Goal: Task Accomplishment & Management: Complete application form

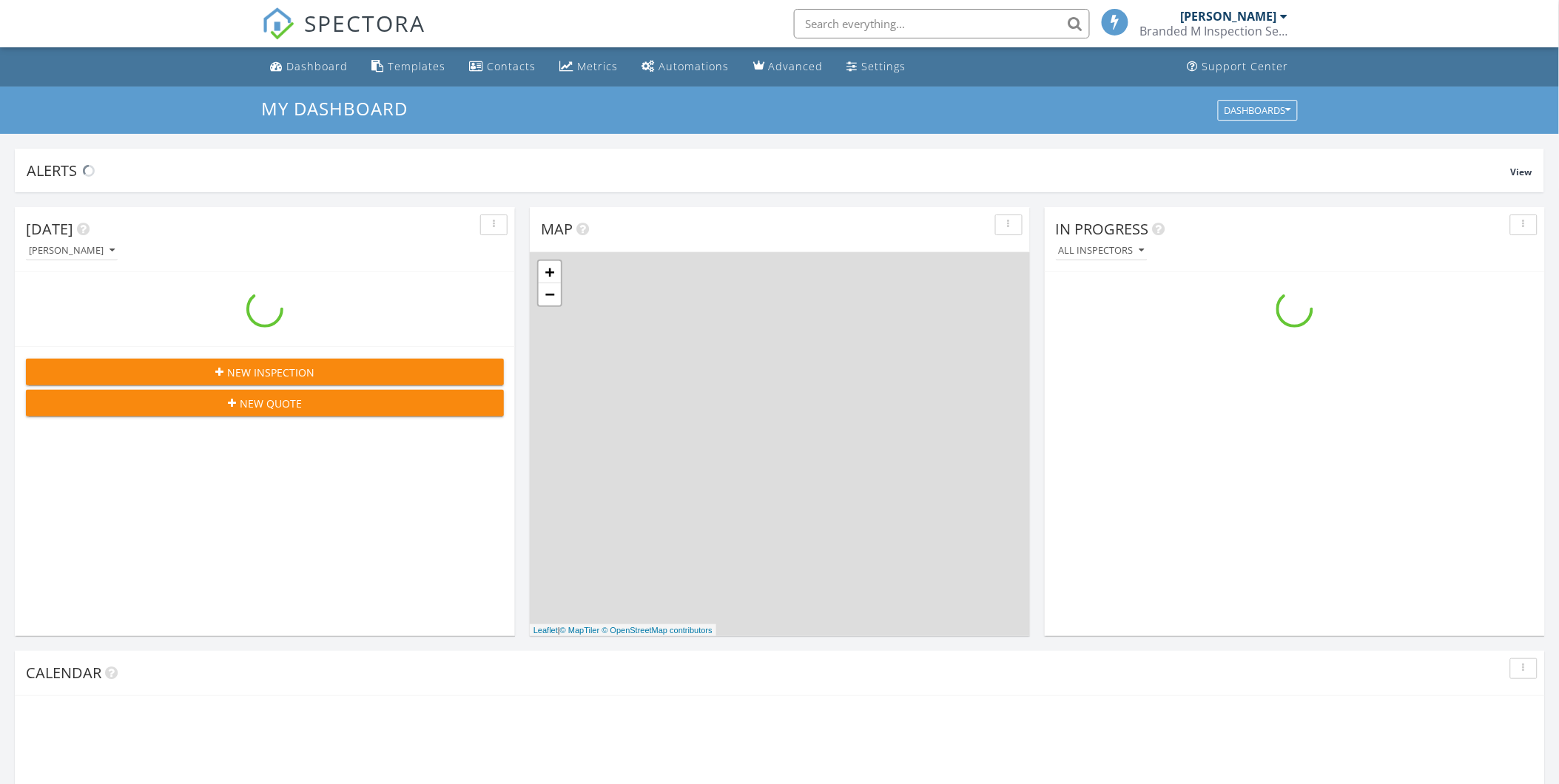
scroll to position [1372, 1586]
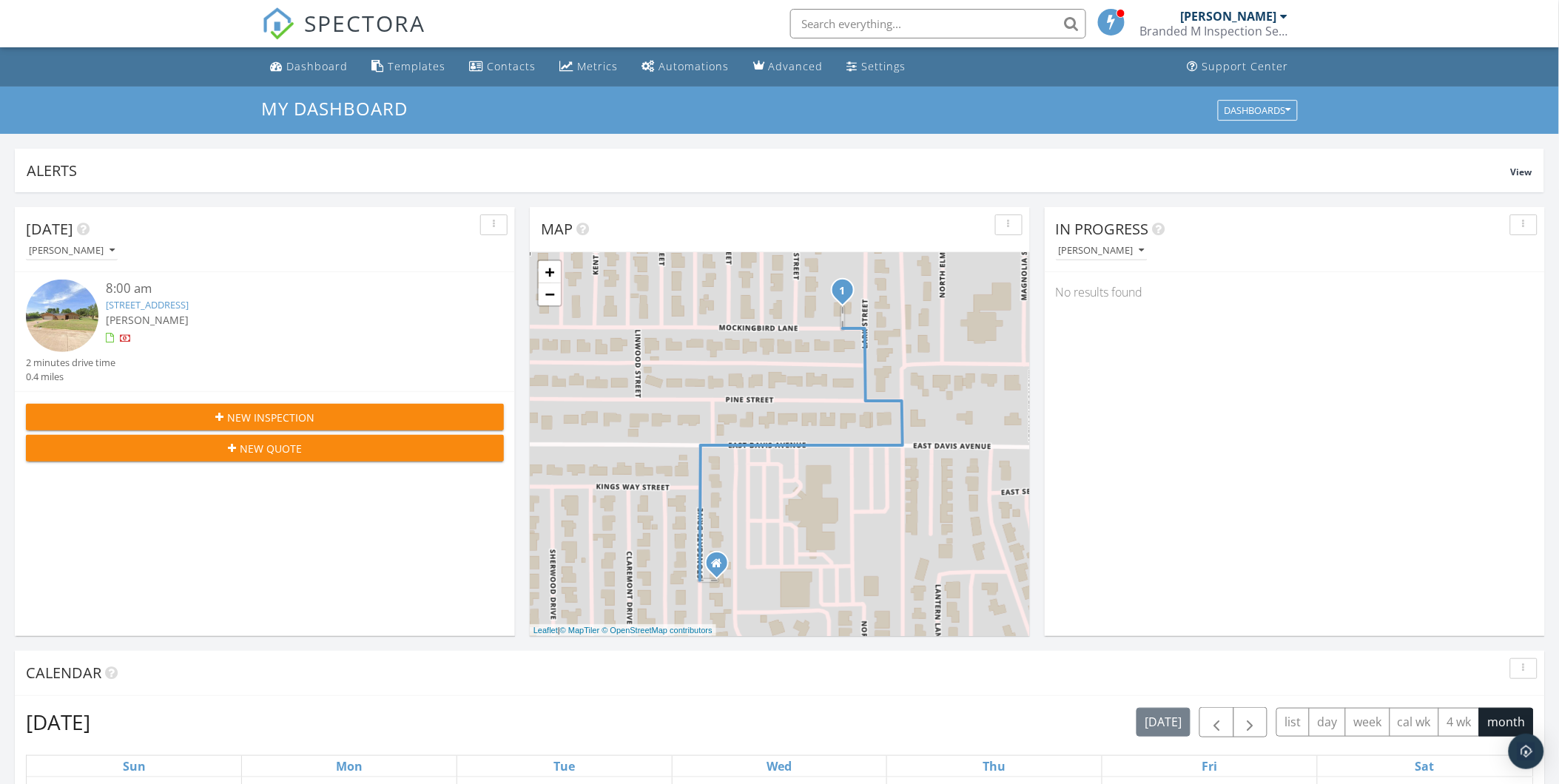
click at [168, 305] on link "[STREET_ADDRESS]" at bounding box center [147, 304] width 83 height 13
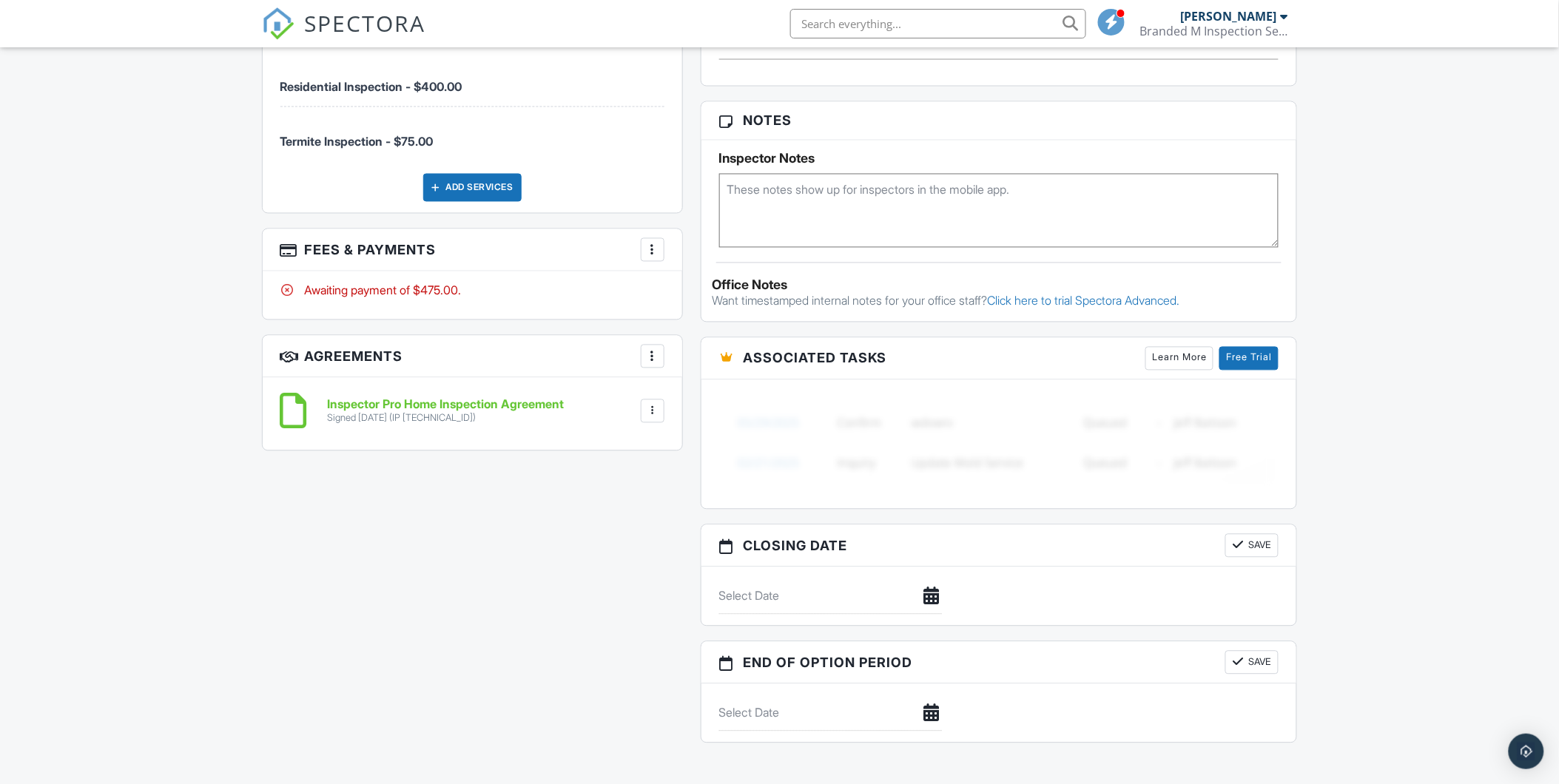
scroll to position [821, 0]
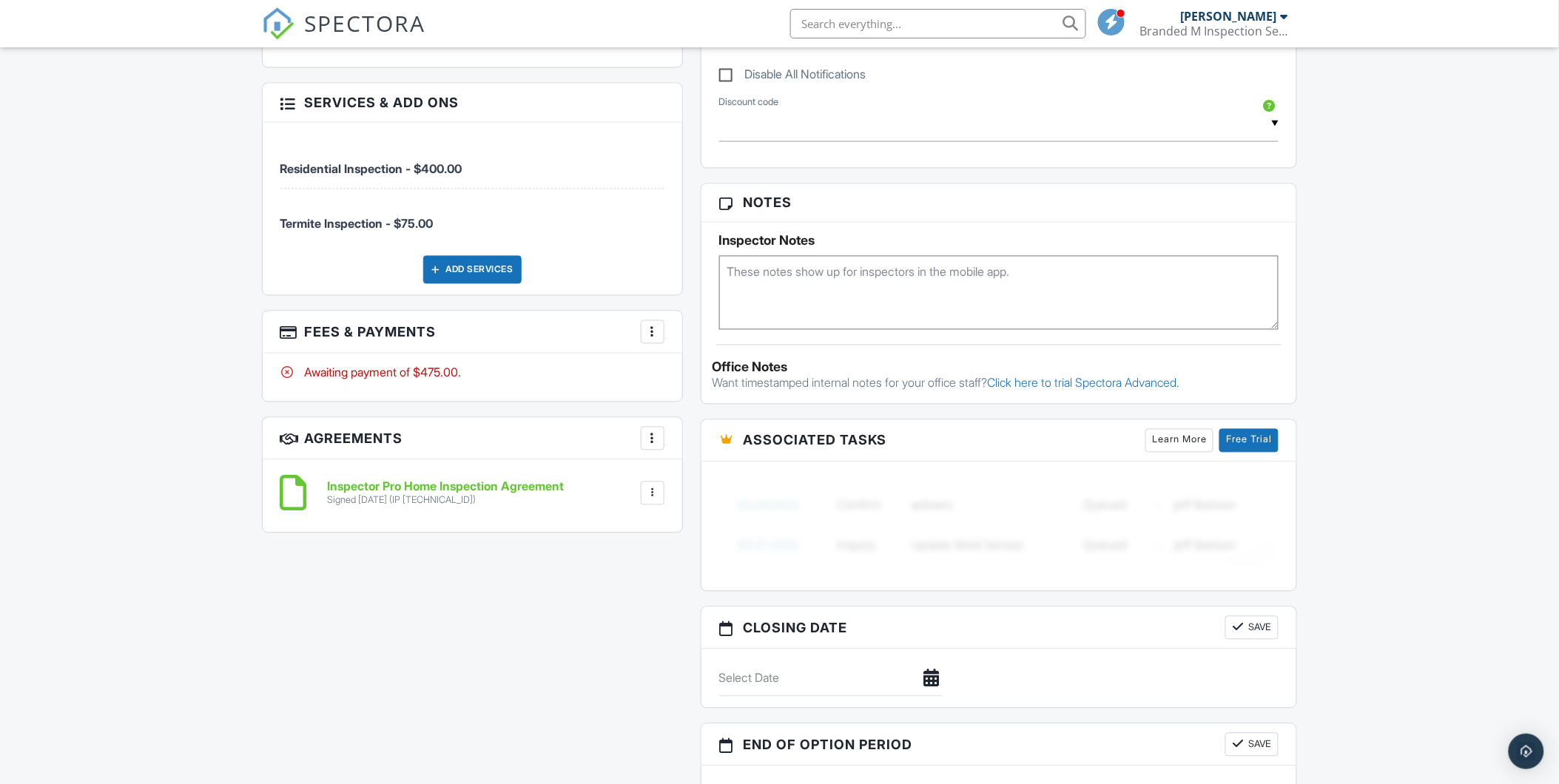
click at [652, 335] on div at bounding box center [653, 332] width 15 height 15
click at [706, 451] on li "View Invoice" at bounding box center [727, 451] width 155 height 37
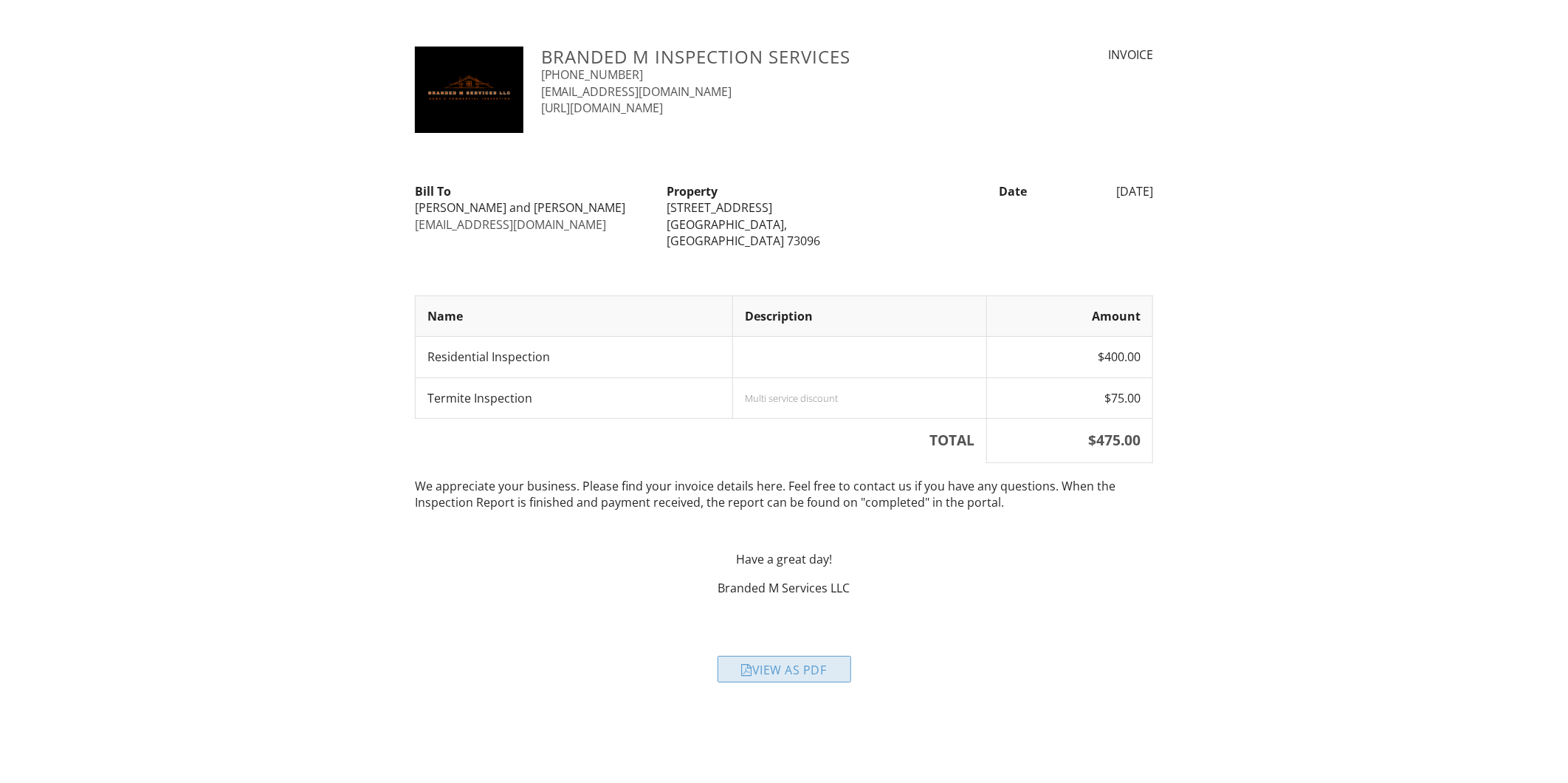
click at [791, 656] on div "View as PDF" at bounding box center [784, 669] width 133 height 27
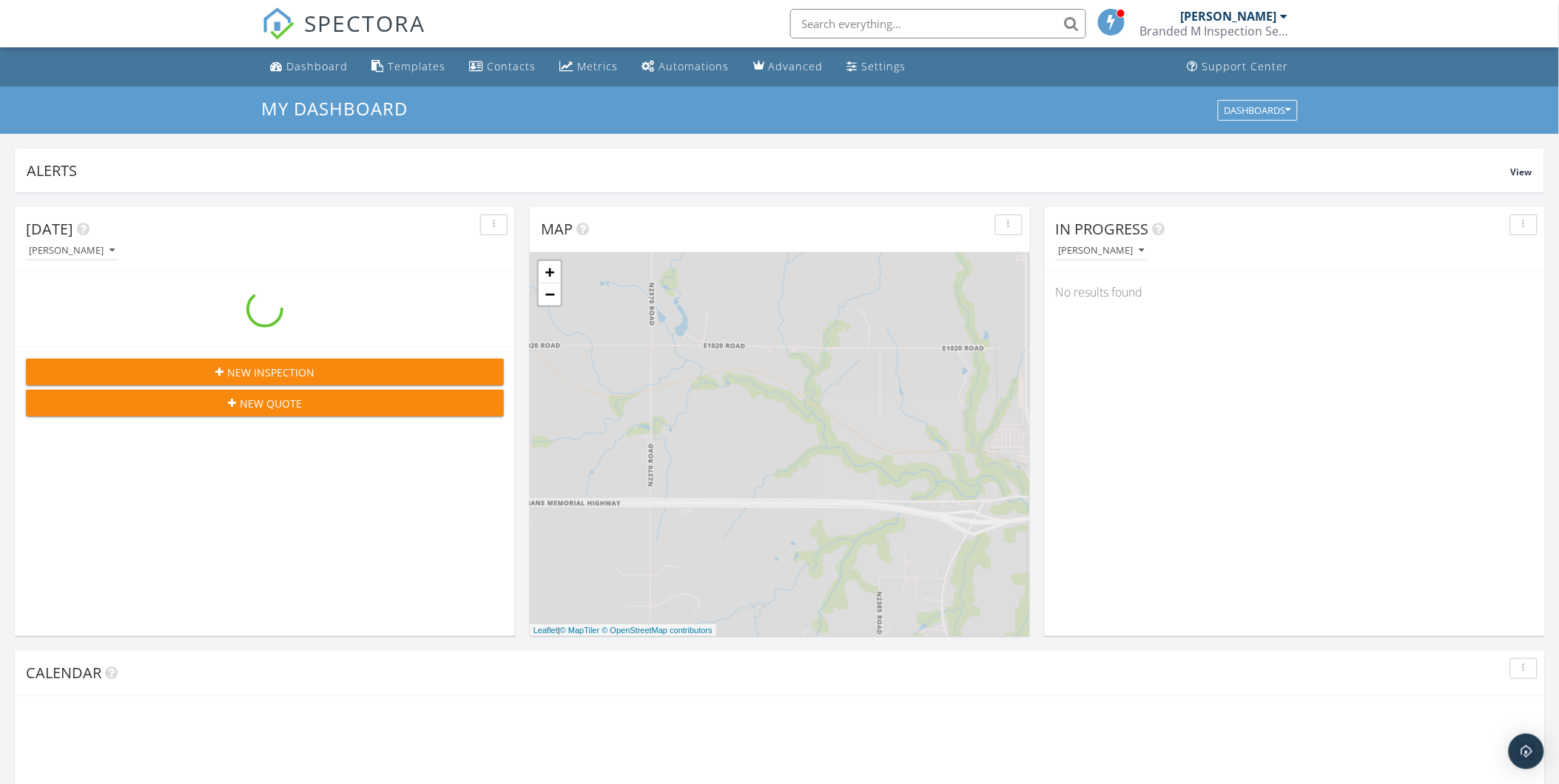
scroll to position [1372, 1586]
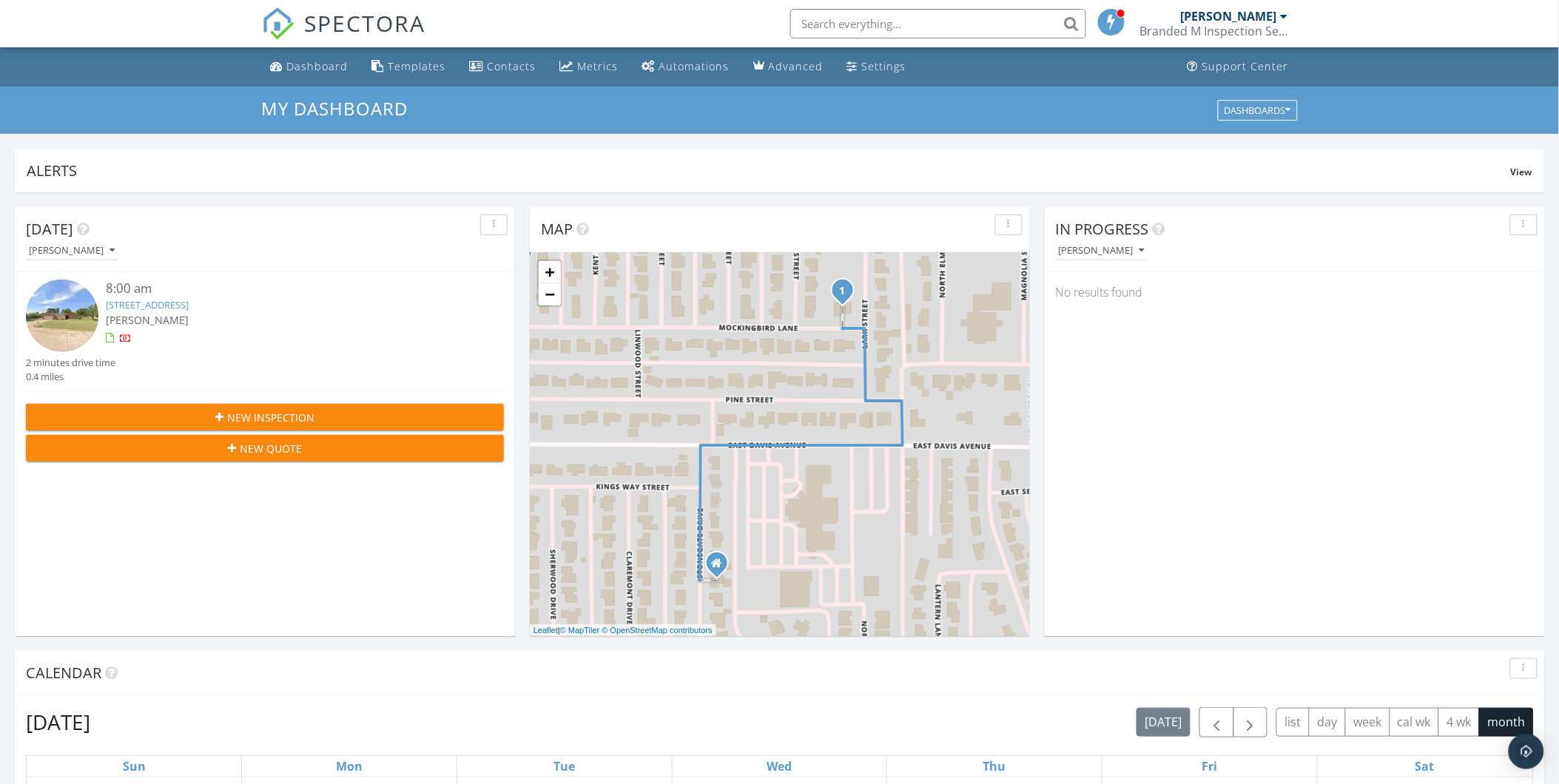
click at [154, 304] on link "1535 Mockingbird Ln, Weatherford, OK 73096" at bounding box center [147, 304] width 83 height 13
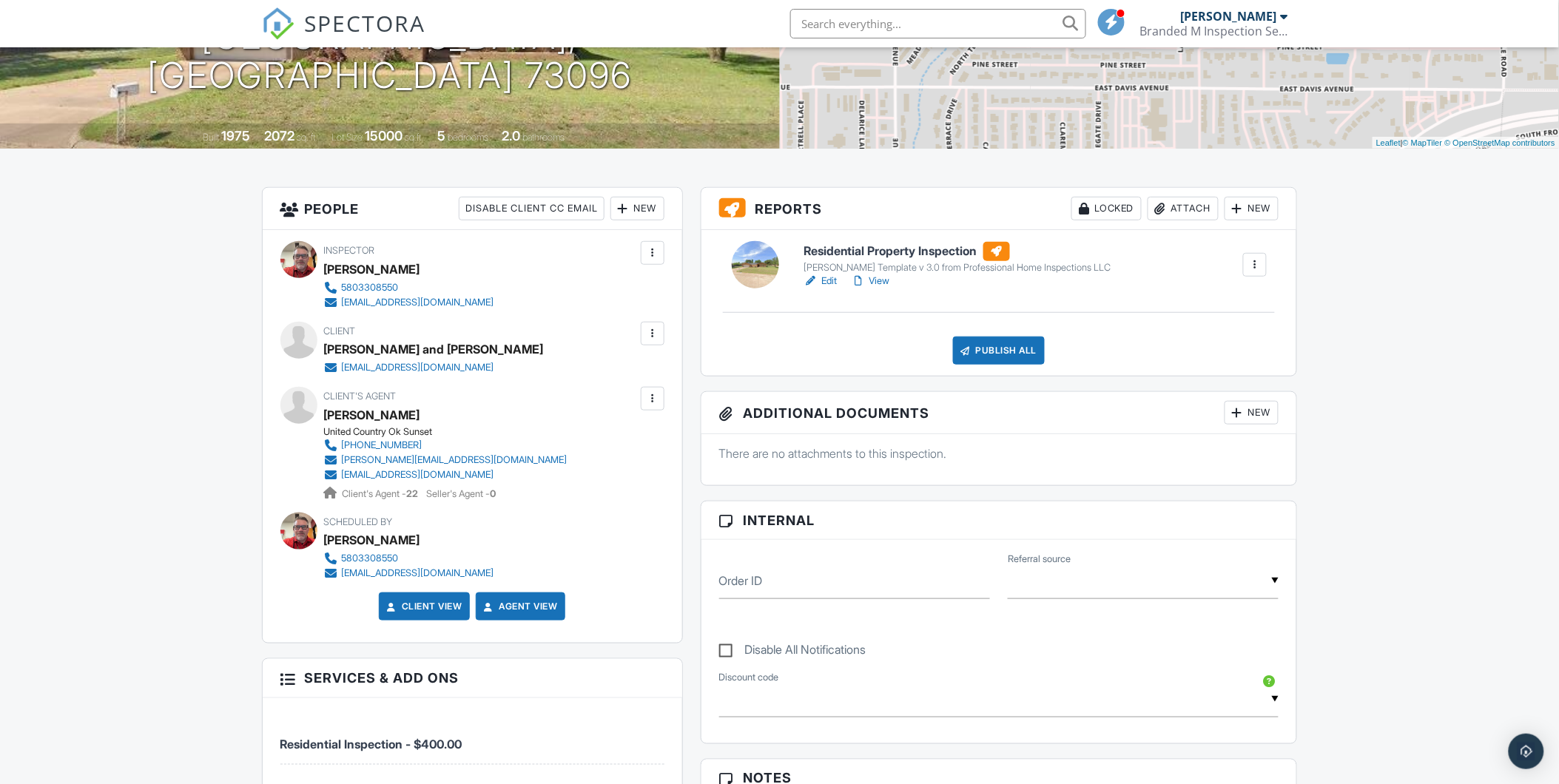
click at [945, 260] on h6 "Residential Property Inspection" at bounding box center [957, 252] width 308 height 20
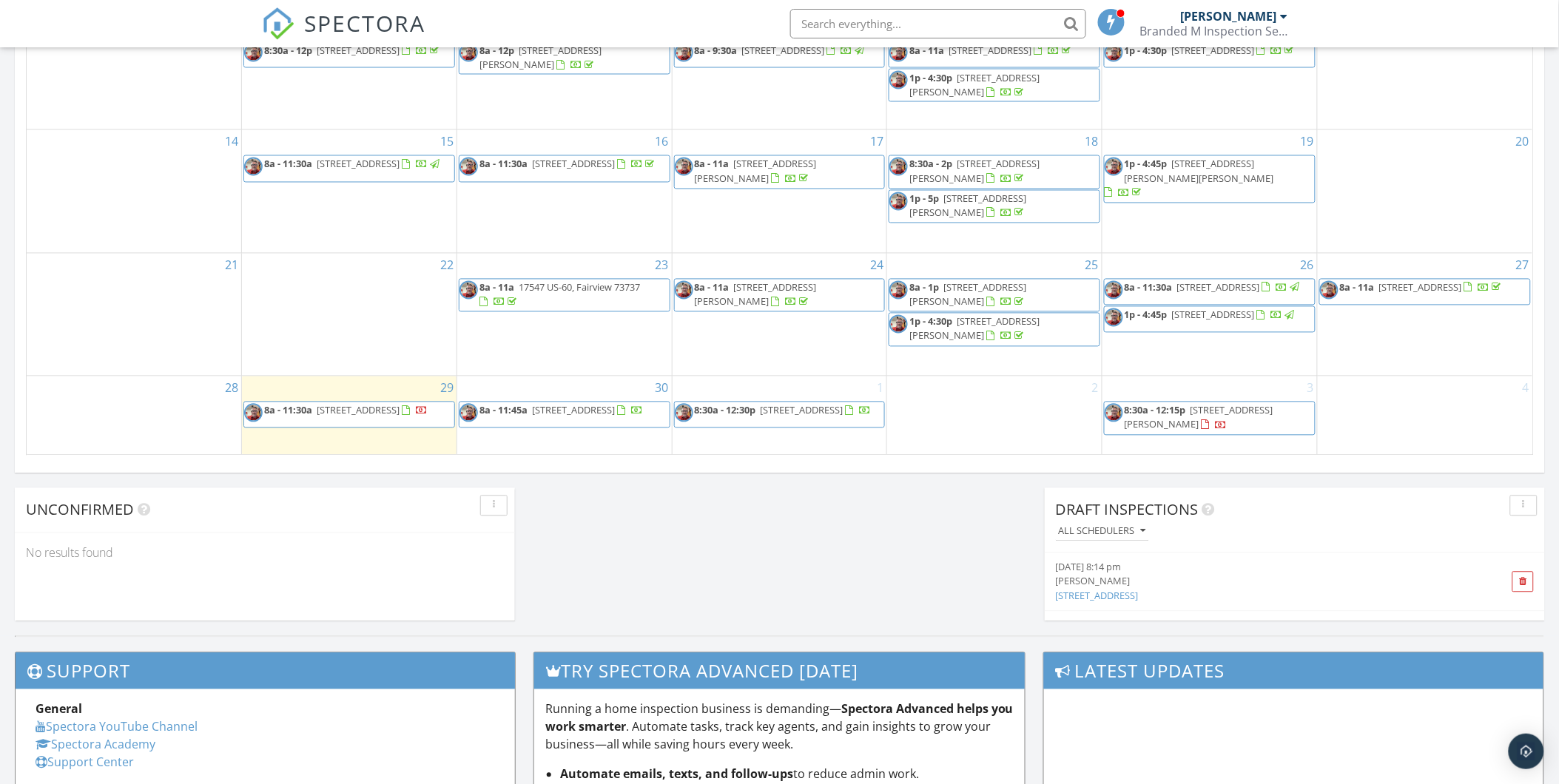
scroll to position [986, 0]
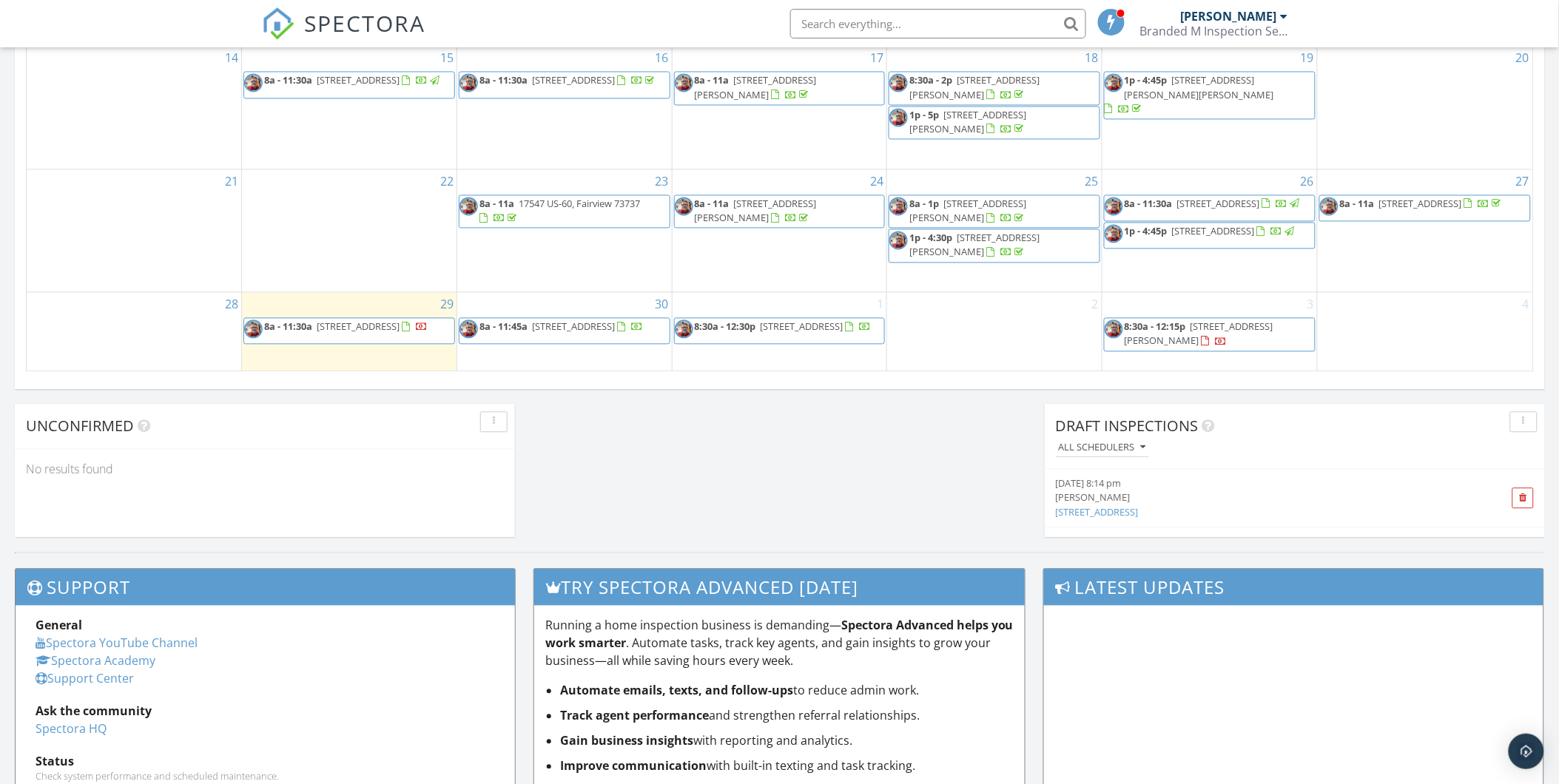
click at [1002, 317] on div "2" at bounding box center [994, 331] width 215 height 77
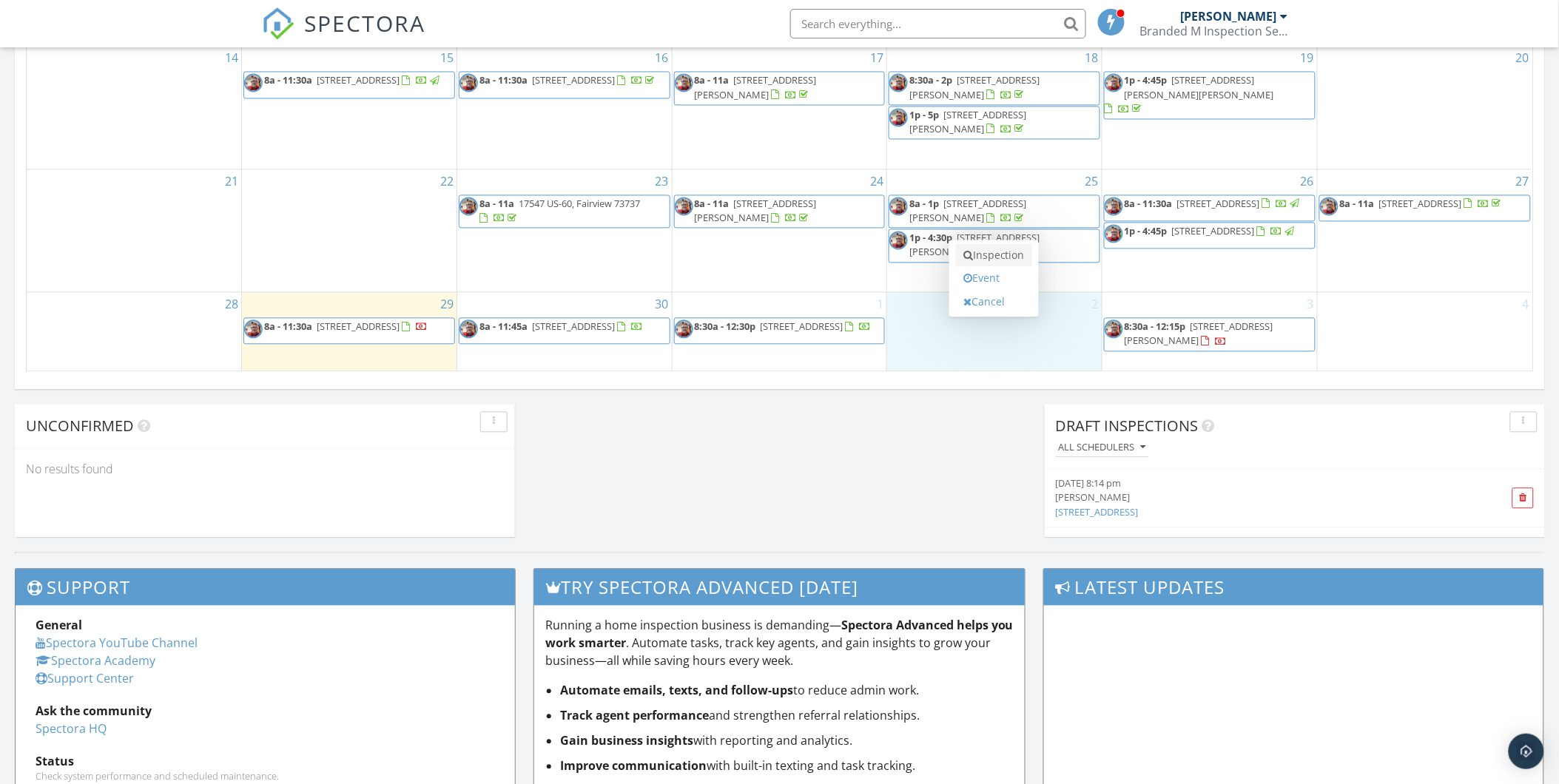
click at [996, 261] on link "Inspection" at bounding box center [995, 255] width 77 height 24
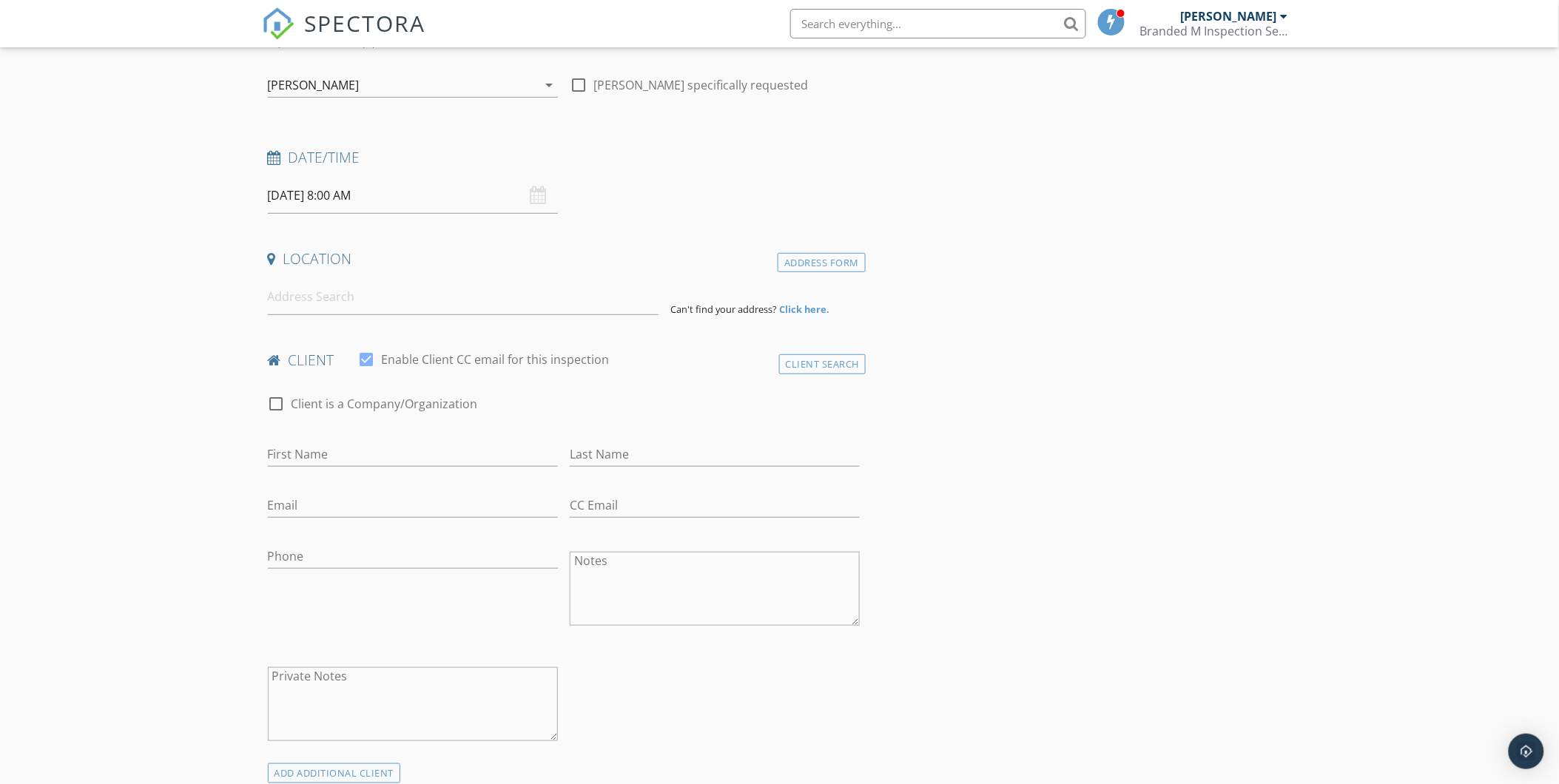
scroll to position [164, 0]
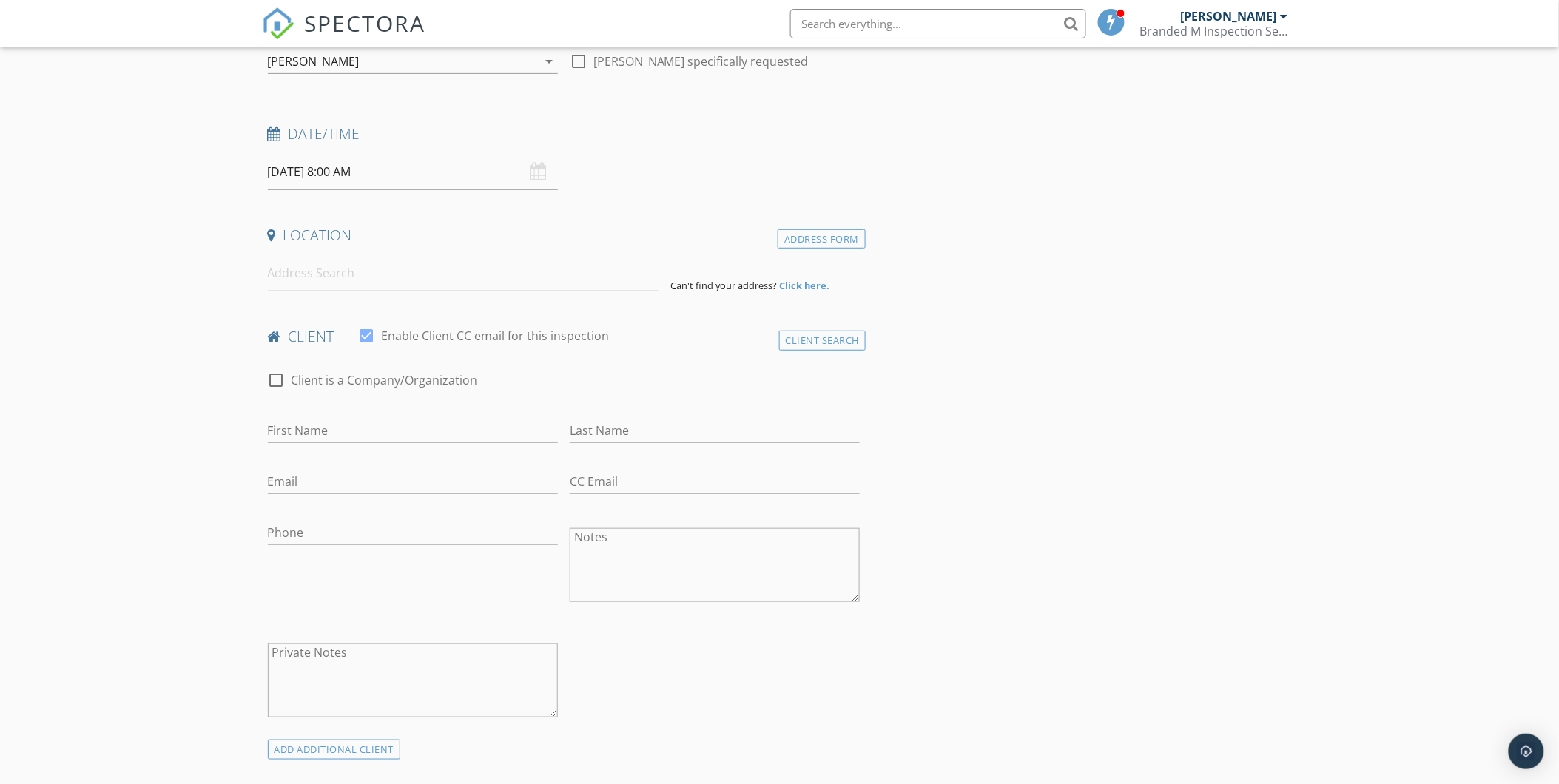
click at [346, 164] on input "10/02/2025 8:00 AM" at bounding box center [413, 172] width 290 height 36
type input "09"
type input "10/02/2025 9:00 AM"
click at [353, 415] on span at bounding box center [353, 416] width 11 height 15
type input "10"
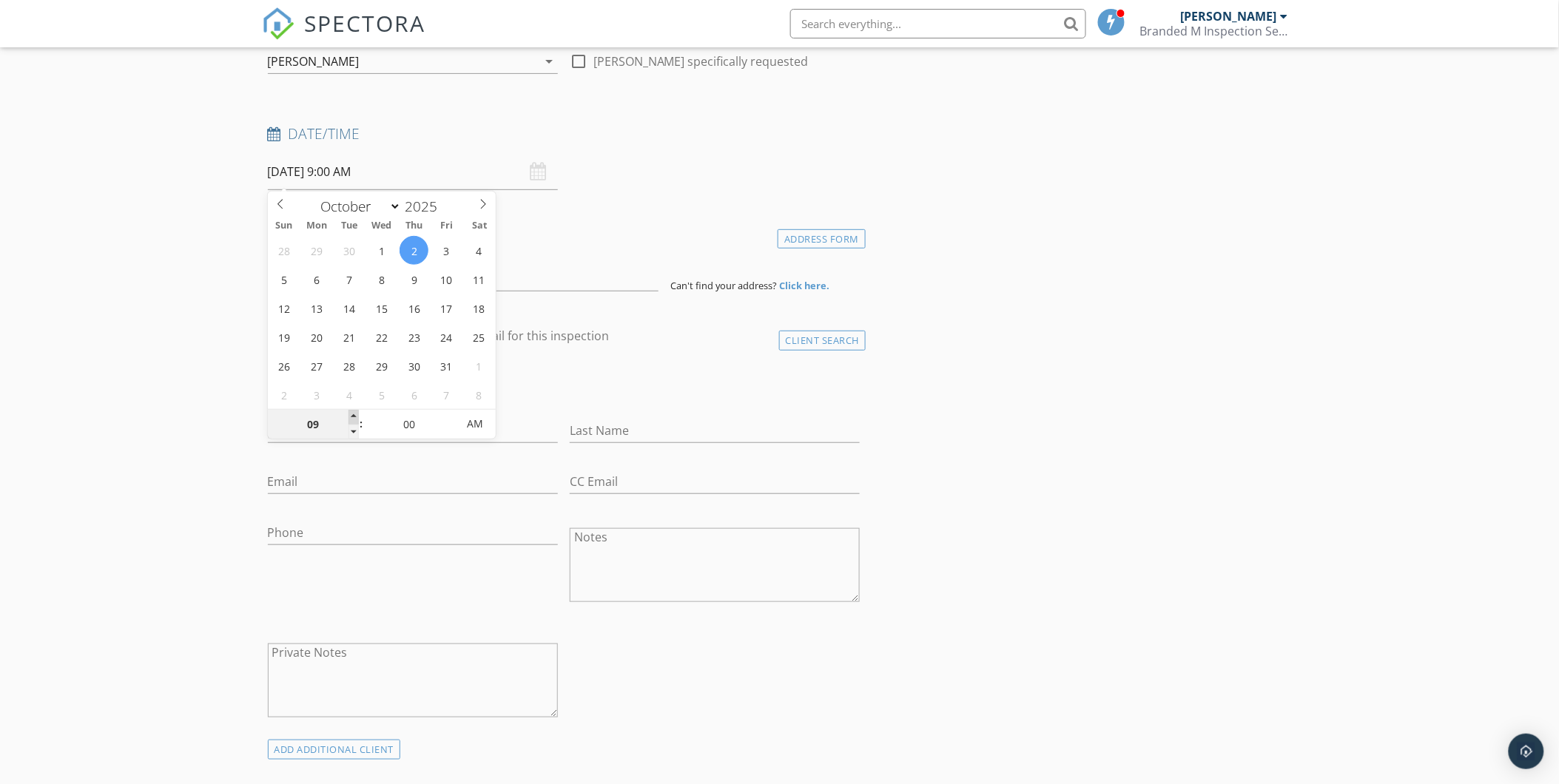
type input "10/02/2025 10:00 AM"
click at [353, 415] on span at bounding box center [353, 416] width 11 height 15
type input "11"
type input "10/02/2025 11:00 AM"
click at [353, 415] on span at bounding box center [353, 416] width 11 height 15
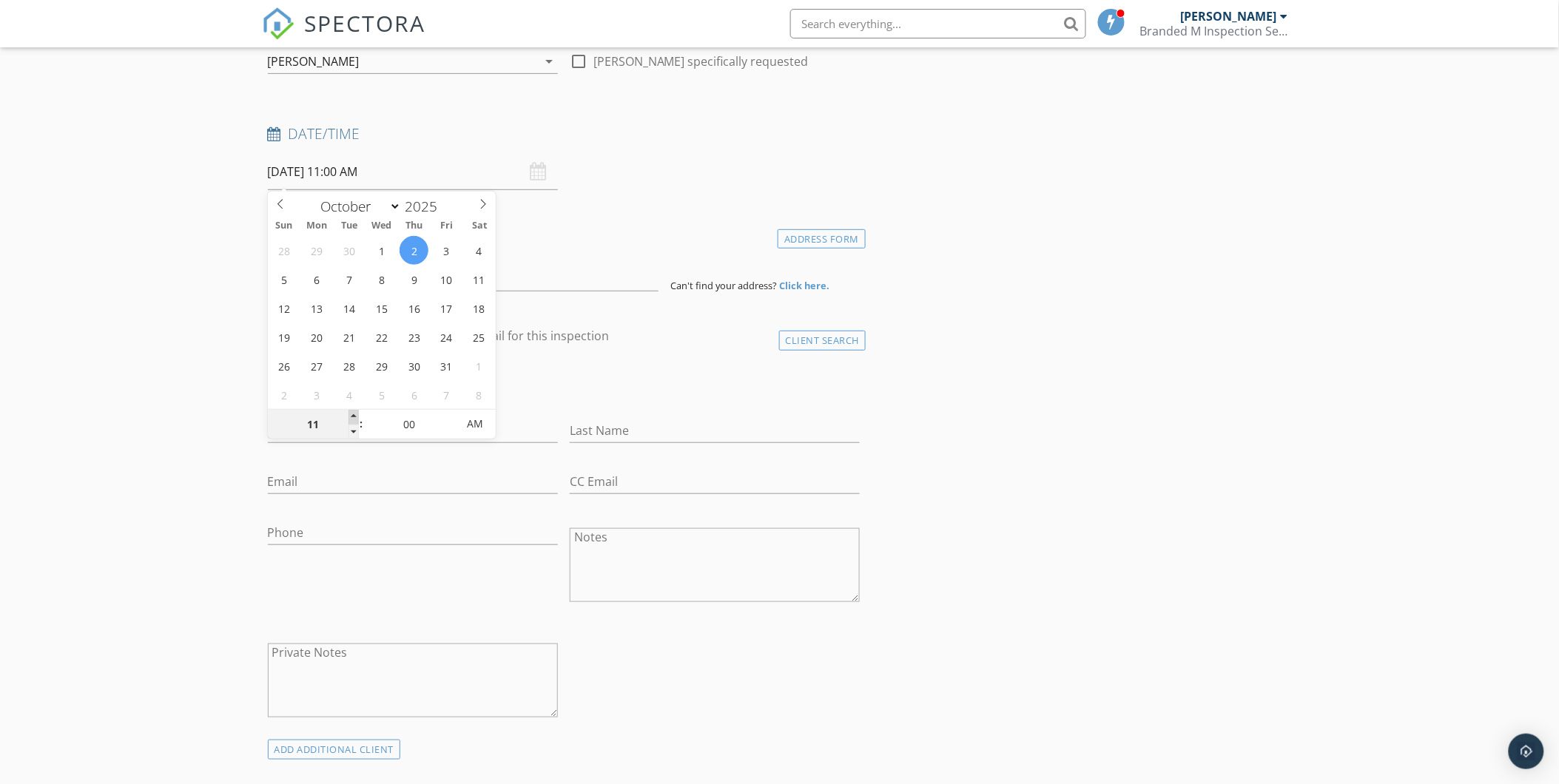
type input "12"
type input "10/02/2025 12:00 PM"
click at [353, 415] on span at bounding box center [353, 416] width 11 height 15
type input "01"
type input "10/02/2025 1:00 PM"
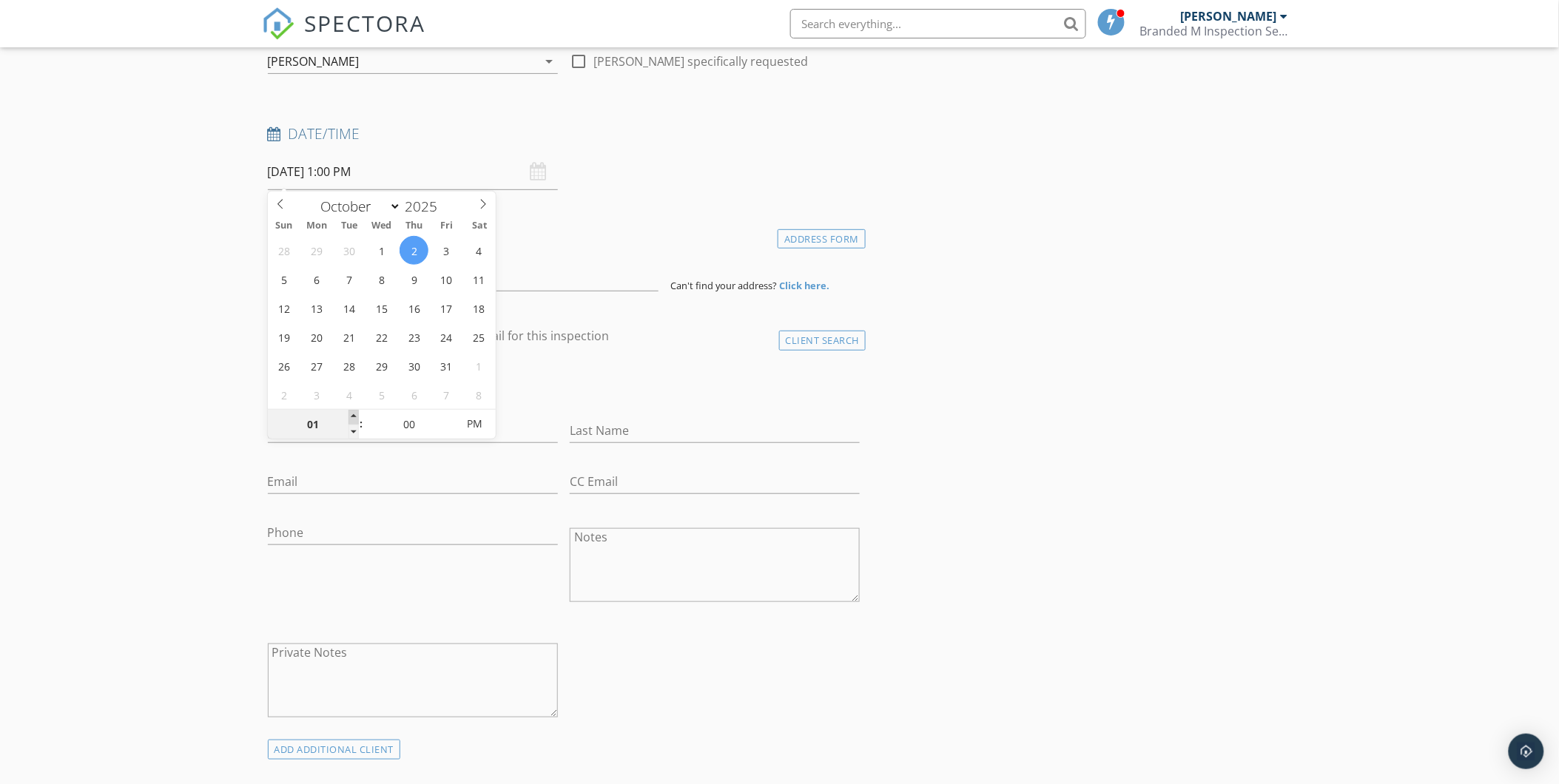
click at [353, 415] on span at bounding box center [353, 416] width 11 height 15
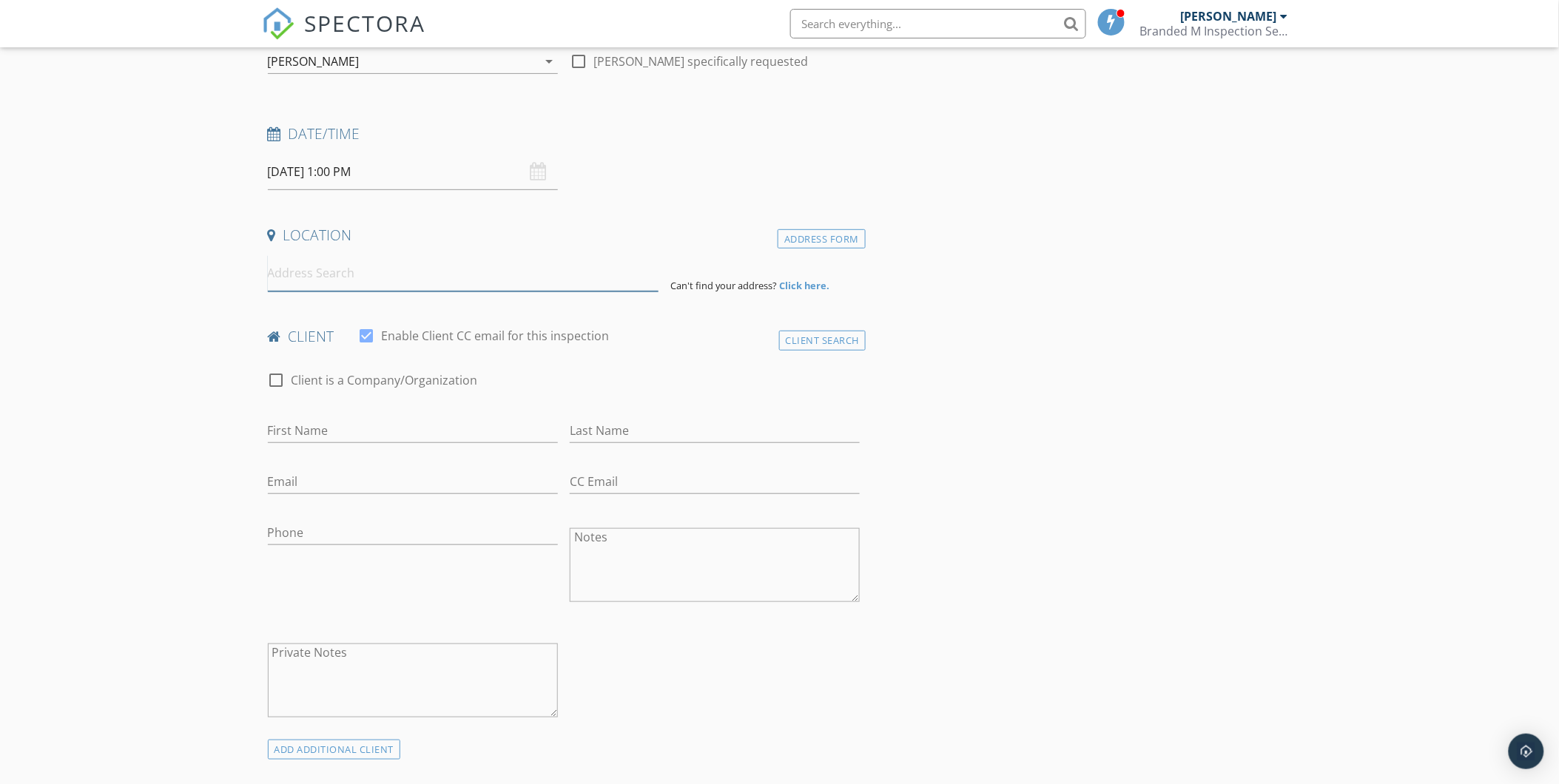
click at [291, 284] on input at bounding box center [463, 273] width 391 height 36
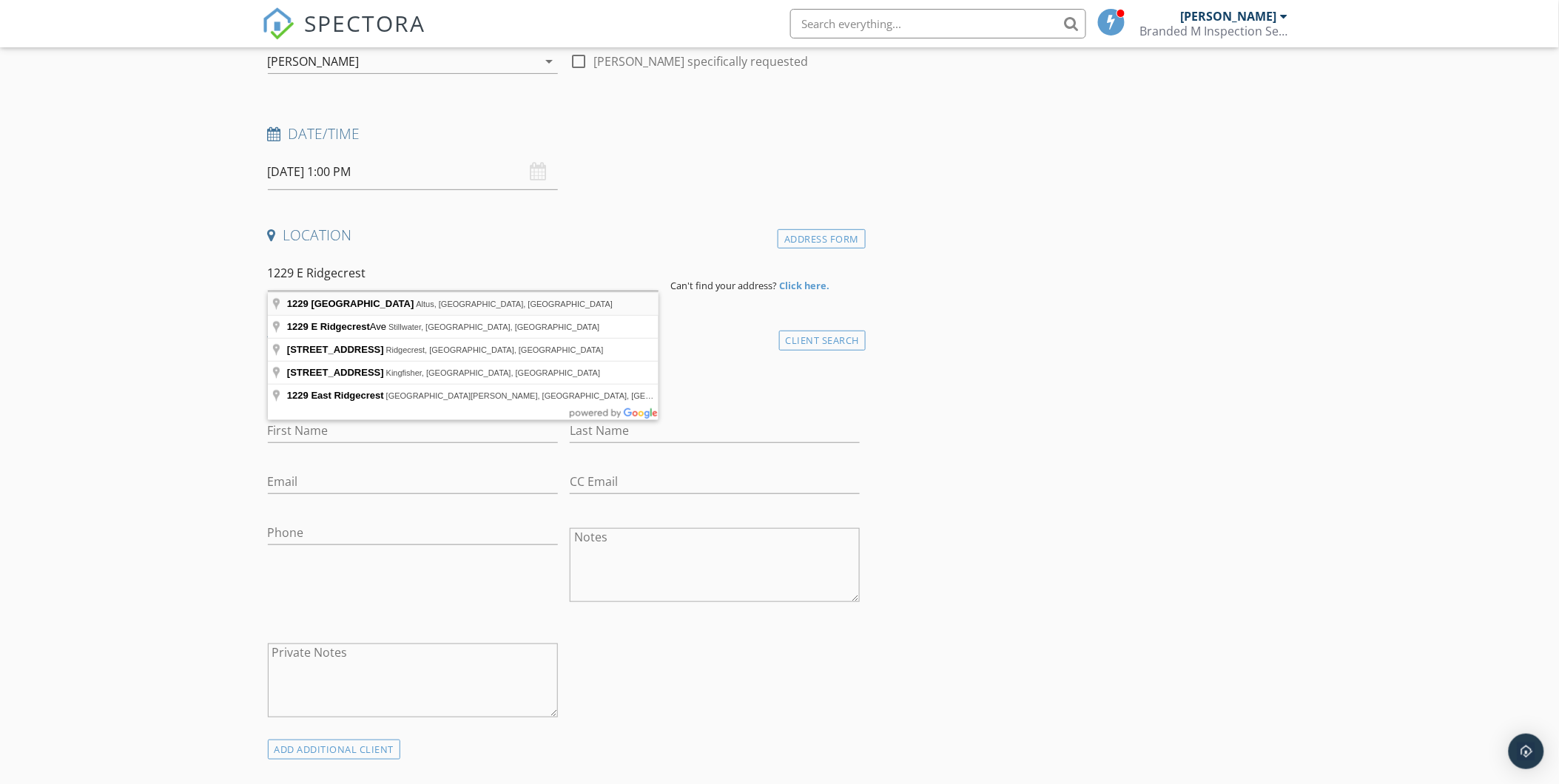
type input "1229 East Ridgecrest Road, Altus, OK, USA"
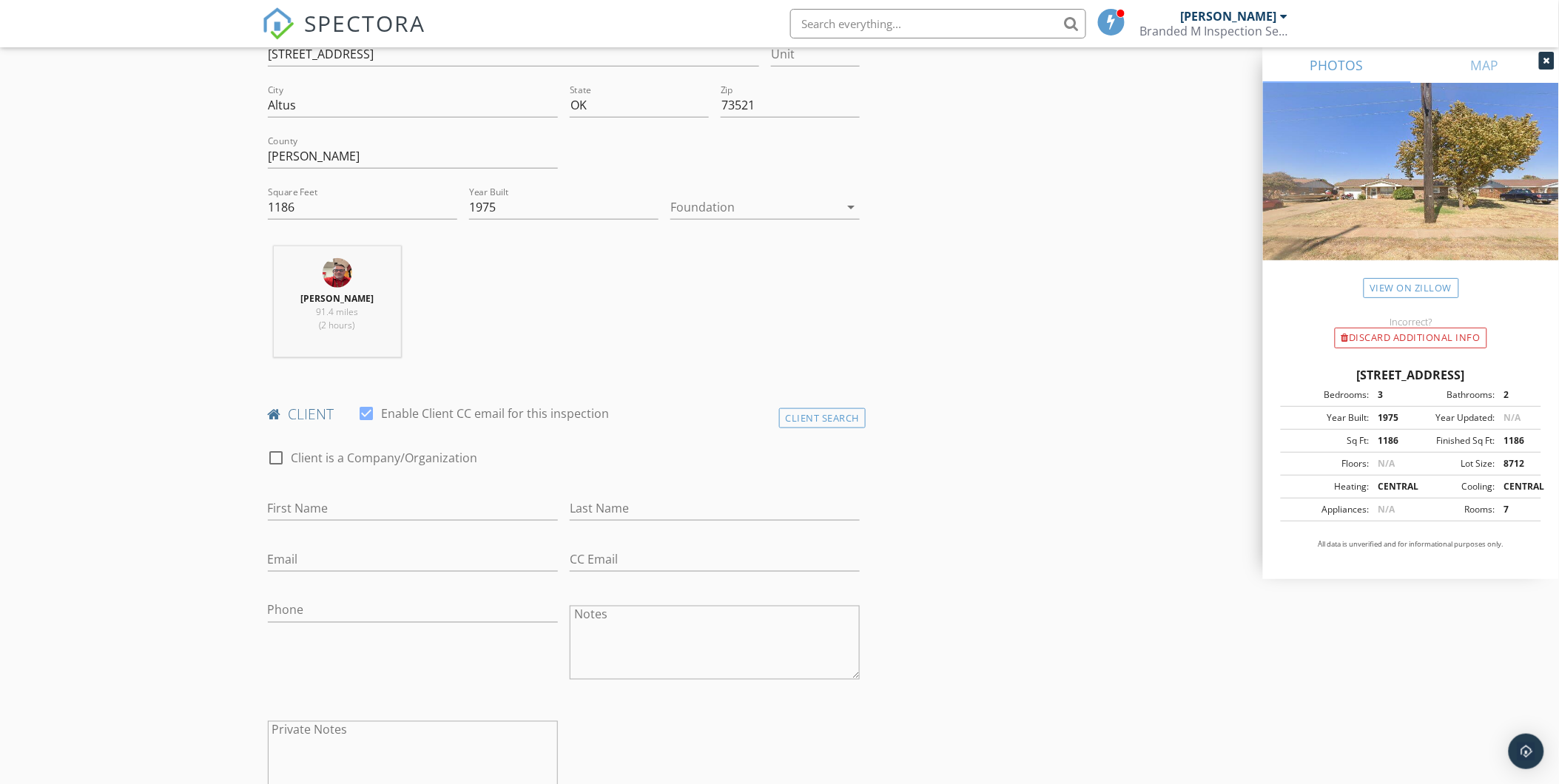
scroll to position [410, 0]
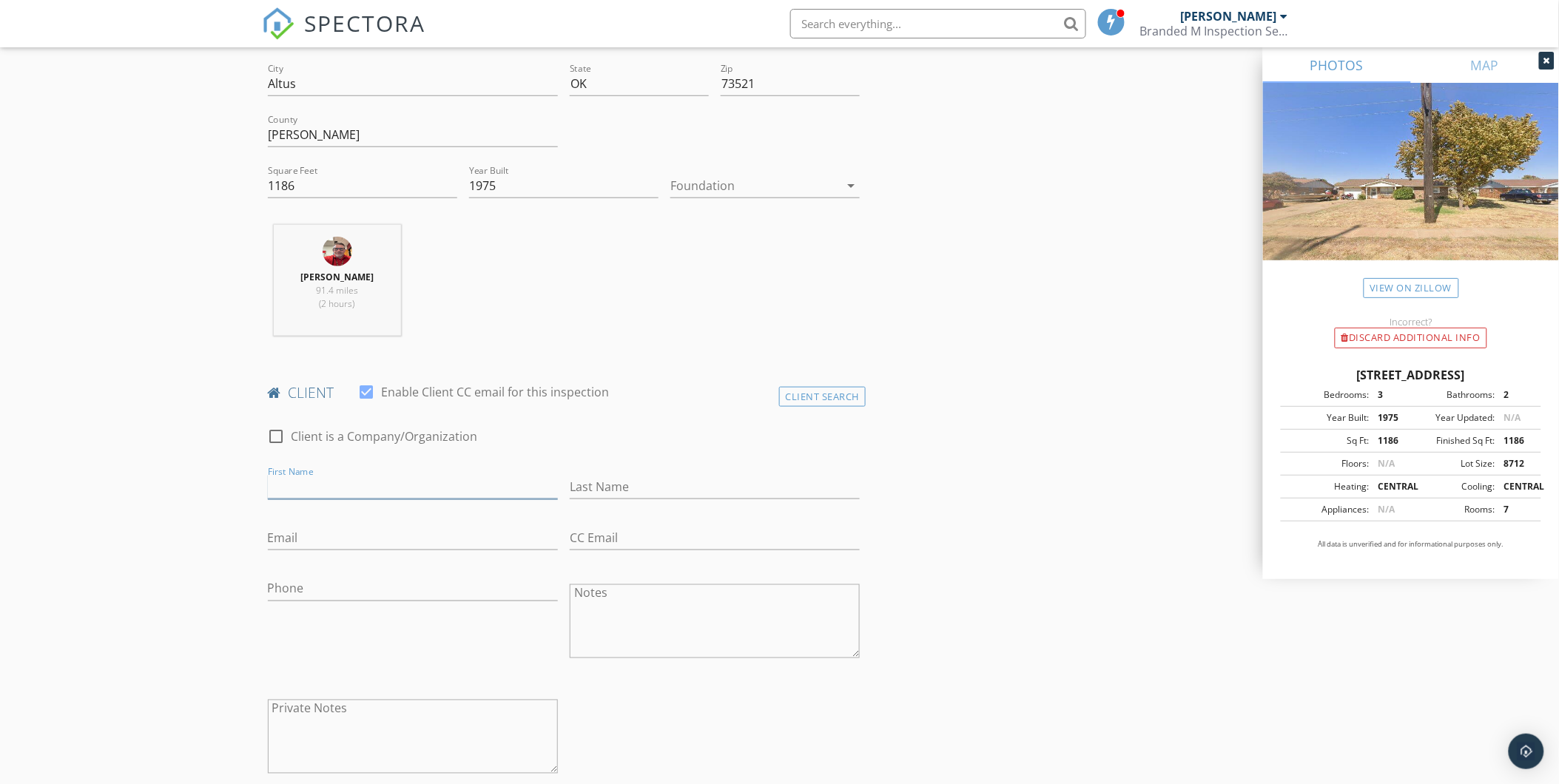
click at [313, 479] on input "First Name" at bounding box center [413, 487] width 290 height 24
type input "Marcus"
type input "Brossman"
type input "marcusbrossman1@yahoo.com"
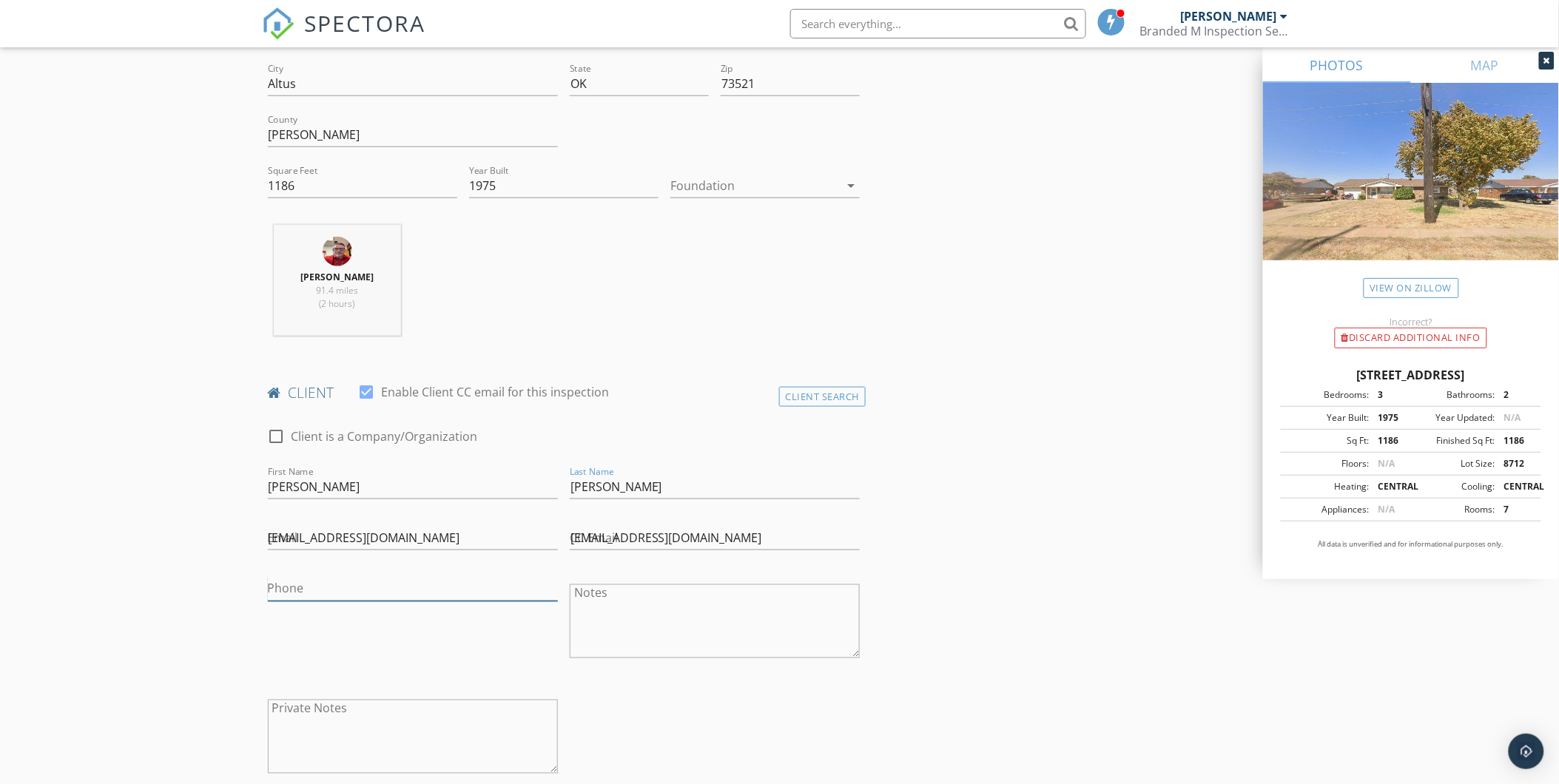
type input "580-841-0123"
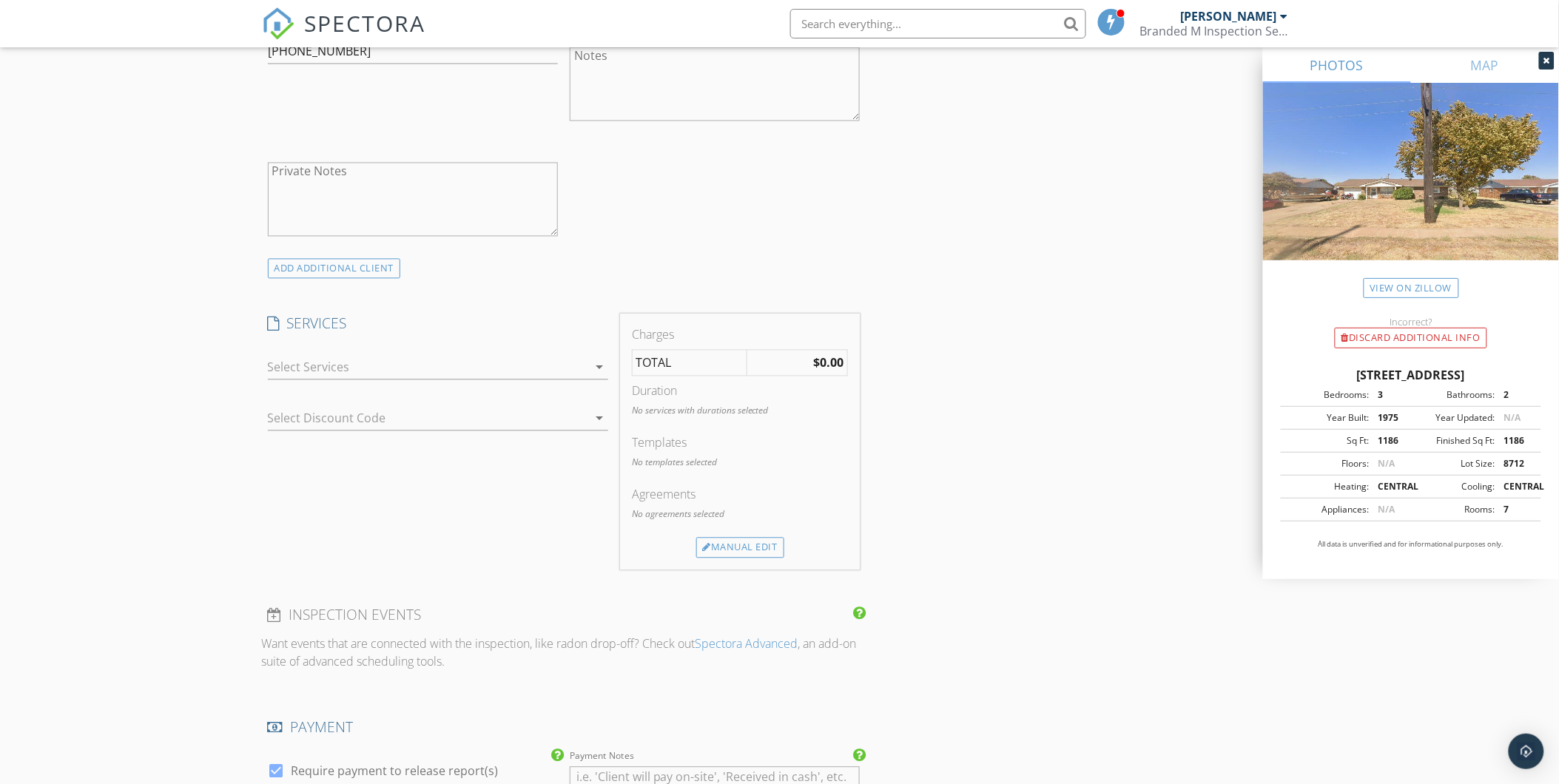
scroll to position [986, 0]
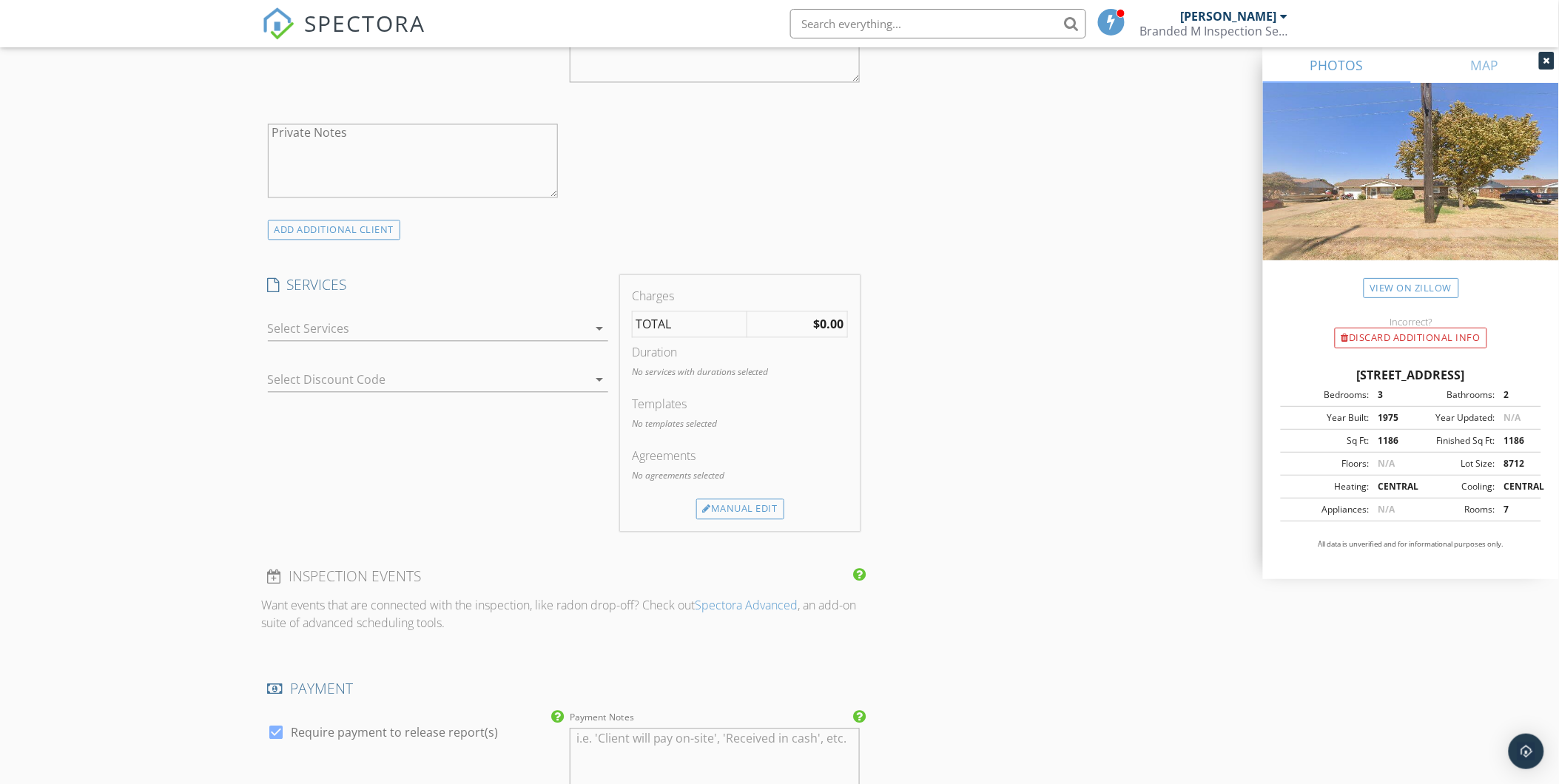
click at [326, 326] on div at bounding box center [427, 329] width 320 height 24
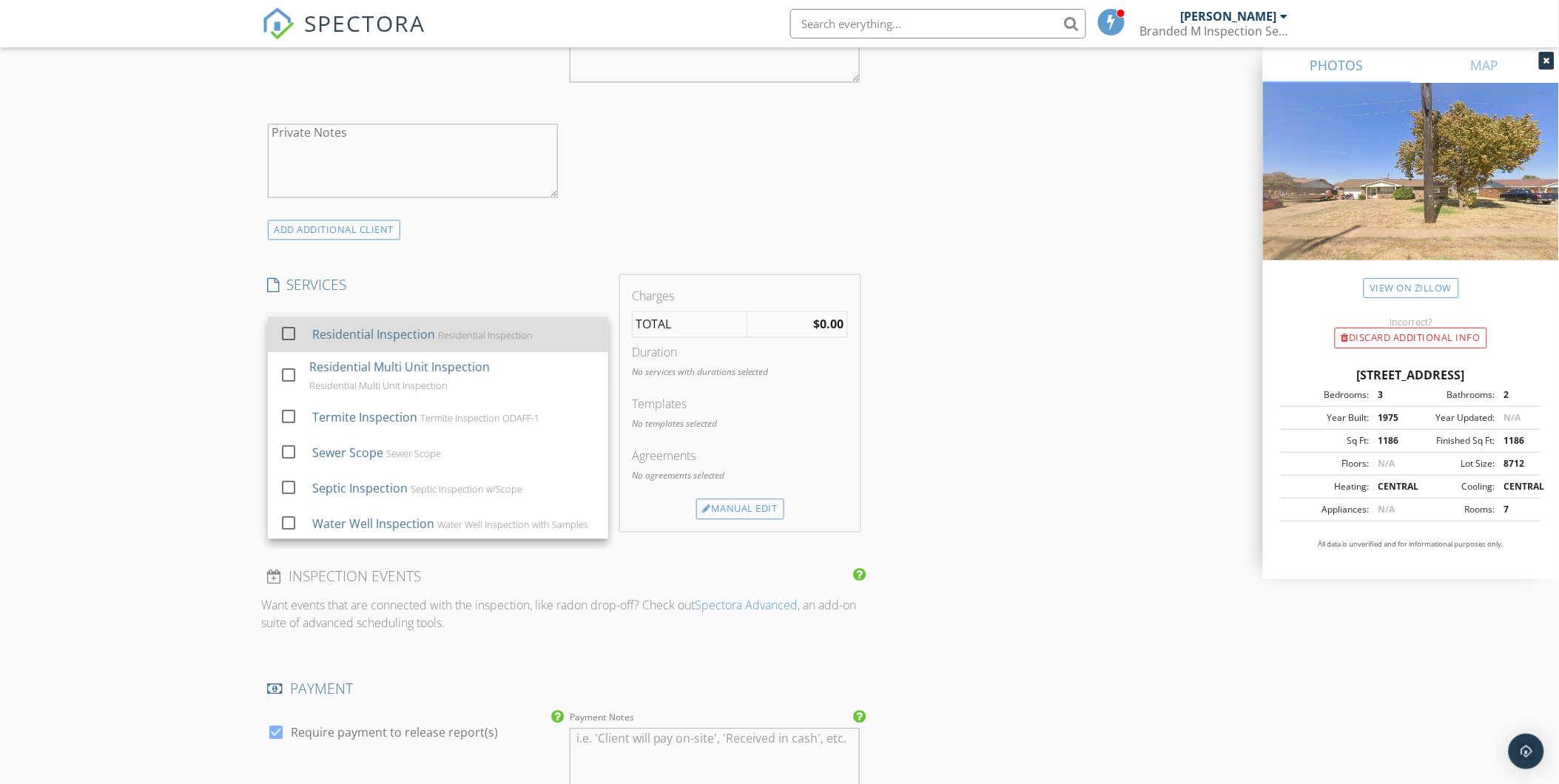
click at [328, 337] on div "Residential Inspection" at bounding box center [373, 335] width 123 height 18
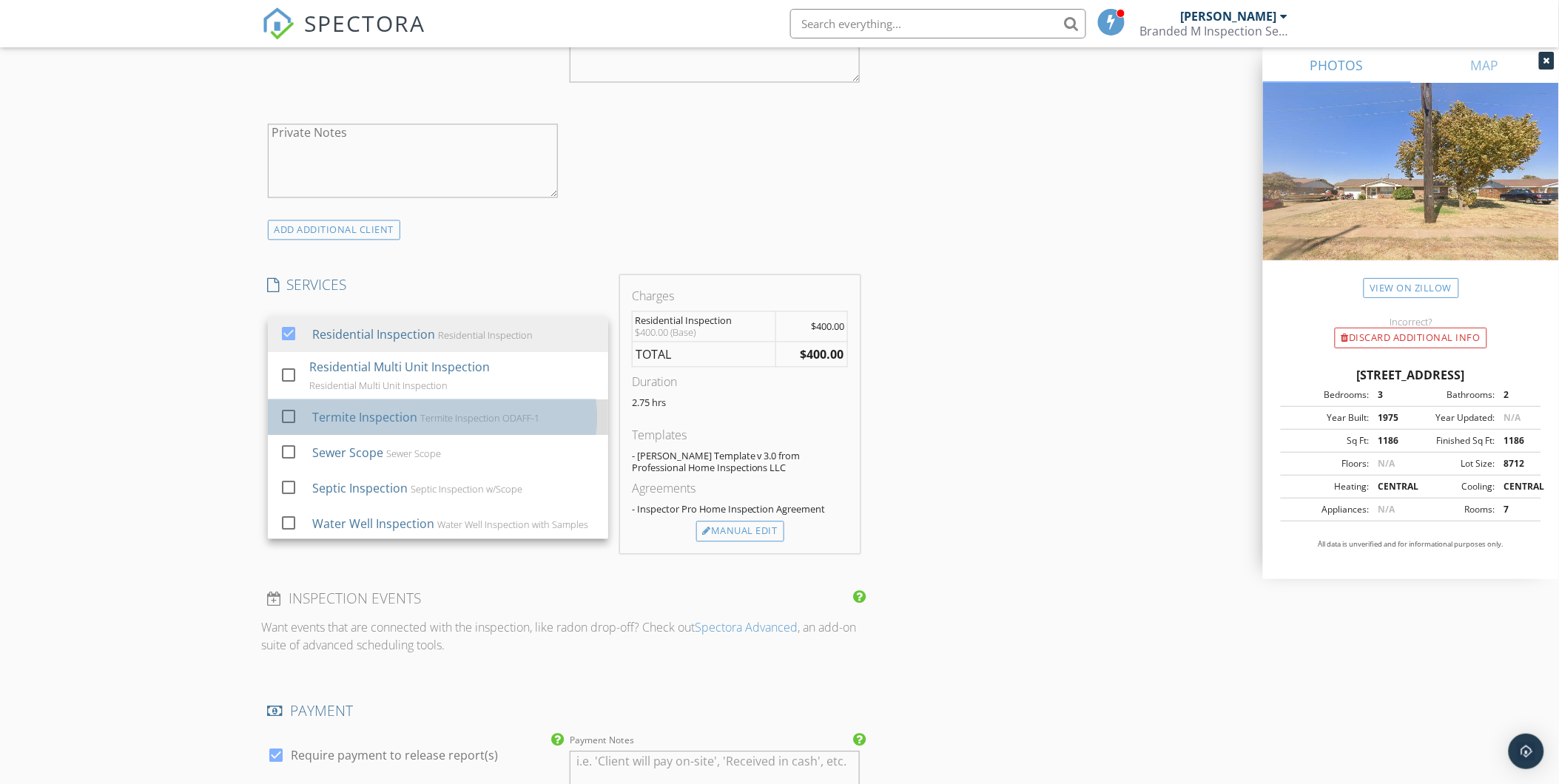
click at [328, 422] on div "Termite Inspection" at bounding box center [364, 418] width 105 height 18
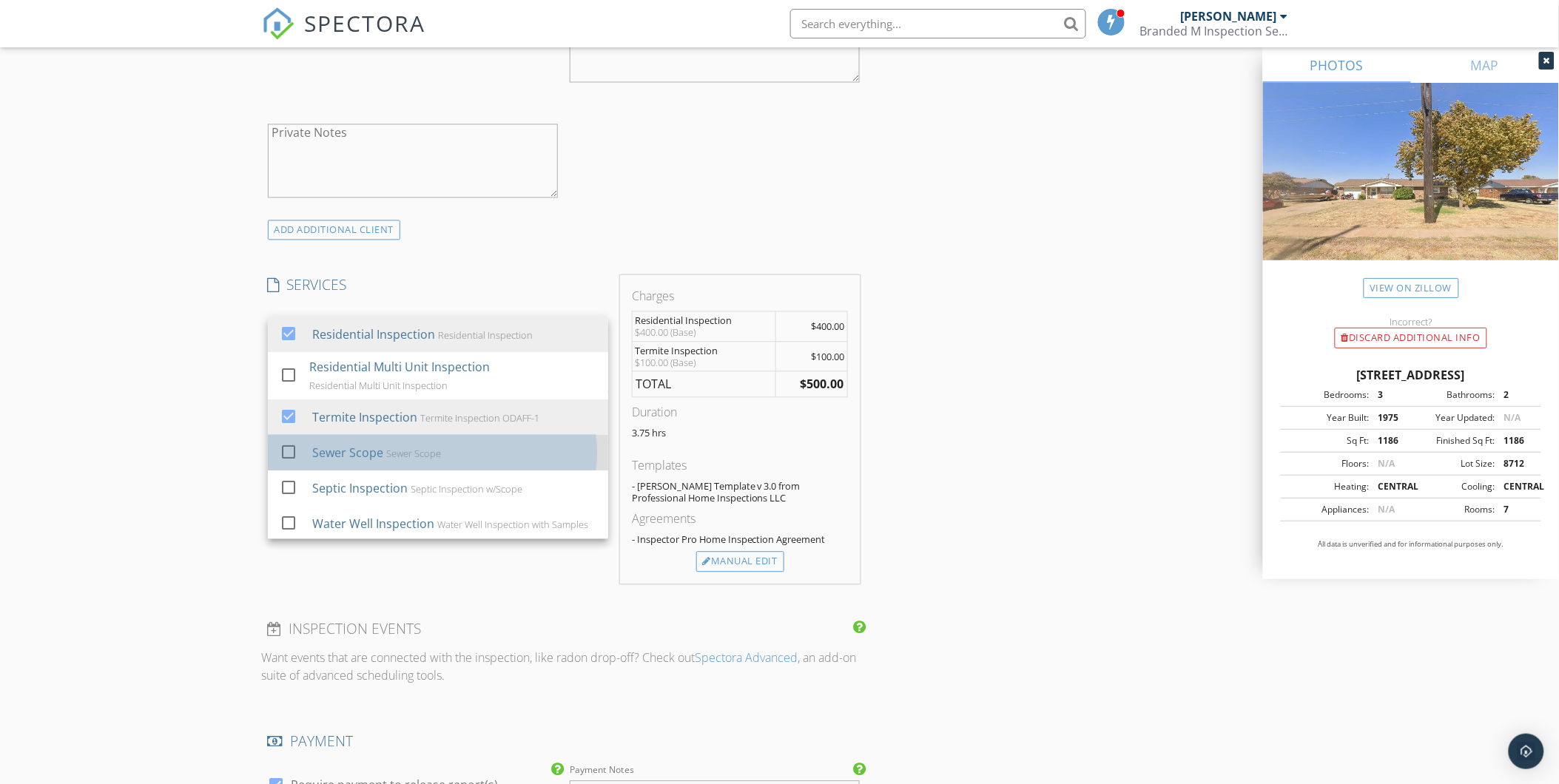
click at [327, 445] on div "Sewer Scope" at bounding box center [347, 453] width 71 height 18
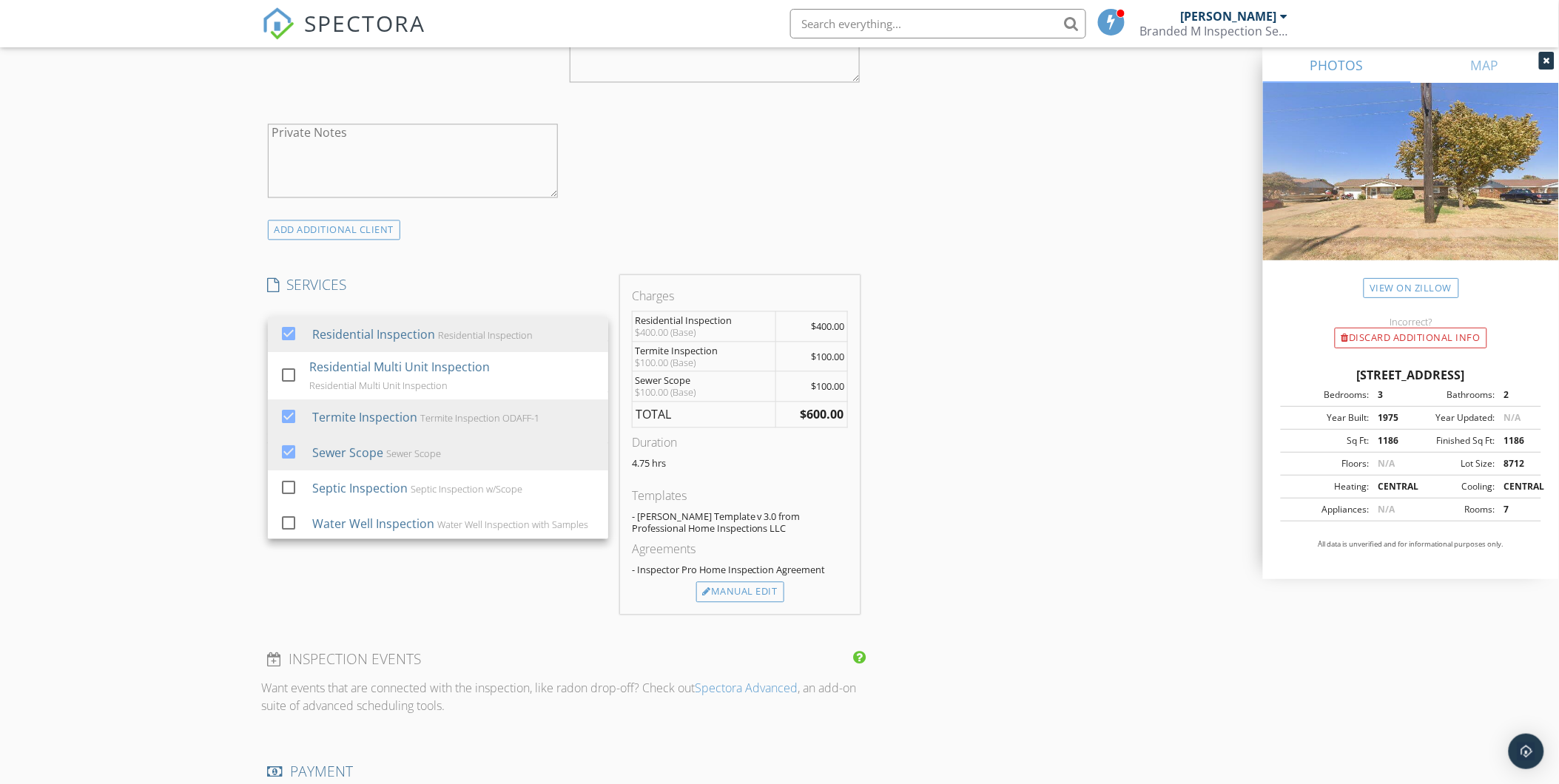
click at [1074, 458] on div "INSPECTOR(S) check_box Shane McLaughlin PRIMARY Shane McLaughlin arrow_drop_dow…" at bounding box center [779, 439] width 1035 height 2507
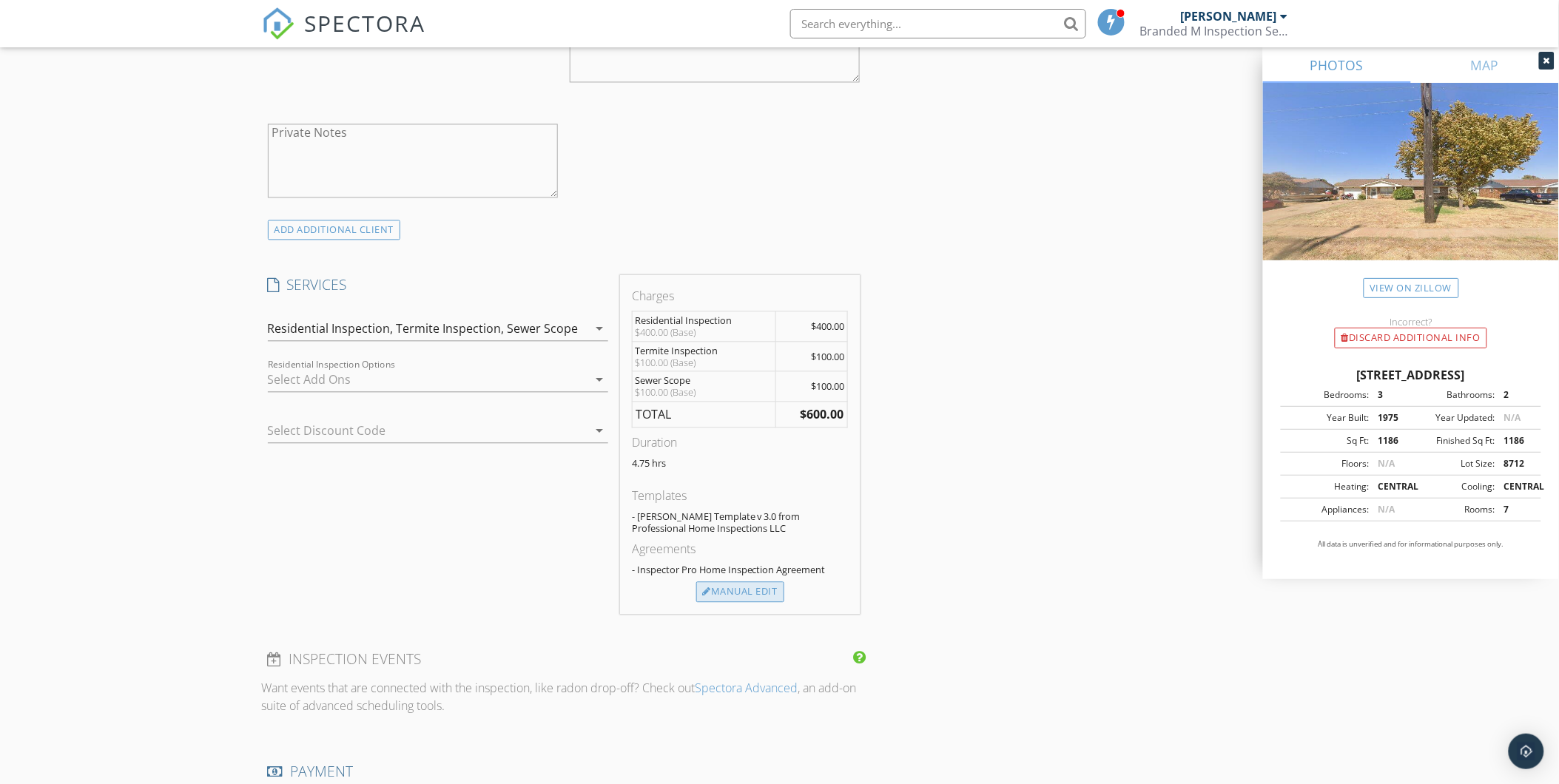
click at [744, 593] on div "Manual Edit" at bounding box center [740, 592] width 88 height 20
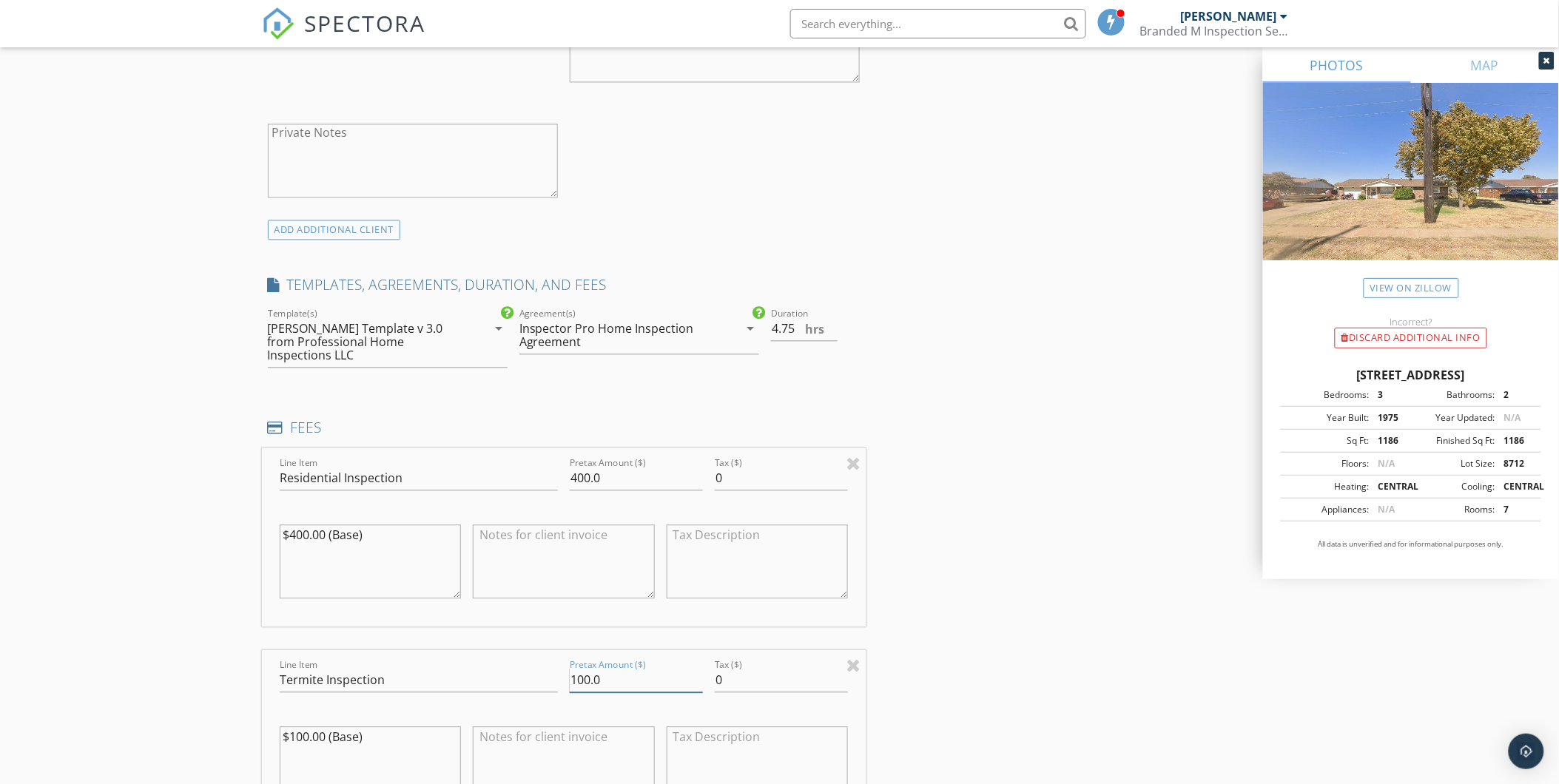
click at [588, 668] on input "100.0" at bounding box center [637, 680] width 134 height 24
type input "25.0"
click at [1015, 612] on div "INSPECTOR(S) check_box Shane McLaughlin PRIMARY Shane McLaughlin arrow_drop_dow…" at bounding box center [779, 694] width 1035 height 3017
click at [830, 331] on input "4.5" at bounding box center [804, 329] width 67 height 24
click at [830, 331] on input "4" at bounding box center [804, 329] width 67 height 24
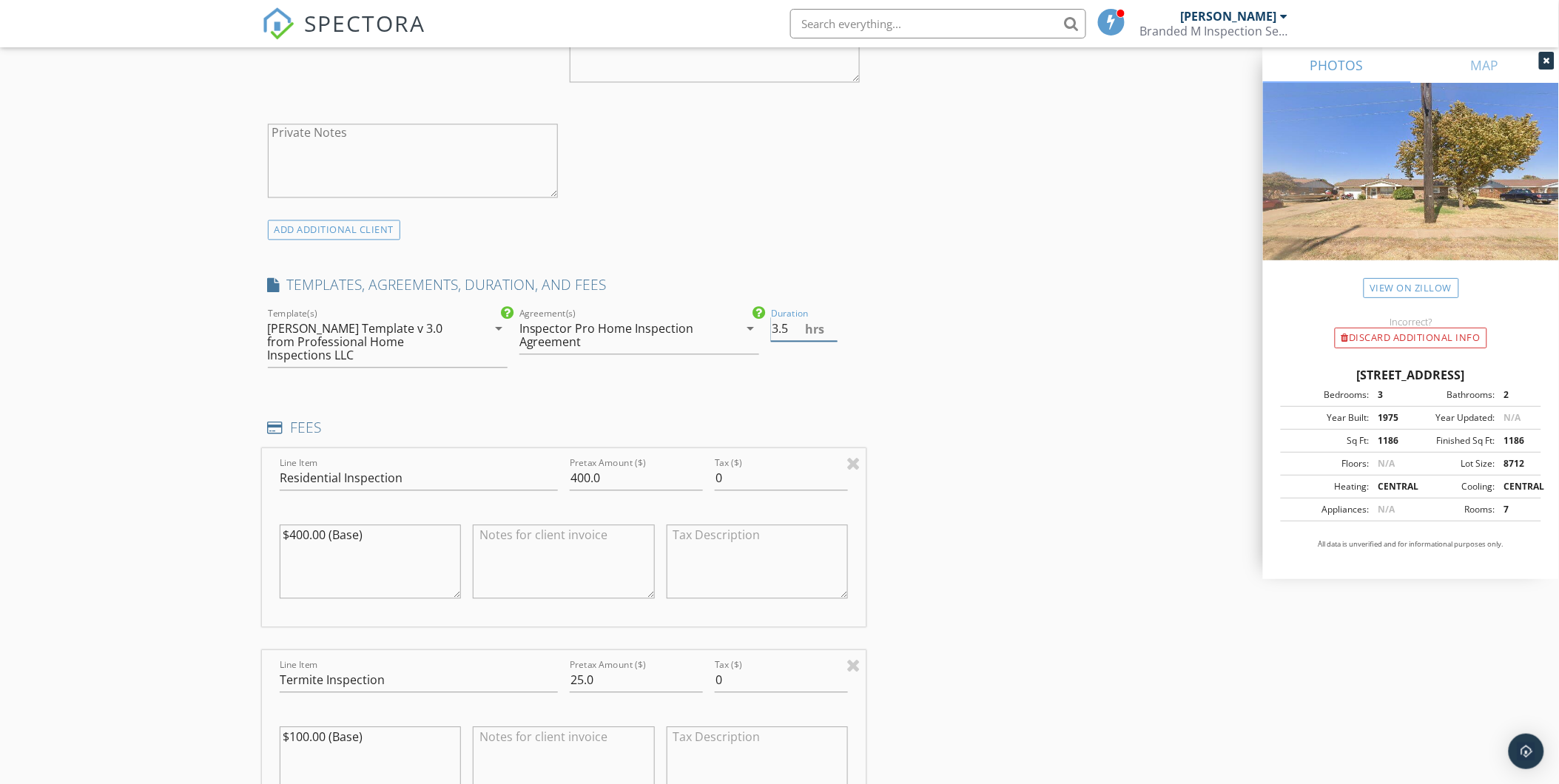
click at [830, 331] on input "3.5" at bounding box center [804, 329] width 67 height 24
type input "3"
click at [830, 331] on input "3" at bounding box center [804, 329] width 67 height 24
click at [1090, 377] on div "INSPECTOR(S) check_box Shane McLaughlin PRIMARY Shane McLaughlin arrow_drop_dow…" at bounding box center [779, 694] width 1035 height 3017
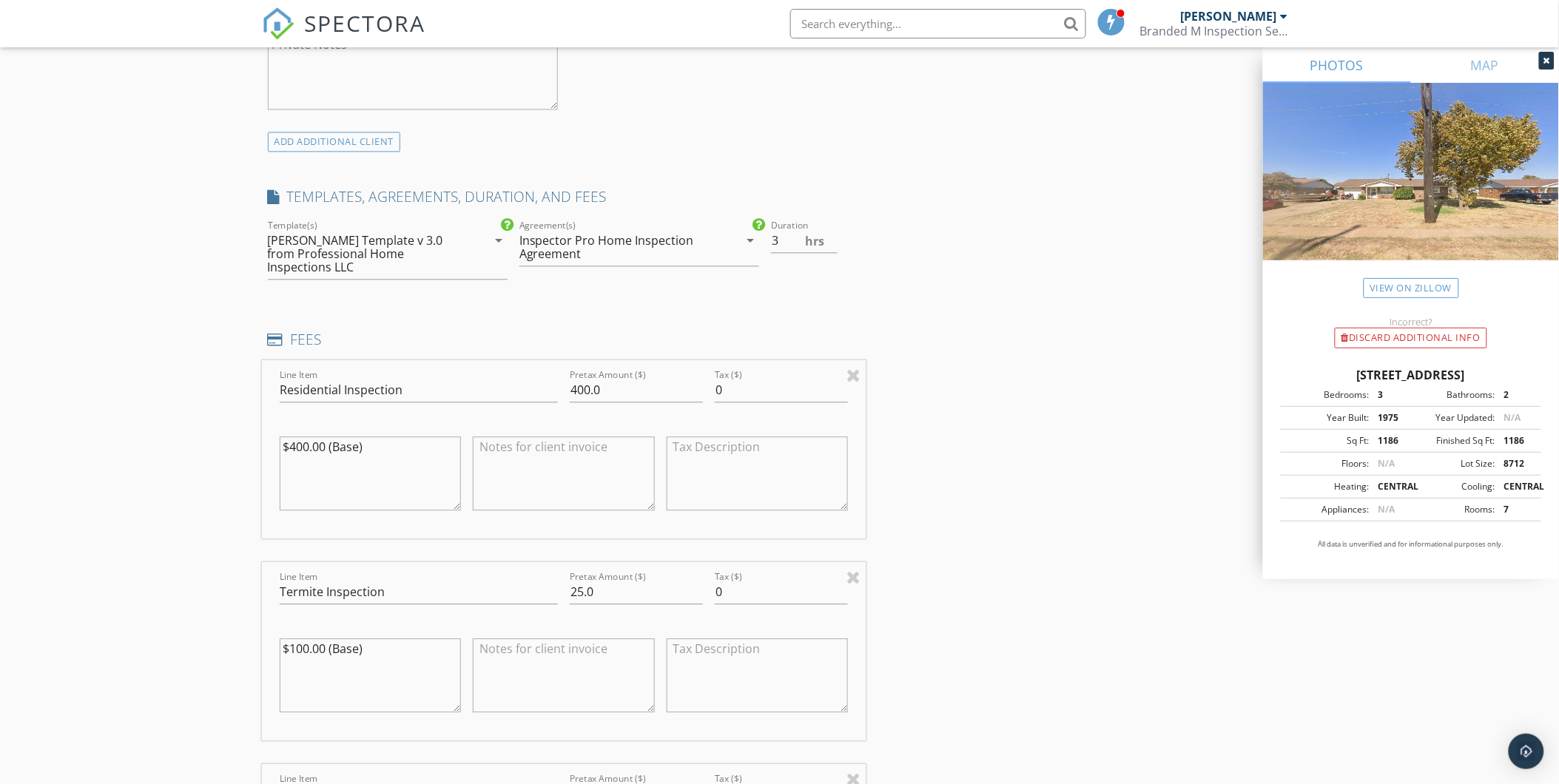
scroll to position [1068, 0]
click at [589, 385] on input "400.0" at bounding box center [637, 396] width 134 height 24
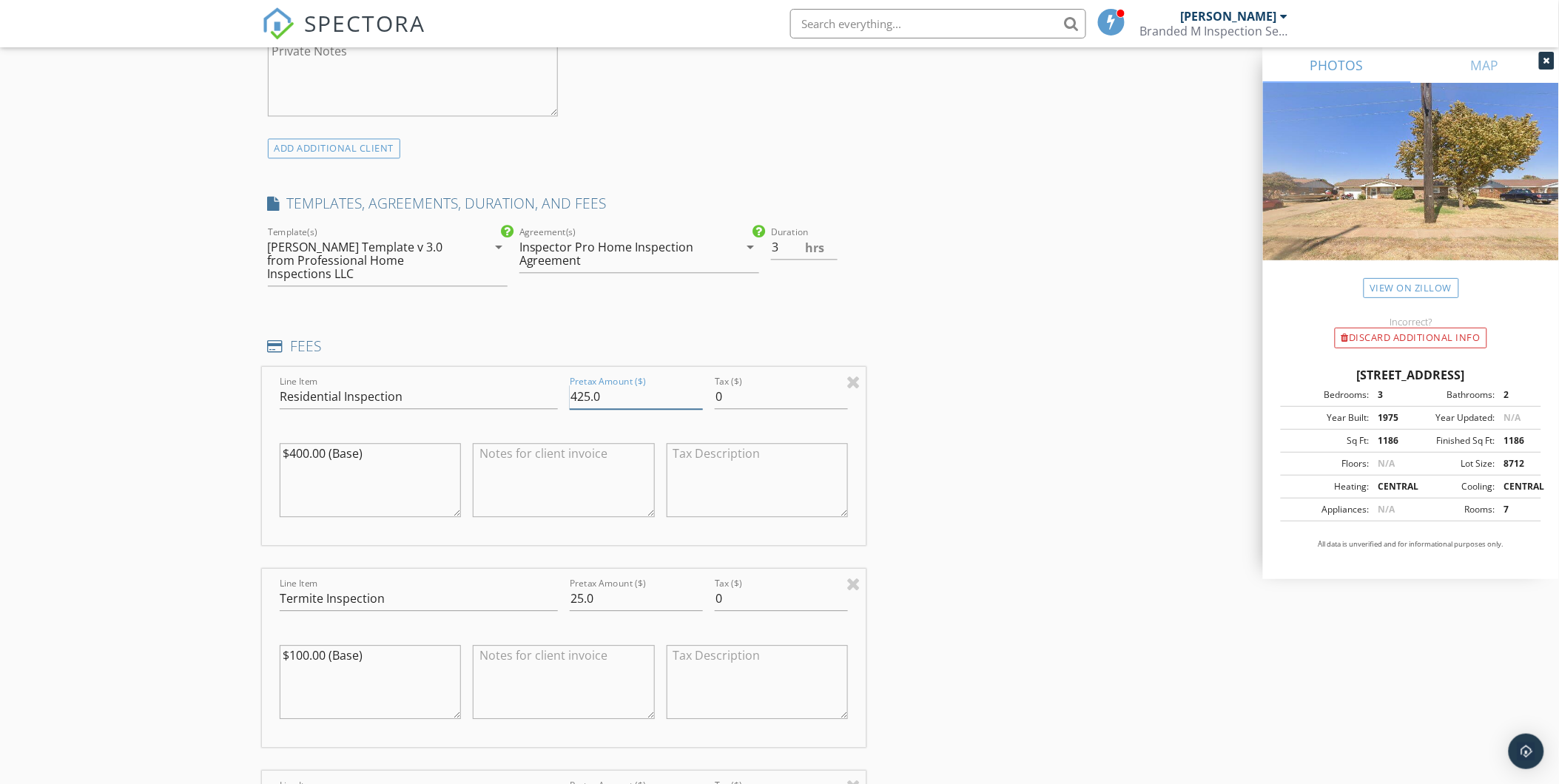
type input "425.0"
click at [1180, 408] on div "INSPECTOR(S) check_box Shane McLaughlin PRIMARY Shane McLaughlin arrow_drop_dow…" at bounding box center [779, 612] width 1035 height 3017
click at [581, 586] on input "25.0" at bounding box center [637, 598] width 134 height 24
click at [583, 588] on input "25.0" at bounding box center [637, 598] width 134 height 24
type input "0.0"
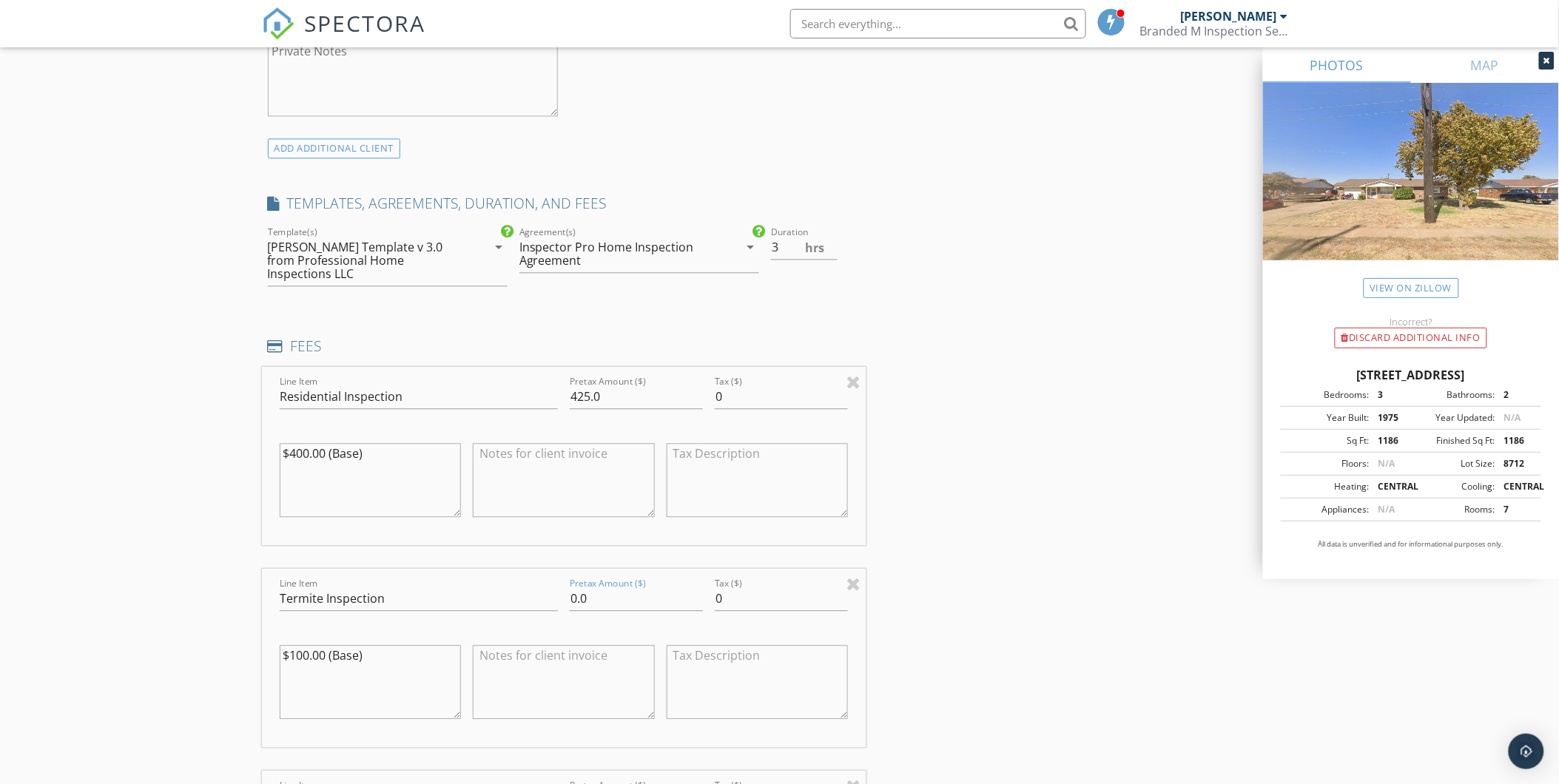
click at [1026, 578] on div "INSPECTOR(S) check_box Shane McLaughlin PRIMARY Shane McLaughlin arrow_drop_dow…" at bounding box center [779, 612] width 1035 height 3017
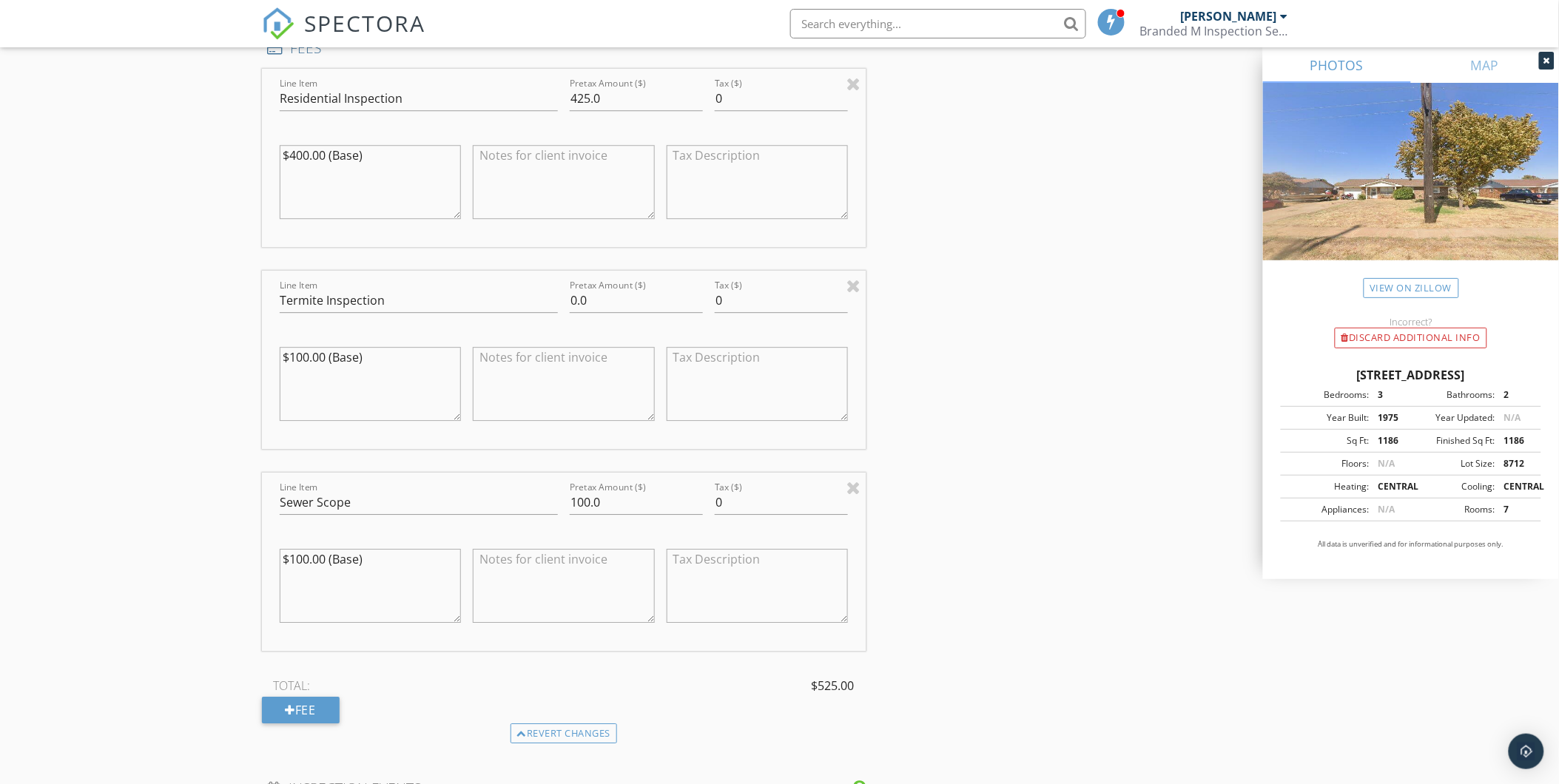
scroll to position [1396, 0]
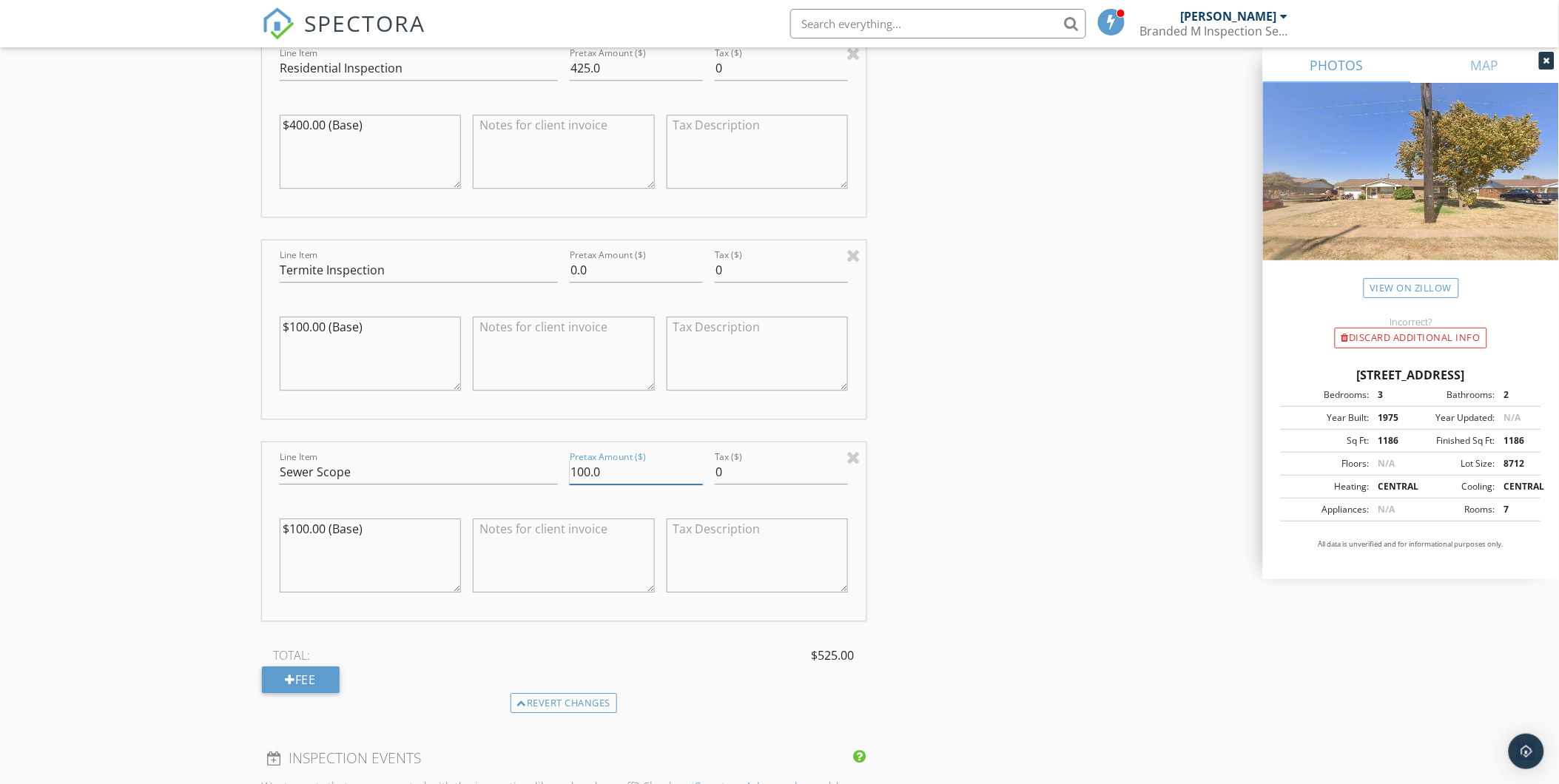
click at [589, 460] on input "100.0" at bounding box center [637, 472] width 134 height 24
type input "0.0"
click at [575, 527] on textarea at bounding box center [564, 555] width 182 height 74
type textarea "Sewer Scope included depending on cleanout accessibility."
click at [566, 320] on textarea at bounding box center [564, 353] width 182 height 74
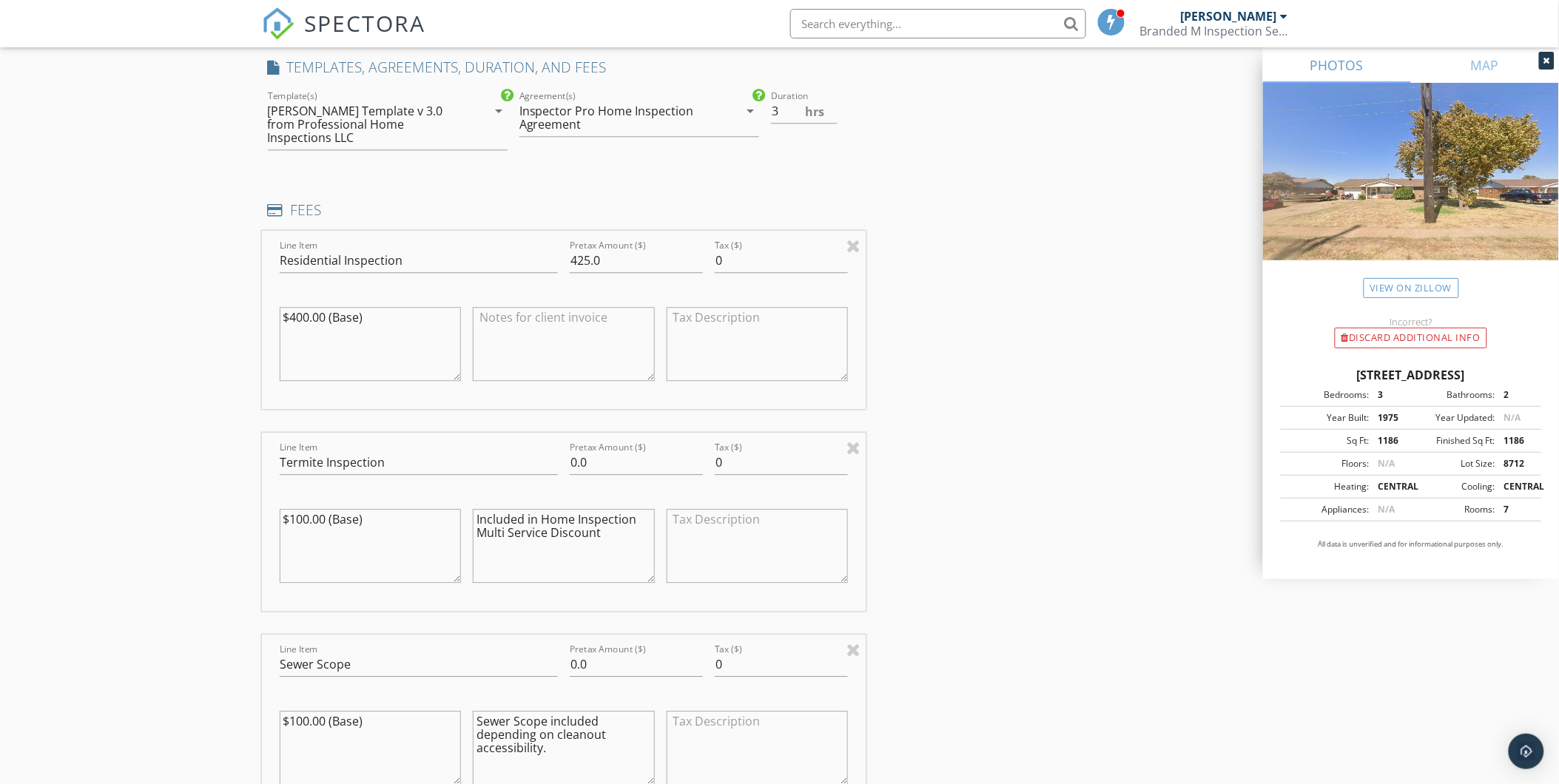
scroll to position [1150, 0]
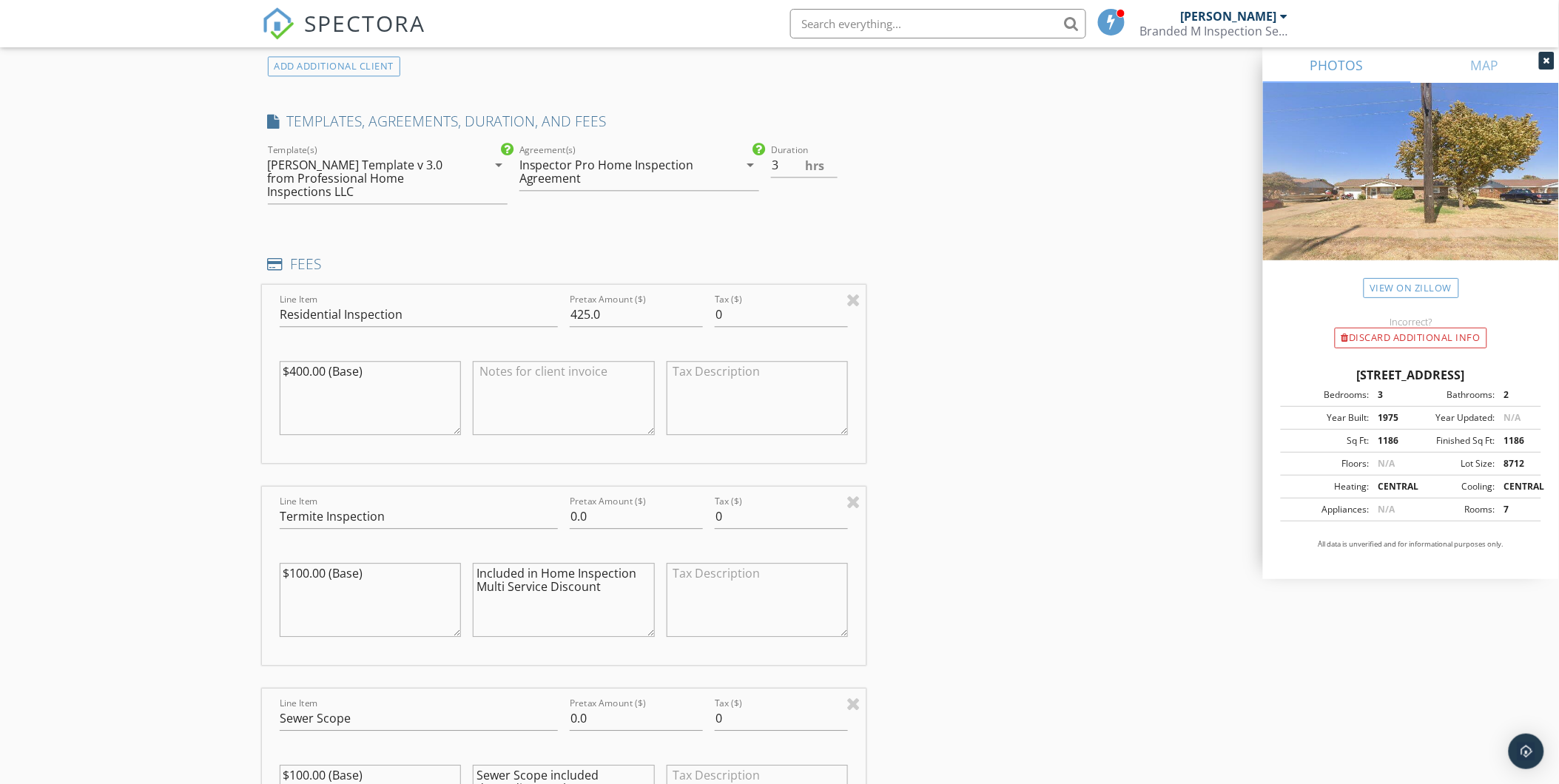
type textarea "Included in Home Inspection Multi Service Discount"
click at [1018, 279] on div "INSPECTOR(S) check_box Shane McLaughlin PRIMARY Shane McLaughlin arrow_drop_dow…" at bounding box center [779, 530] width 1035 height 3017
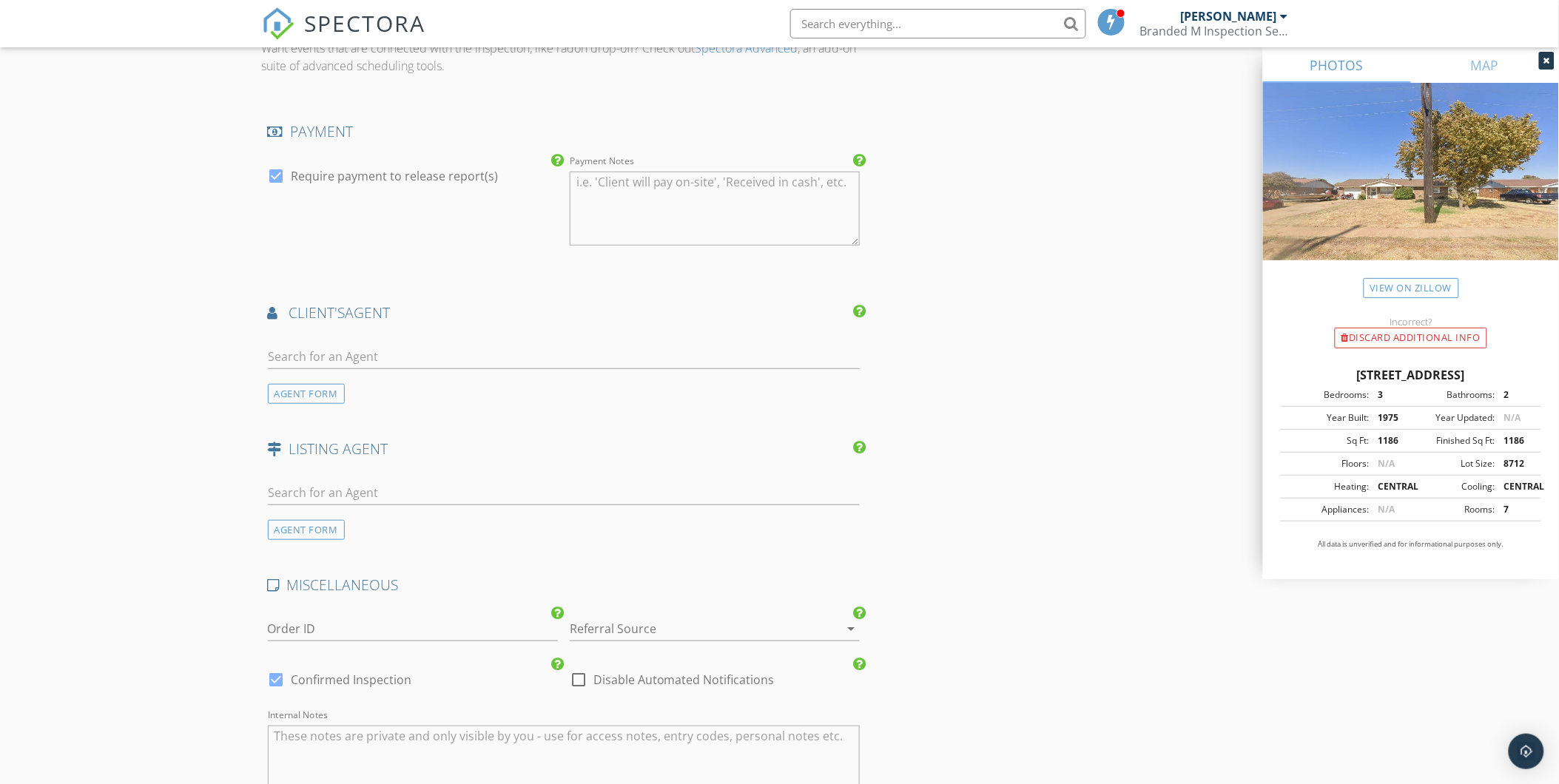
scroll to position [2136, 0]
click at [410, 351] on input "text" at bounding box center [564, 355] width 593 height 24
type input "n"
type input "beck"
click at [380, 374] on div "Beckie Takashima-Williamson" at bounding box center [355, 383] width 92 height 18
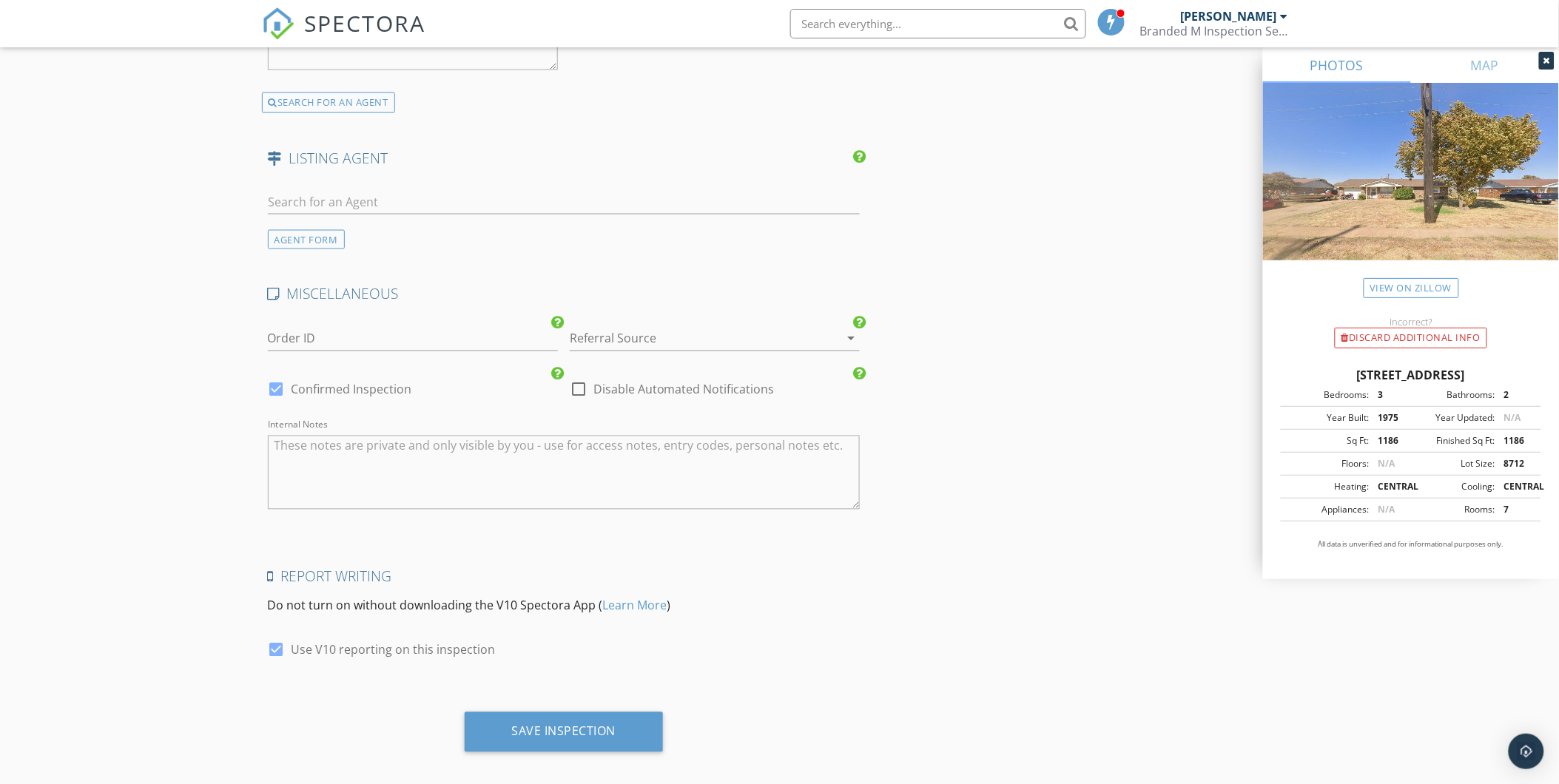
scroll to position [2764, 0]
click at [566, 722] on div "Save Inspection" at bounding box center [564, 729] width 104 height 15
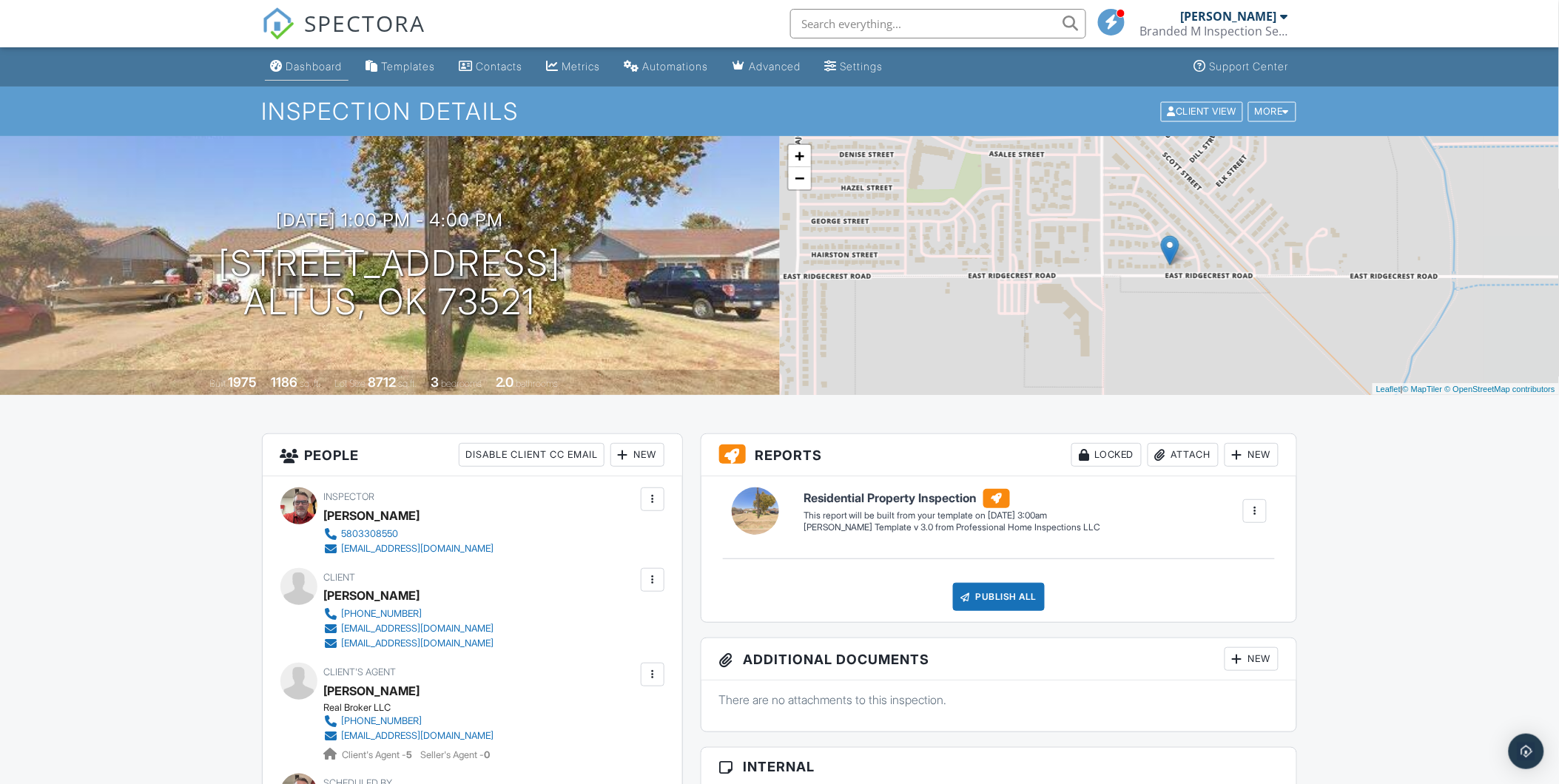
click at [313, 62] on div "Dashboard" at bounding box center [314, 66] width 56 height 12
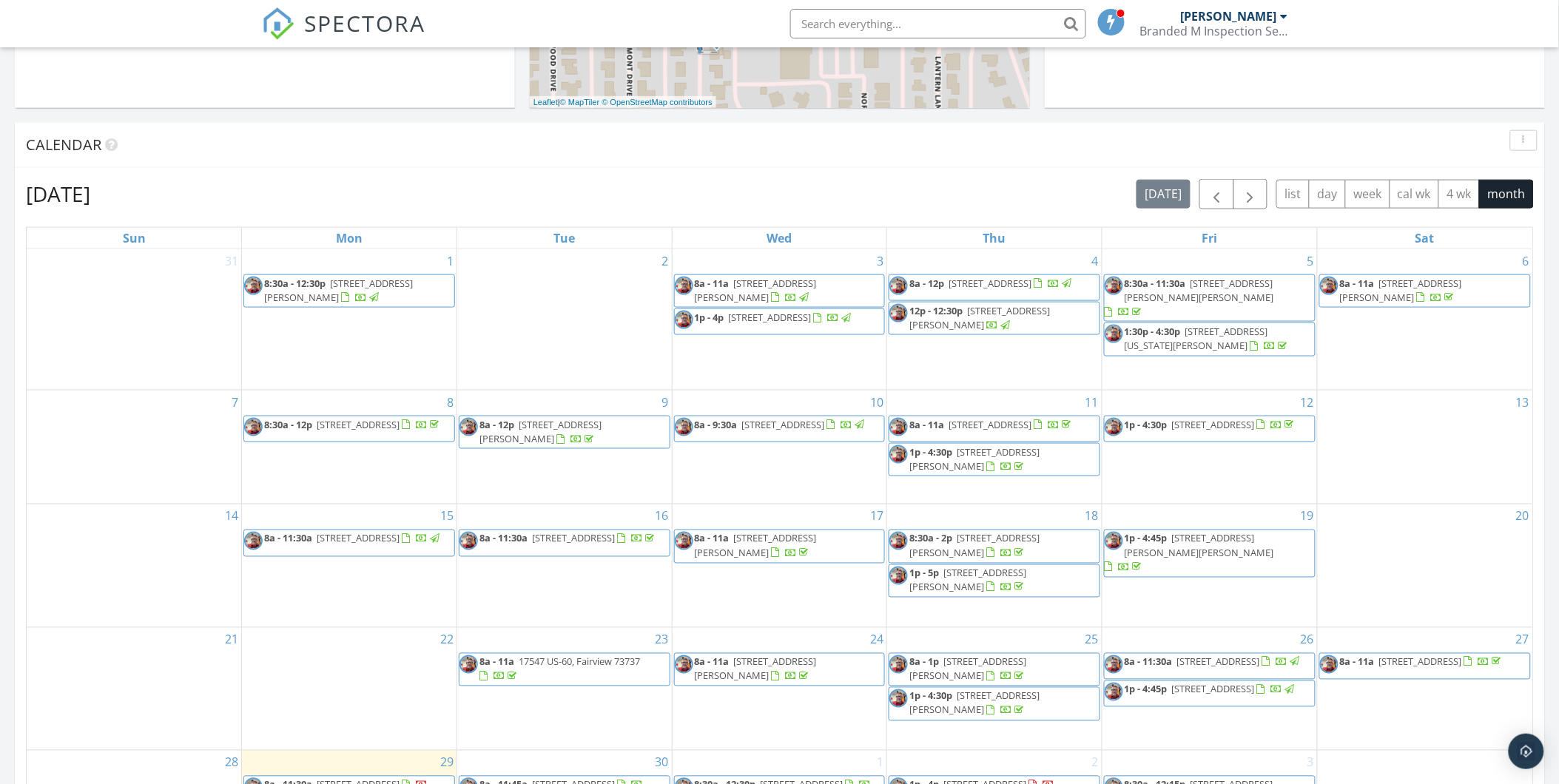
scroll to position [821, 0]
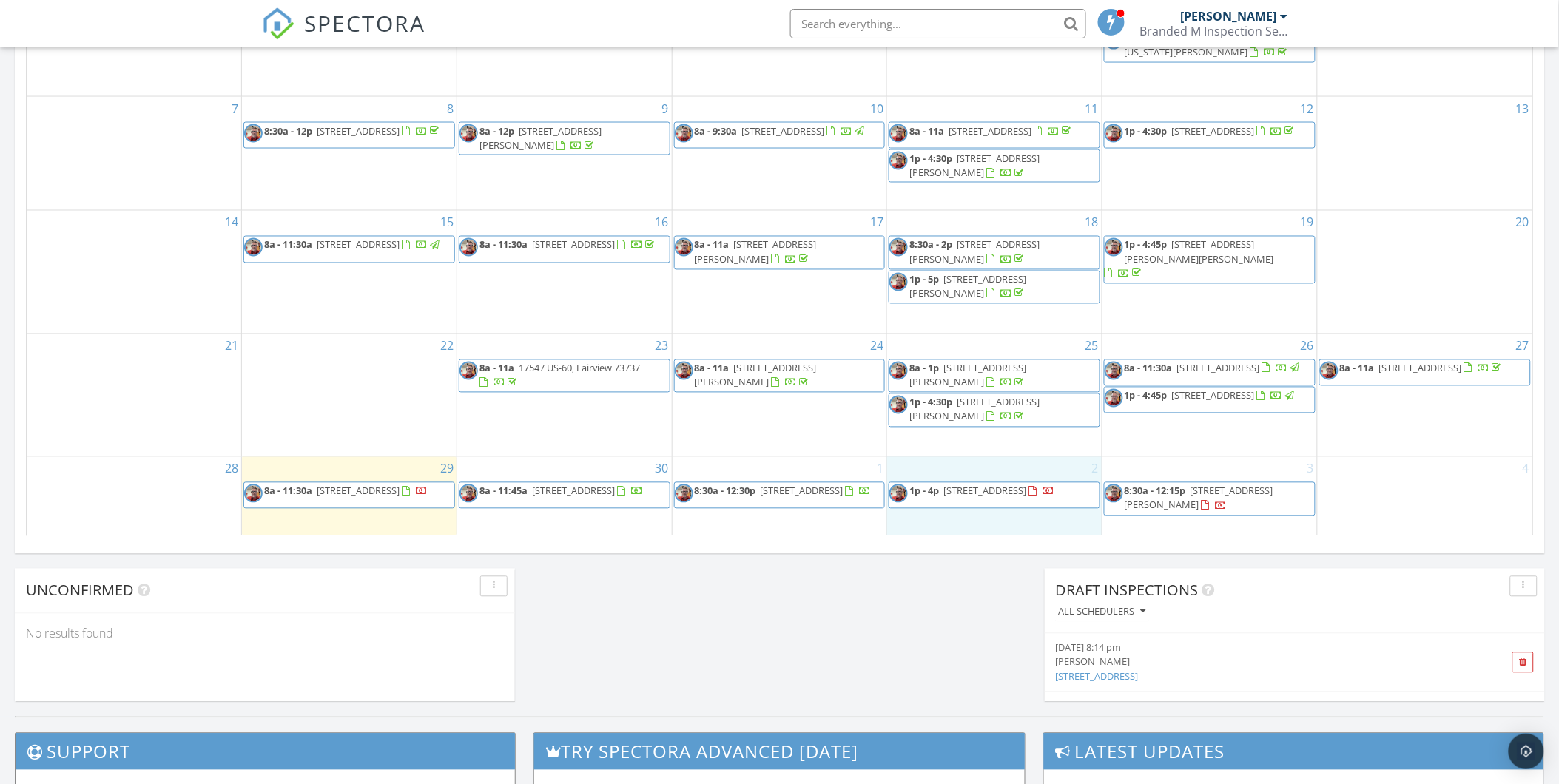
click at [1004, 522] on div "2 1p - 4p [STREET_ADDRESS]" at bounding box center [994, 496] width 215 height 77
click at [993, 456] on link "Inspection" at bounding box center [995, 460] width 77 height 24
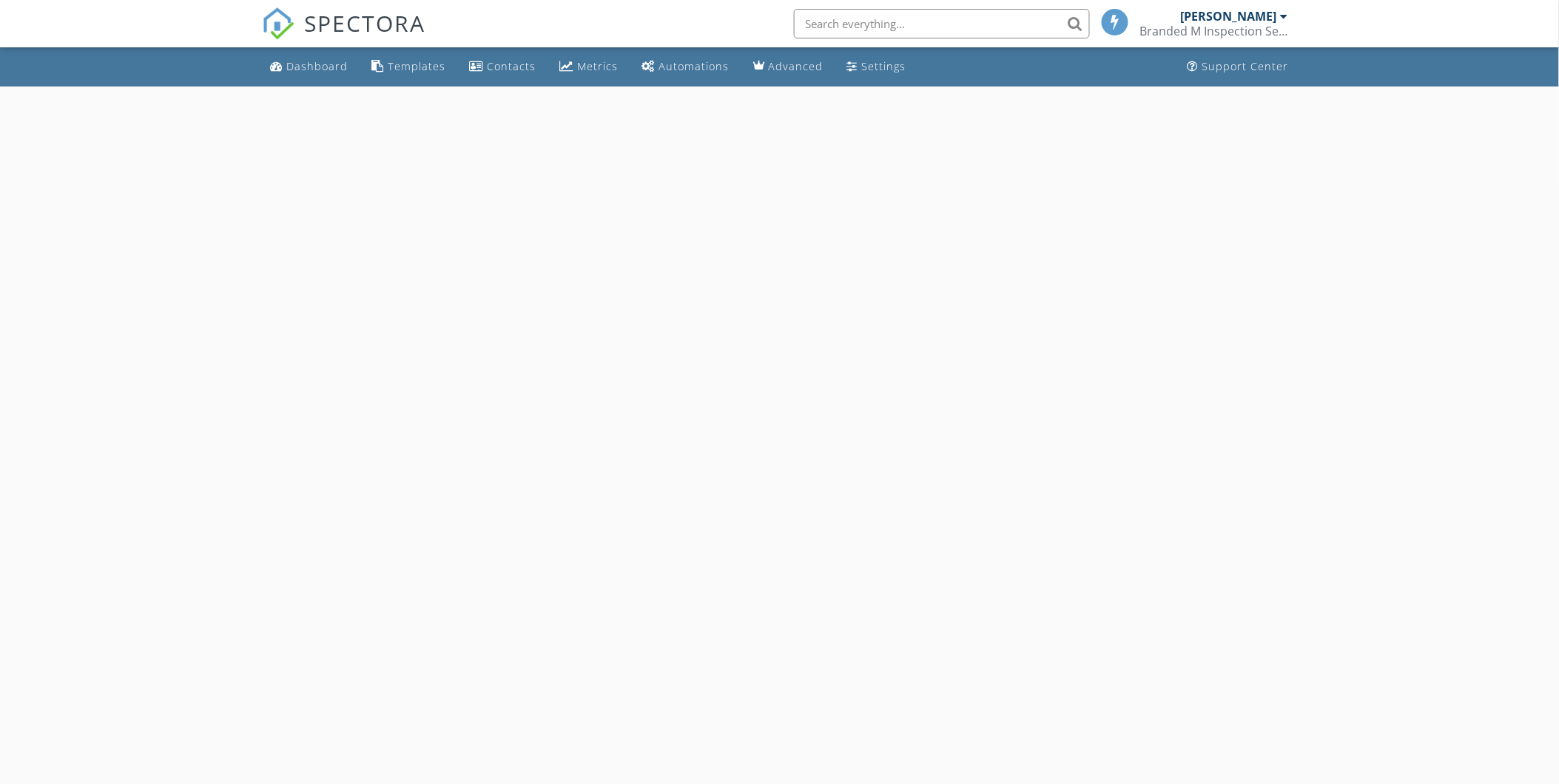
select select "9"
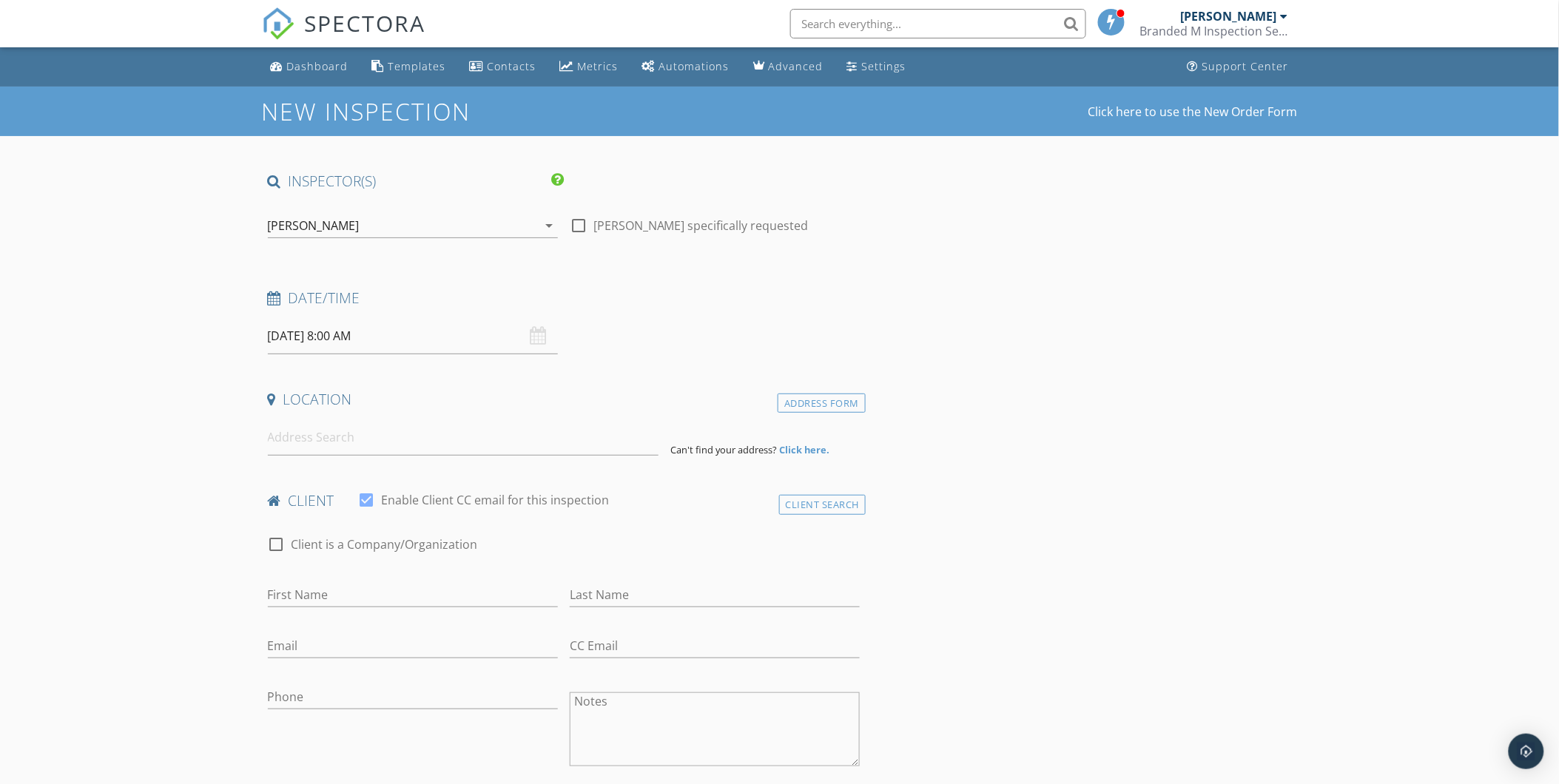
click at [369, 335] on input "10/02/2025 8:00 AM" at bounding box center [413, 335] width 290 height 36
type input "05"
type input "10/02/2025 8:05 AM"
click at [448, 577] on span at bounding box center [450, 581] width 11 height 15
type input "10"
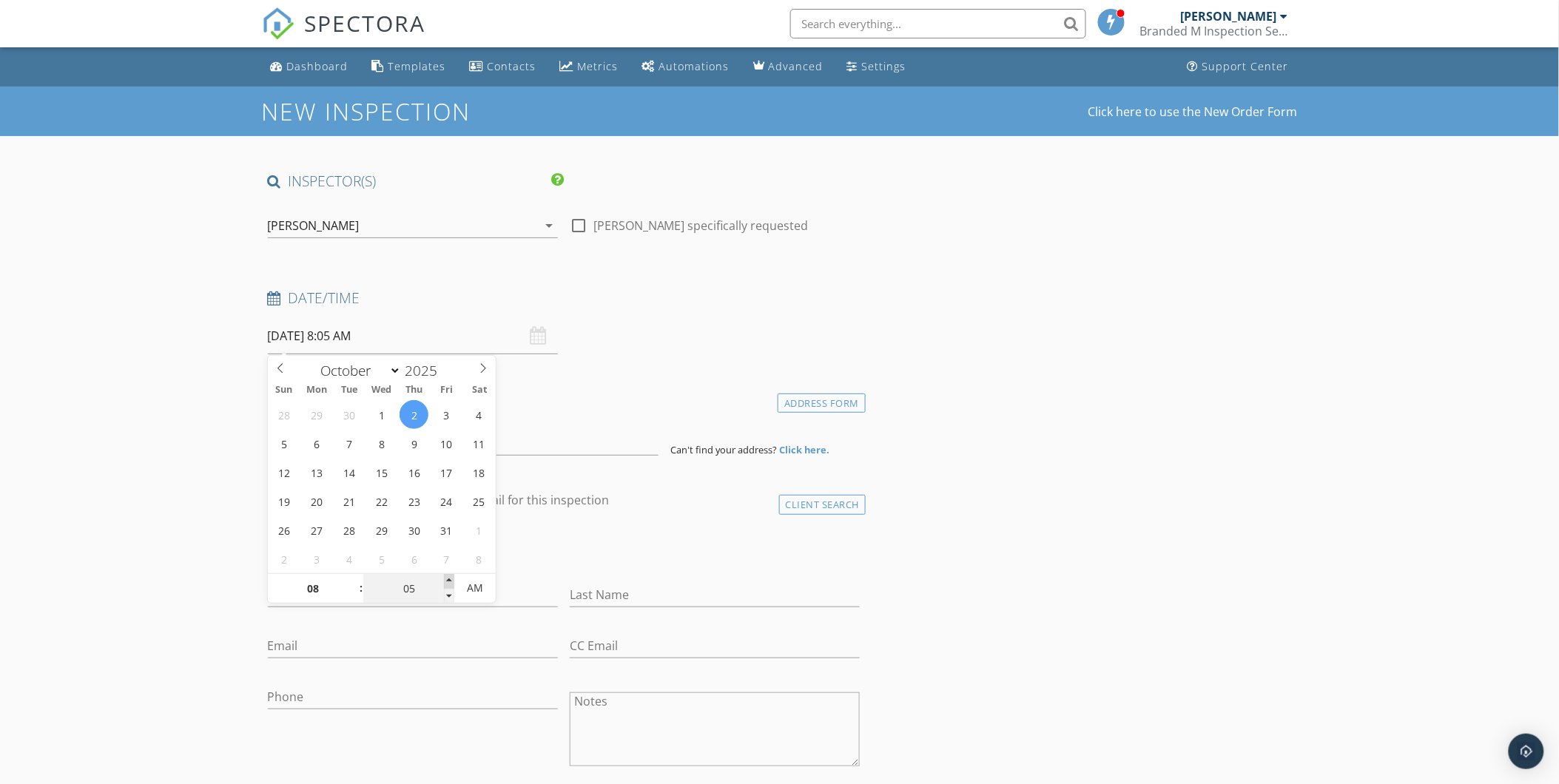
type input "10/02/2025 8:10 AM"
click at [448, 577] on span at bounding box center [450, 581] width 11 height 15
type input "15"
type input "10/02/2025 8:15 AM"
click at [448, 577] on span at bounding box center [450, 581] width 11 height 15
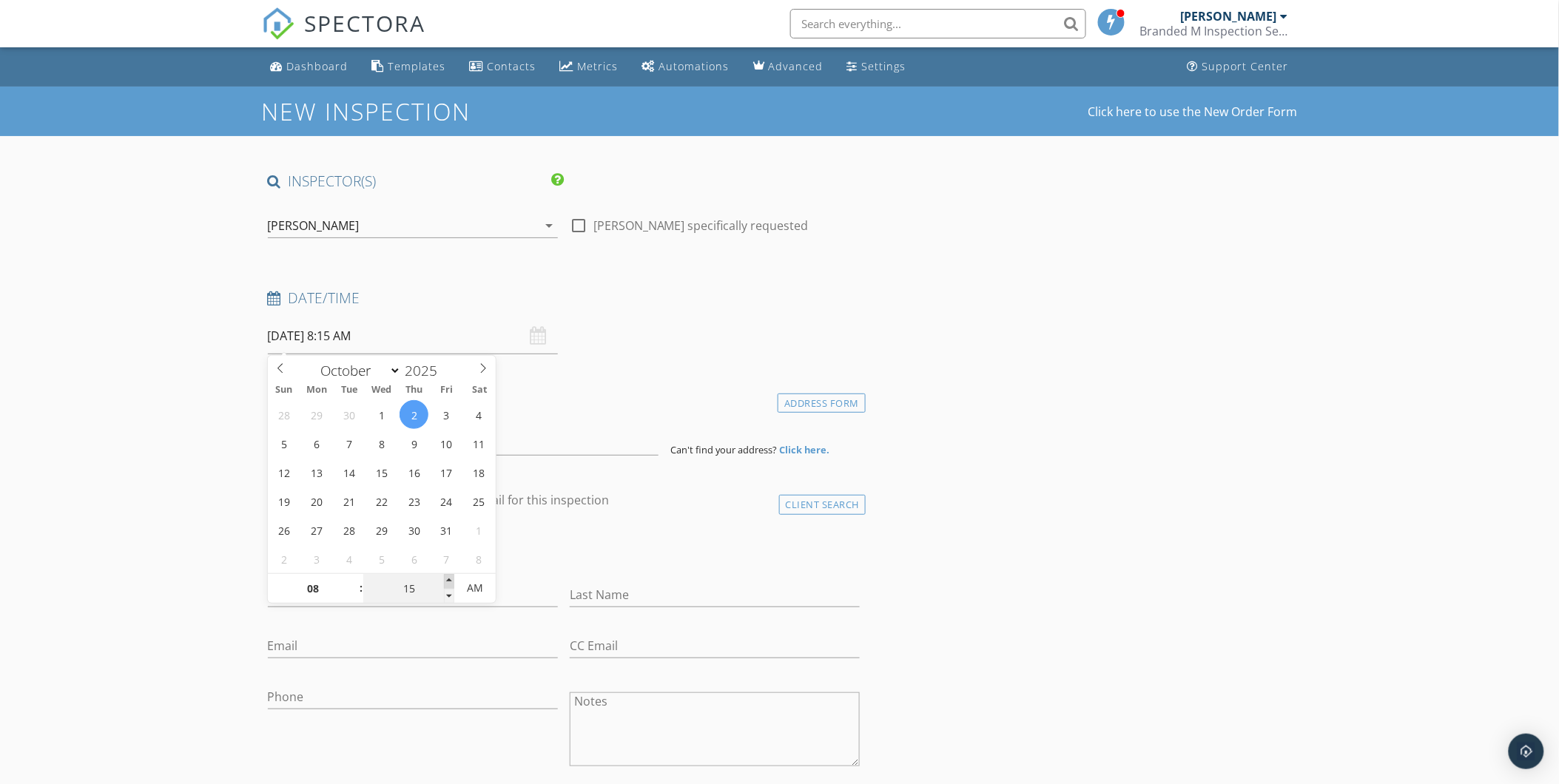
type input "20"
type input "10/02/2025 8:20 AM"
click at [448, 577] on span at bounding box center [450, 581] width 11 height 15
type input "25"
type input "10/02/2025 8:25 AM"
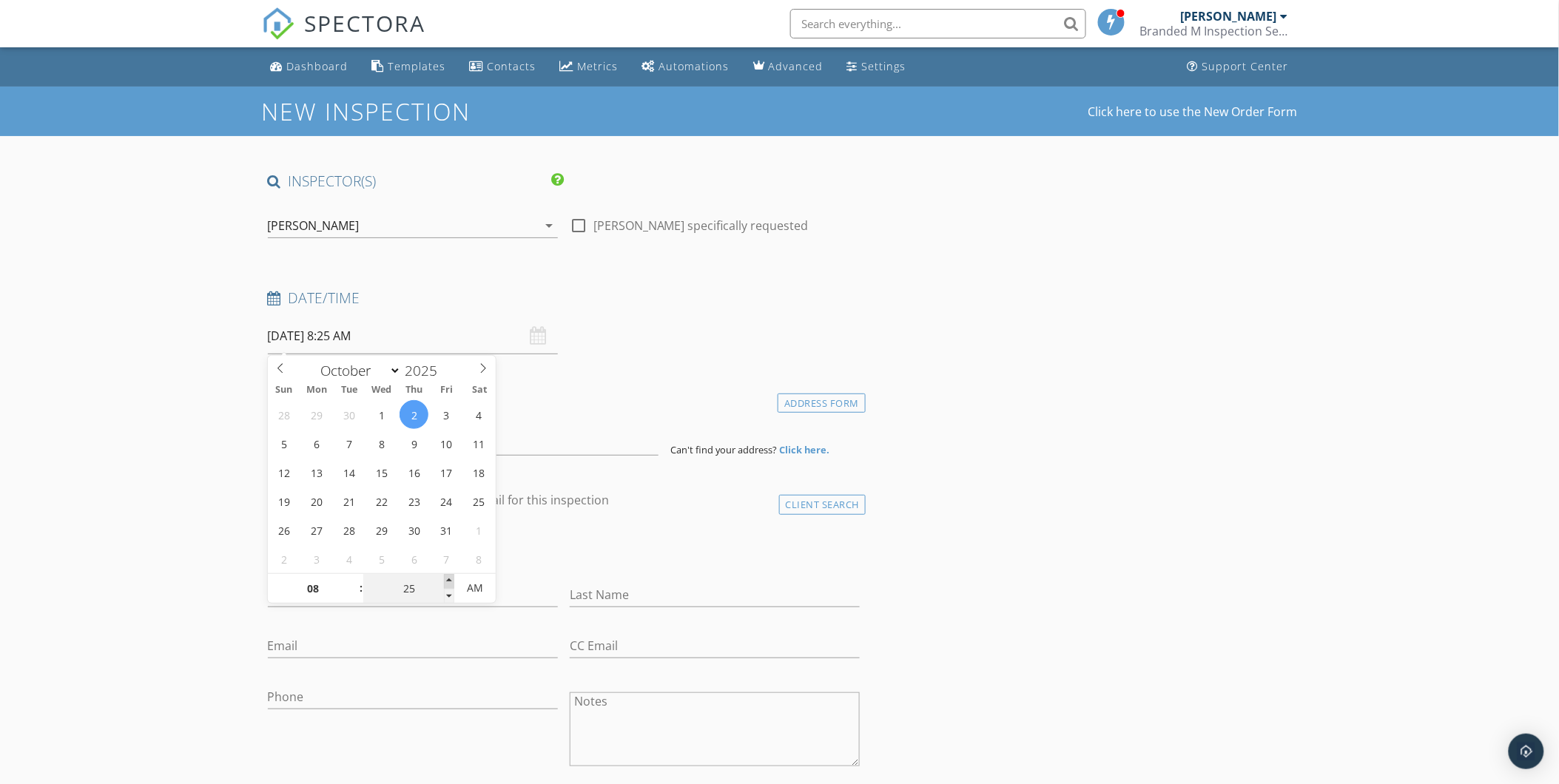
click at [448, 577] on span at bounding box center [450, 581] width 11 height 15
type input "30"
type input "10/02/2025 8:30 AM"
click at [448, 577] on span at bounding box center [450, 581] width 11 height 15
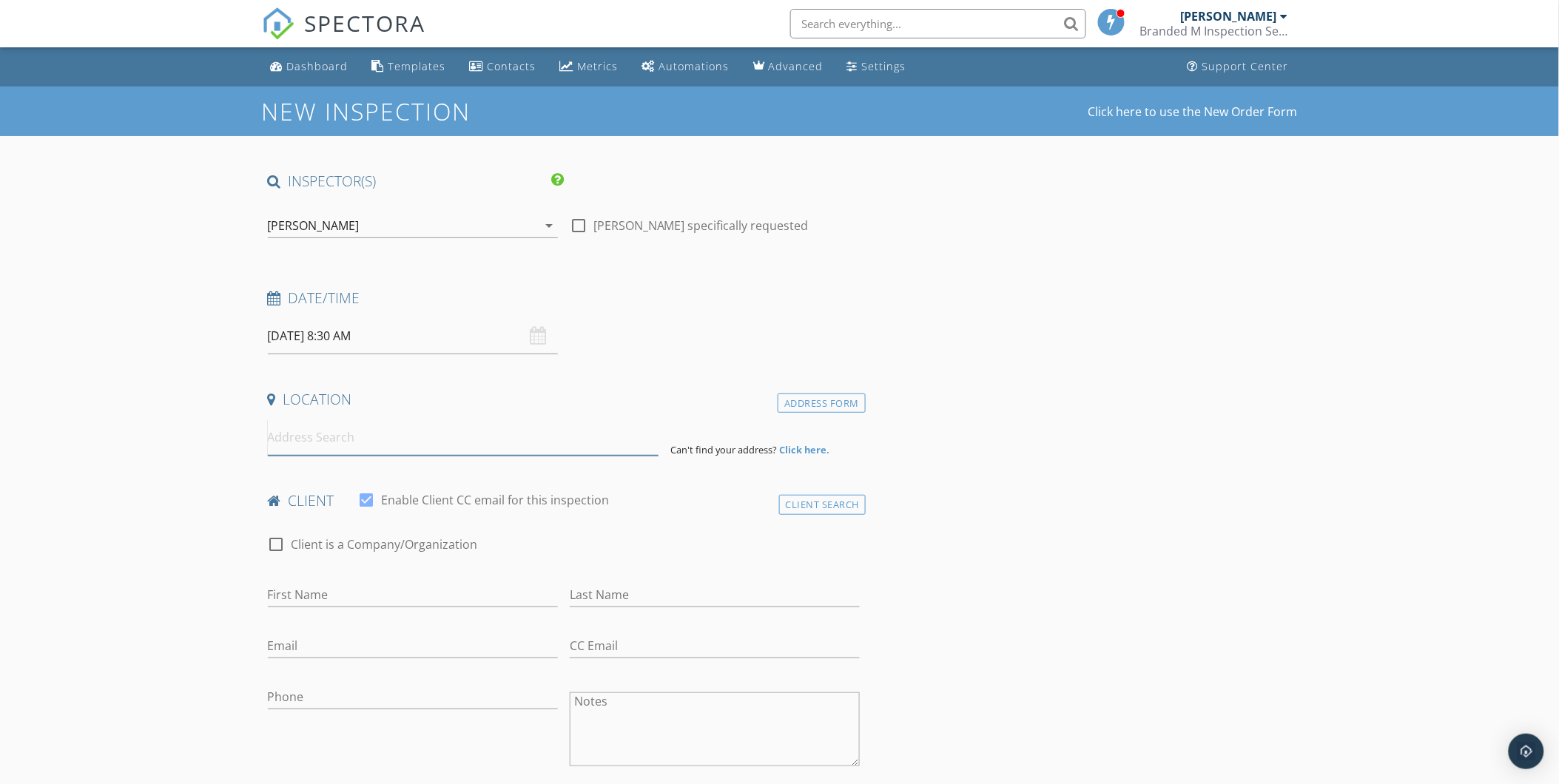
click at [366, 444] on input at bounding box center [463, 437] width 391 height 36
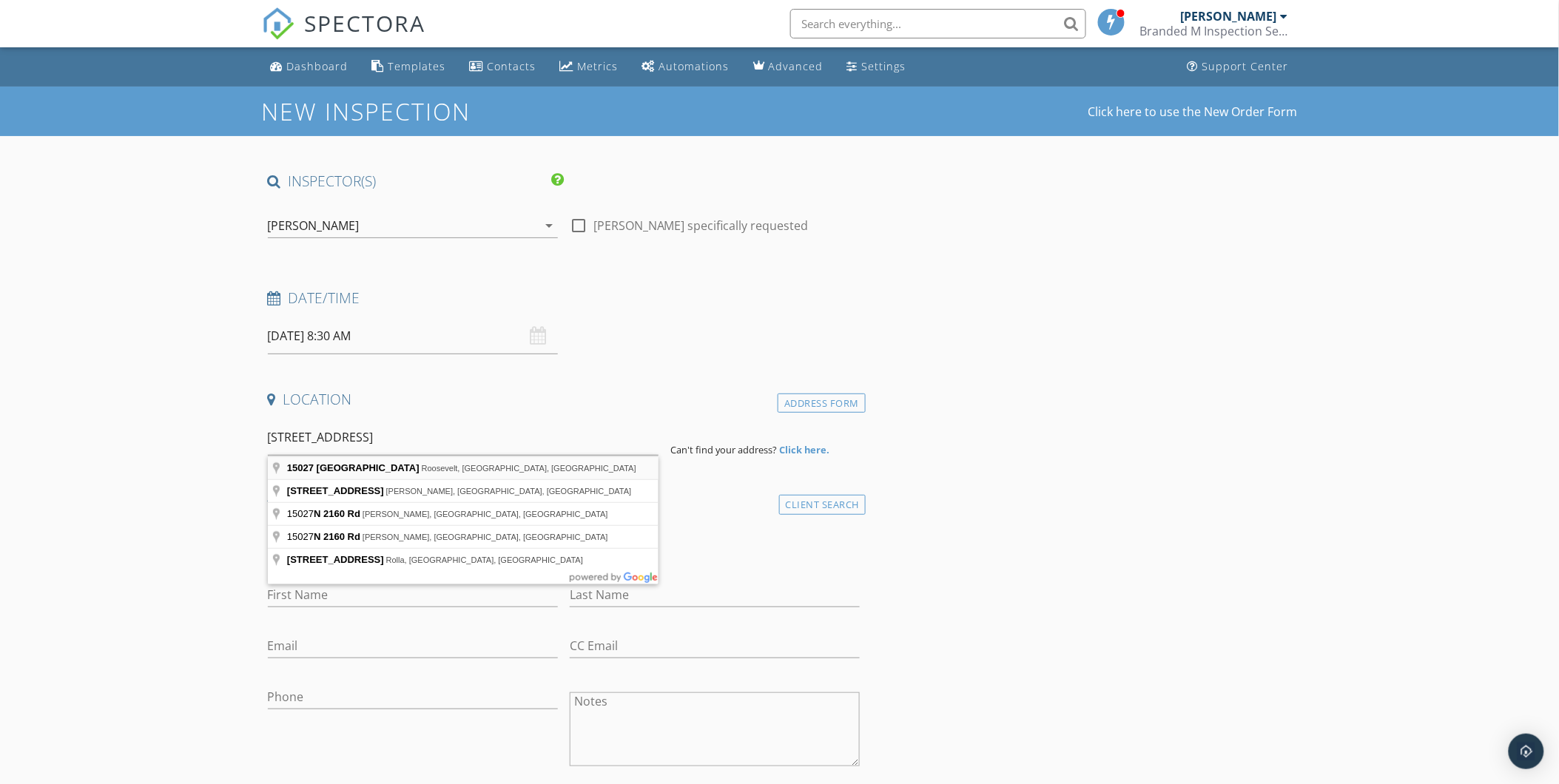
type input "15027 North 2160th Road, Roosevelt, OK, USA"
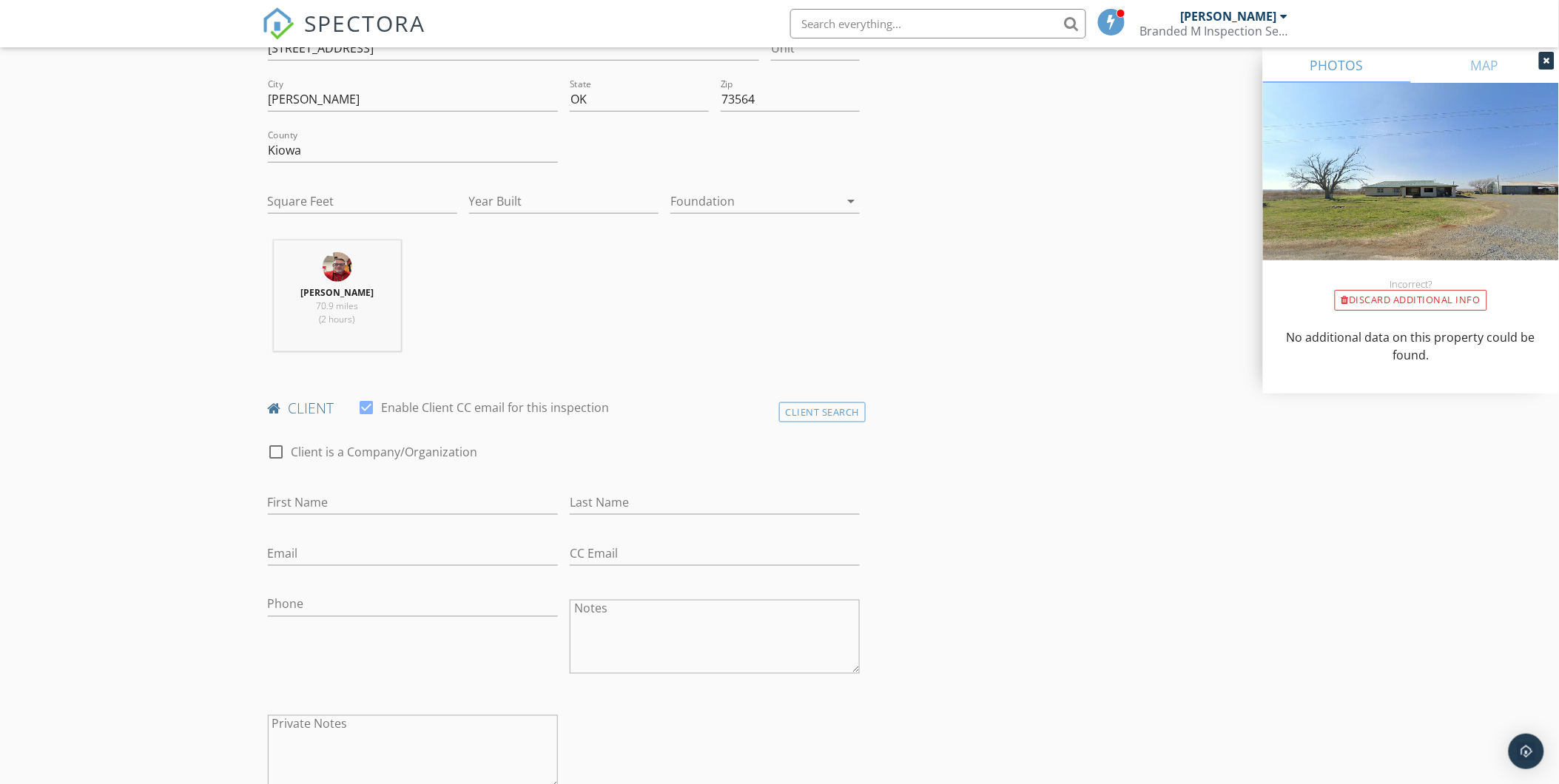
scroll to position [492, 0]
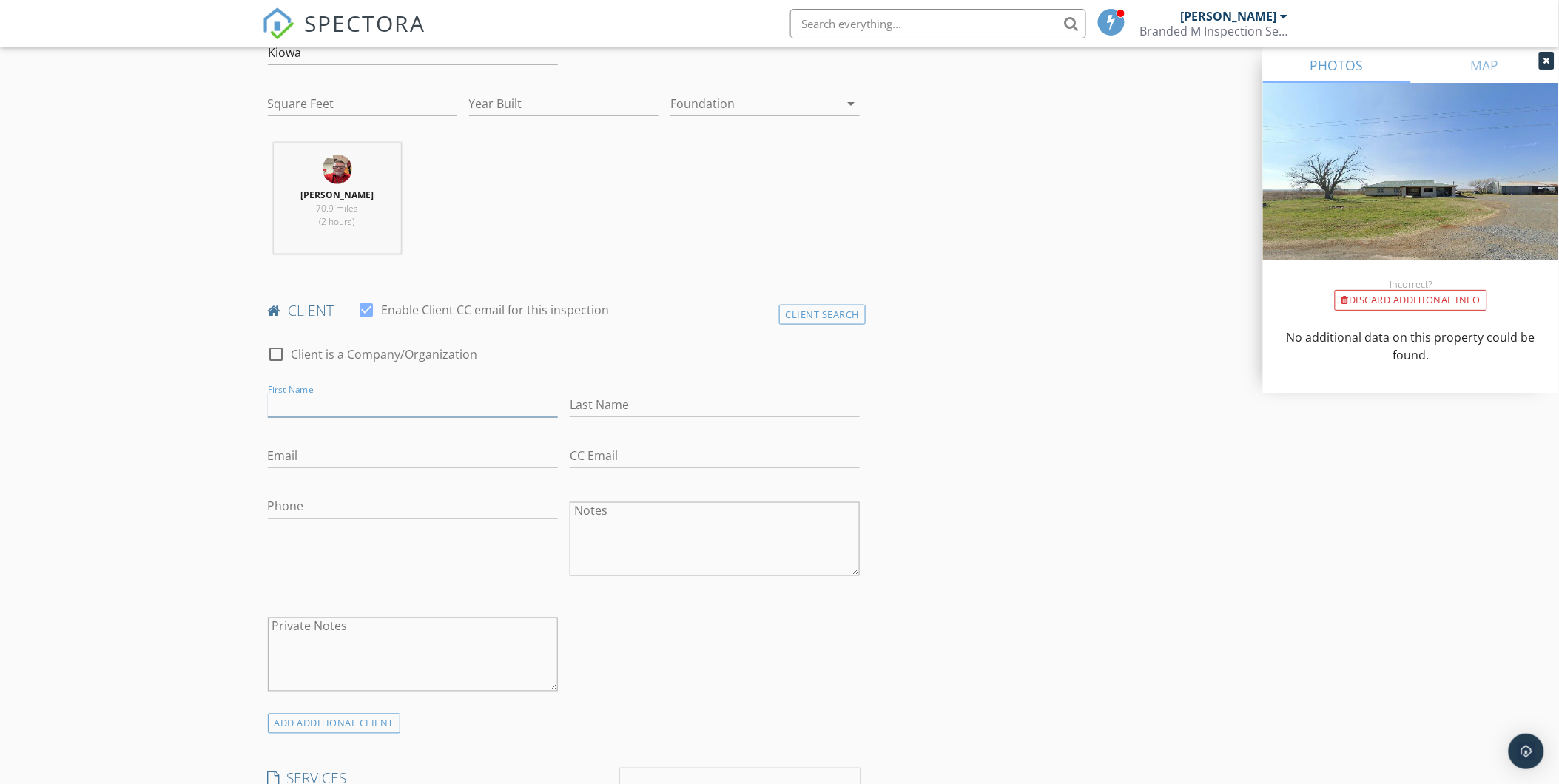
click at [307, 407] on input "First Name" at bounding box center [413, 404] width 290 height 24
click at [277, 348] on div at bounding box center [277, 354] width 25 height 25
checkbox input "true"
click at [309, 409] on input "Enable Client CC email for this inspection" at bounding box center [564, 404] width 593 height 24
type input "Heth Parnell and Cortney Springsted"
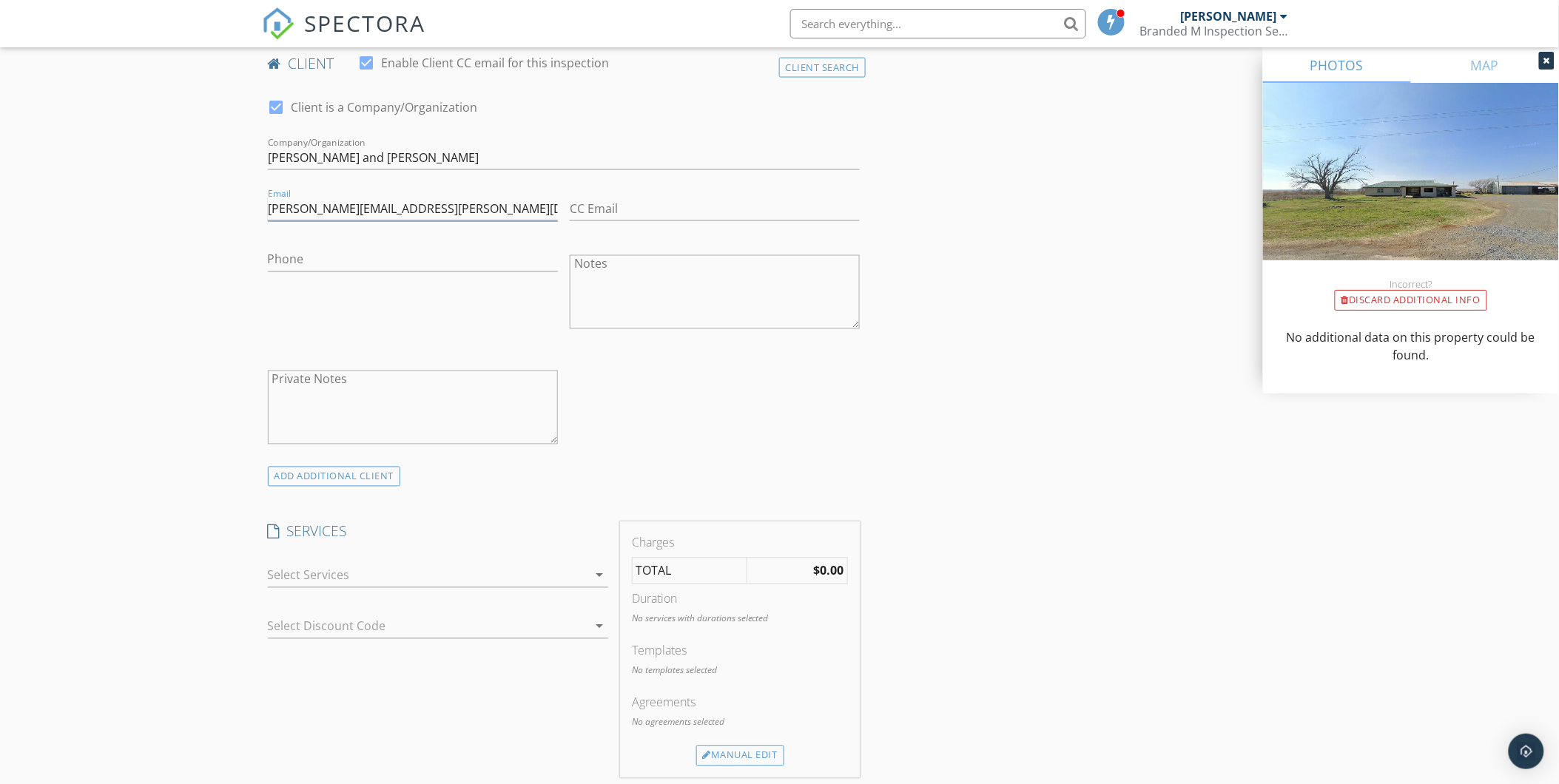
scroll to position [821, 0]
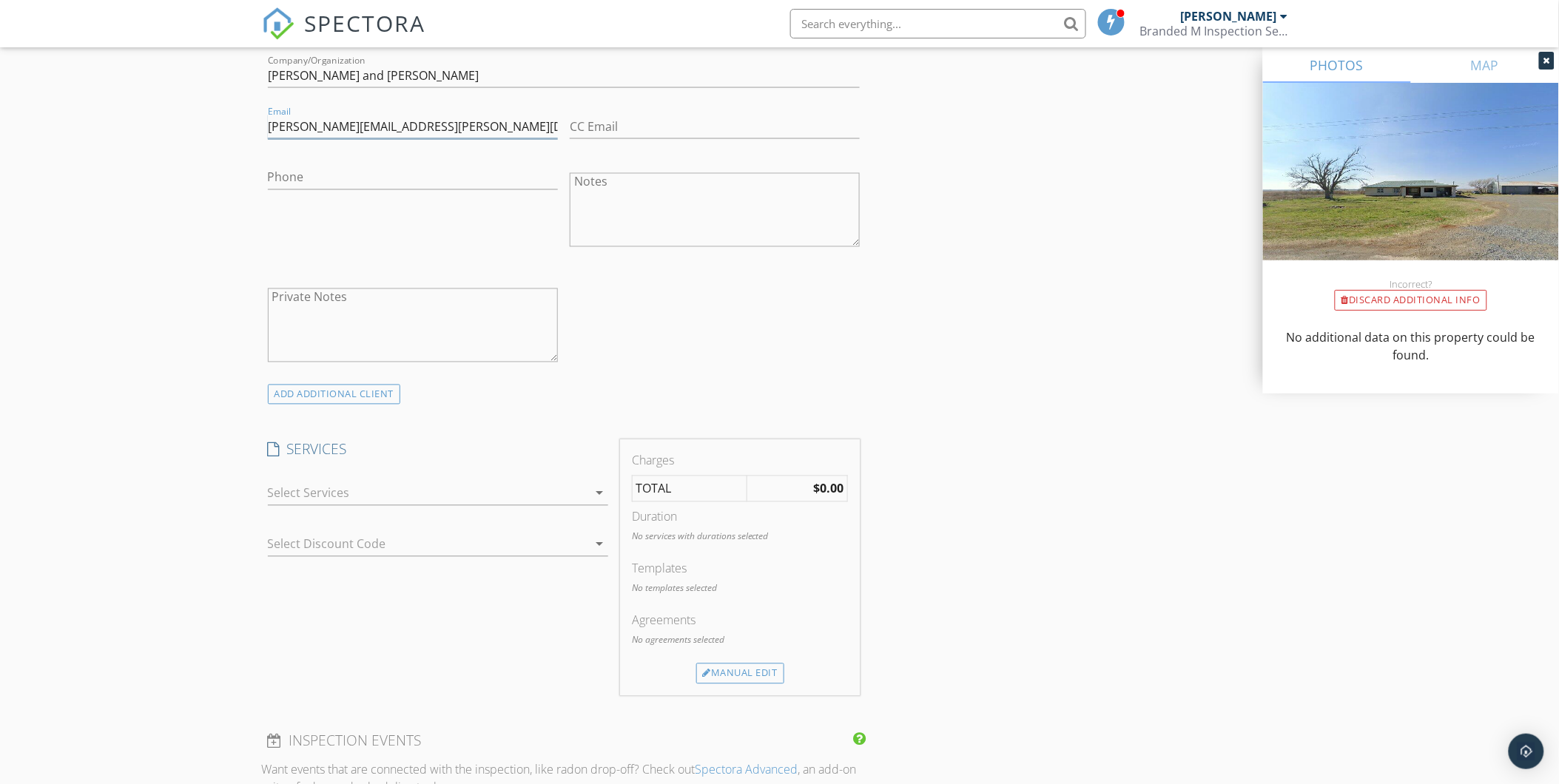
type input "heth.parnell@gmail.com"
click at [305, 490] on div at bounding box center [427, 493] width 320 height 24
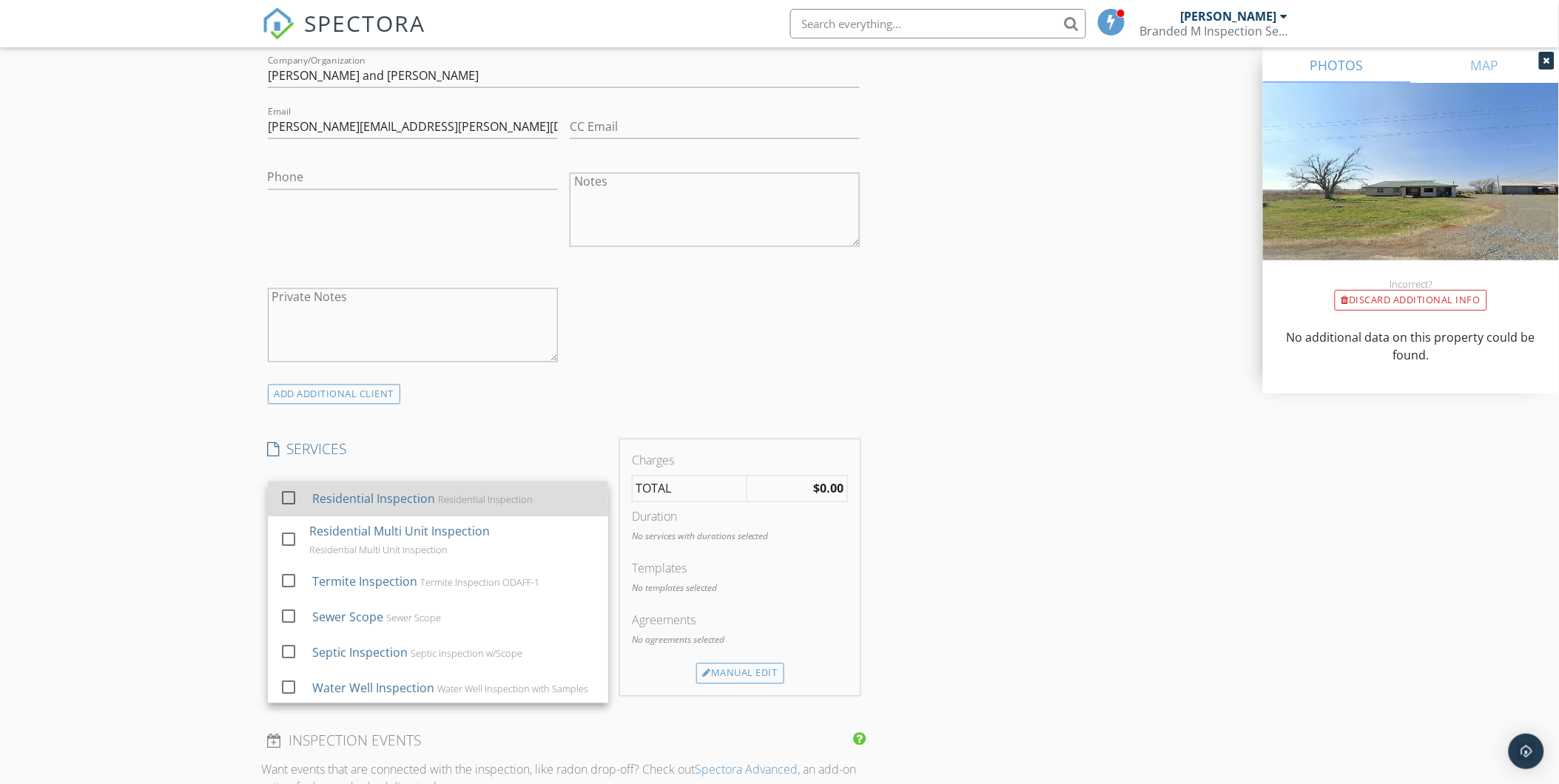
click at [314, 501] on div "Residential Inspection" at bounding box center [373, 499] width 123 height 18
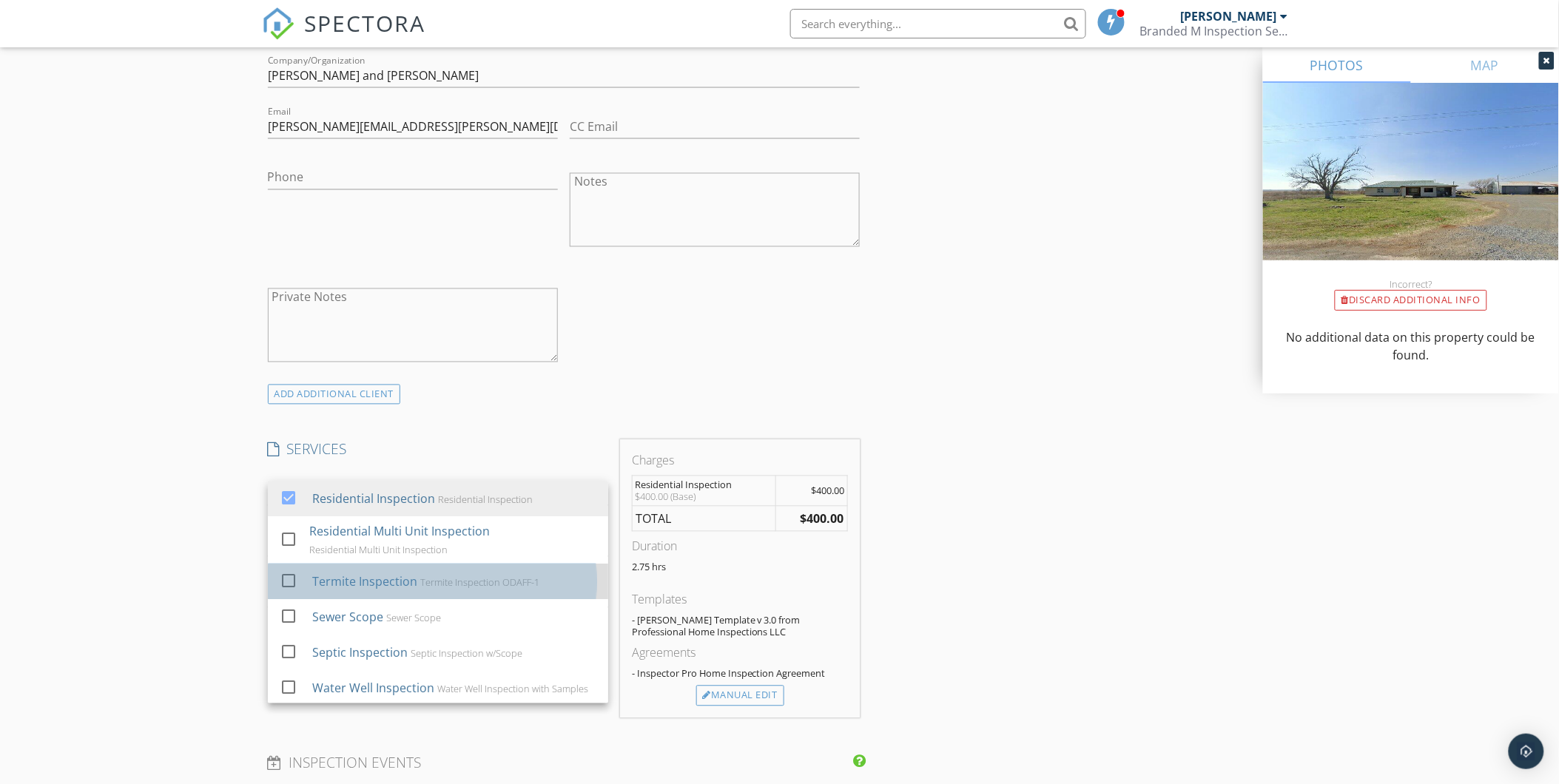
click at [319, 574] on div "Termite Inspection" at bounding box center [364, 582] width 105 height 18
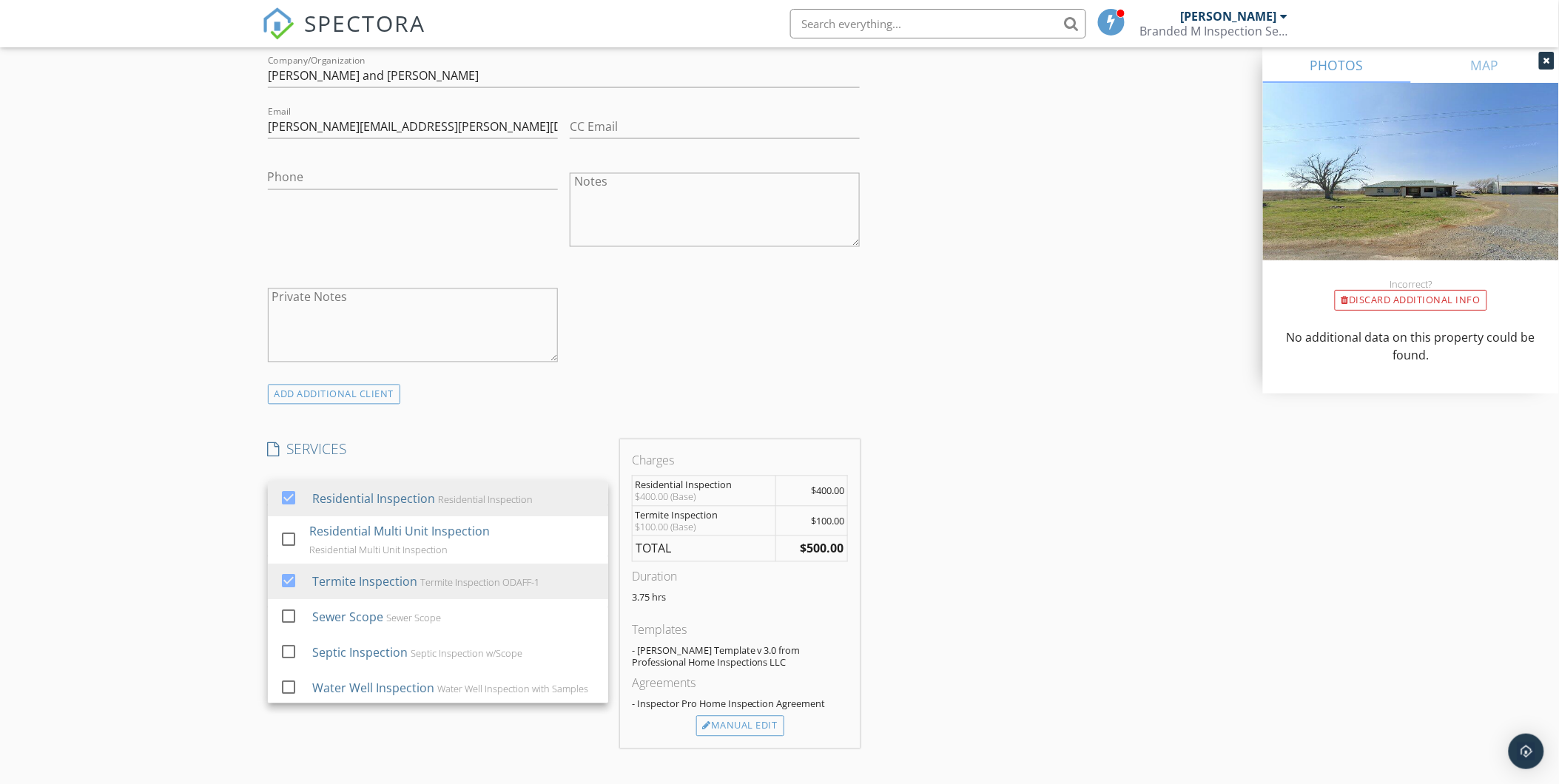
click at [1032, 565] on div "INSPECTOR(S) check_box Shane McLaughlin PRIMARY Shane McLaughlin arrow_drop_dow…" at bounding box center [779, 589] width 1035 height 2477
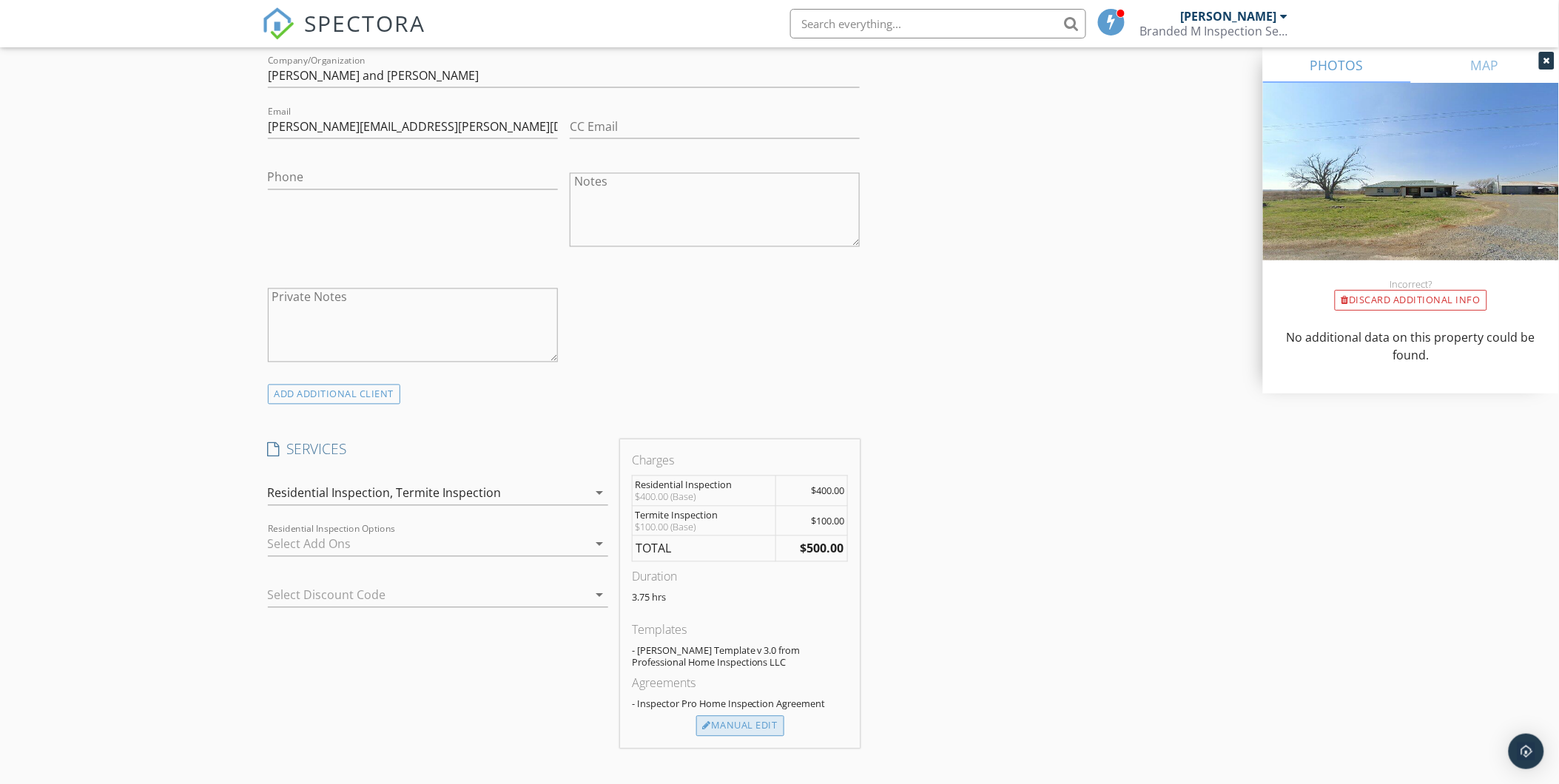
click at [733, 729] on div "Manual Edit" at bounding box center [740, 725] width 88 height 20
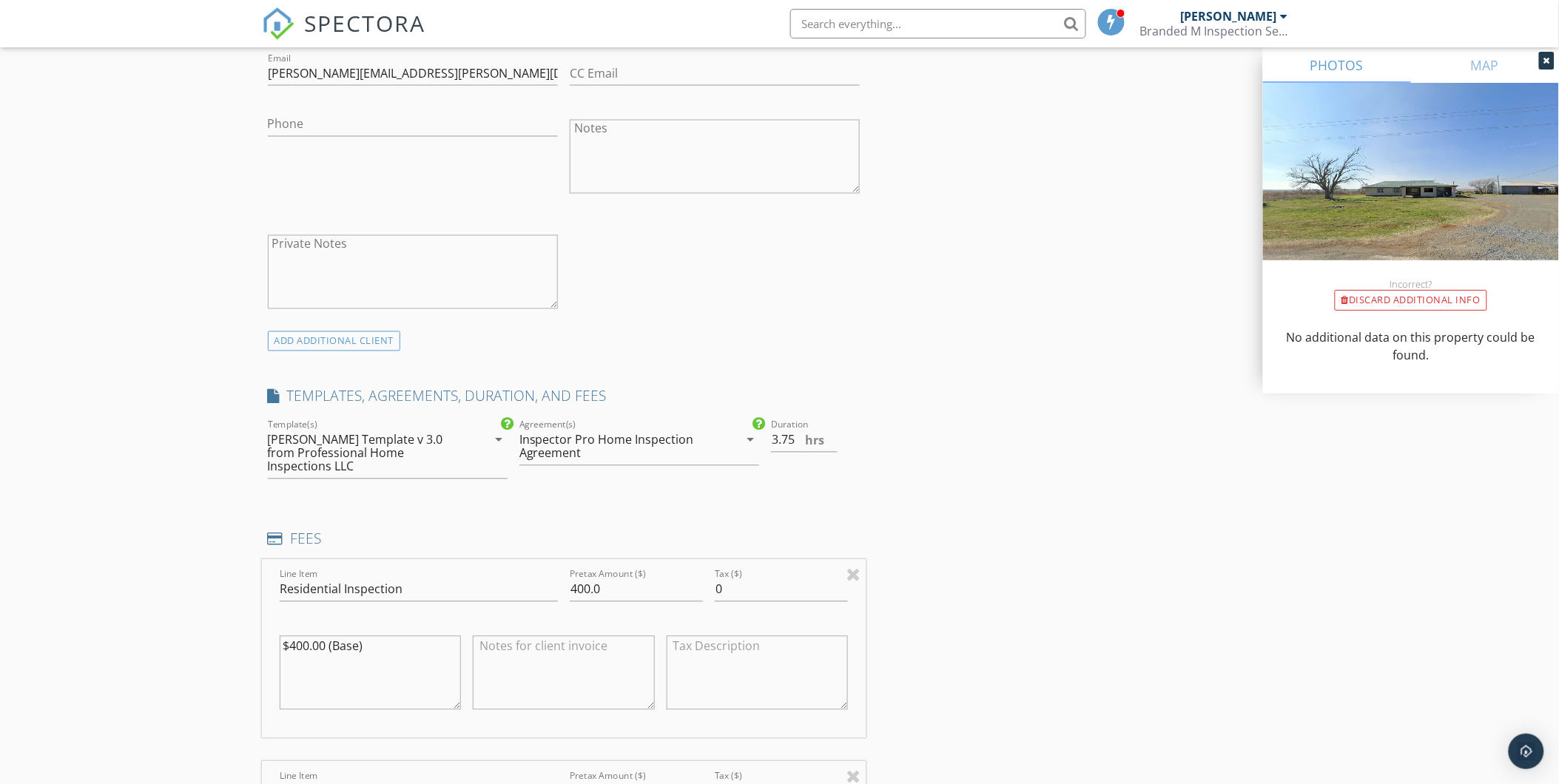
scroll to position [903, 0]
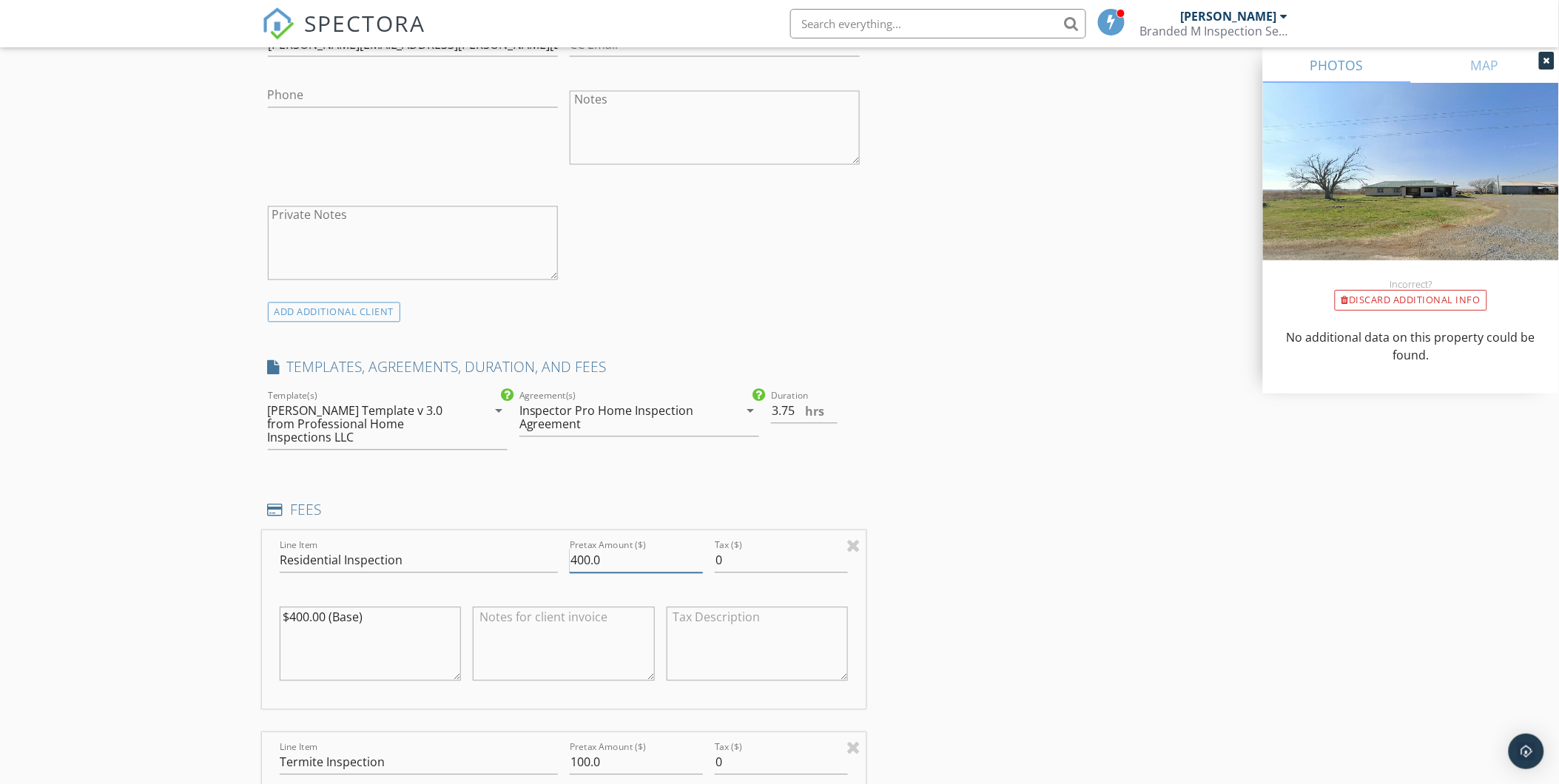
click at [589, 549] on input "400.0" at bounding box center [637, 561] width 134 height 24
type input "425.0"
click at [1070, 413] on div "INSPECTOR(S) check_box Shane McLaughlin PRIMARY Shane McLaughlin arrow_drop_dow…" at bounding box center [779, 675] width 1035 height 2815
click at [833, 416] on input "3.5" at bounding box center [804, 411] width 67 height 24
type input "3"
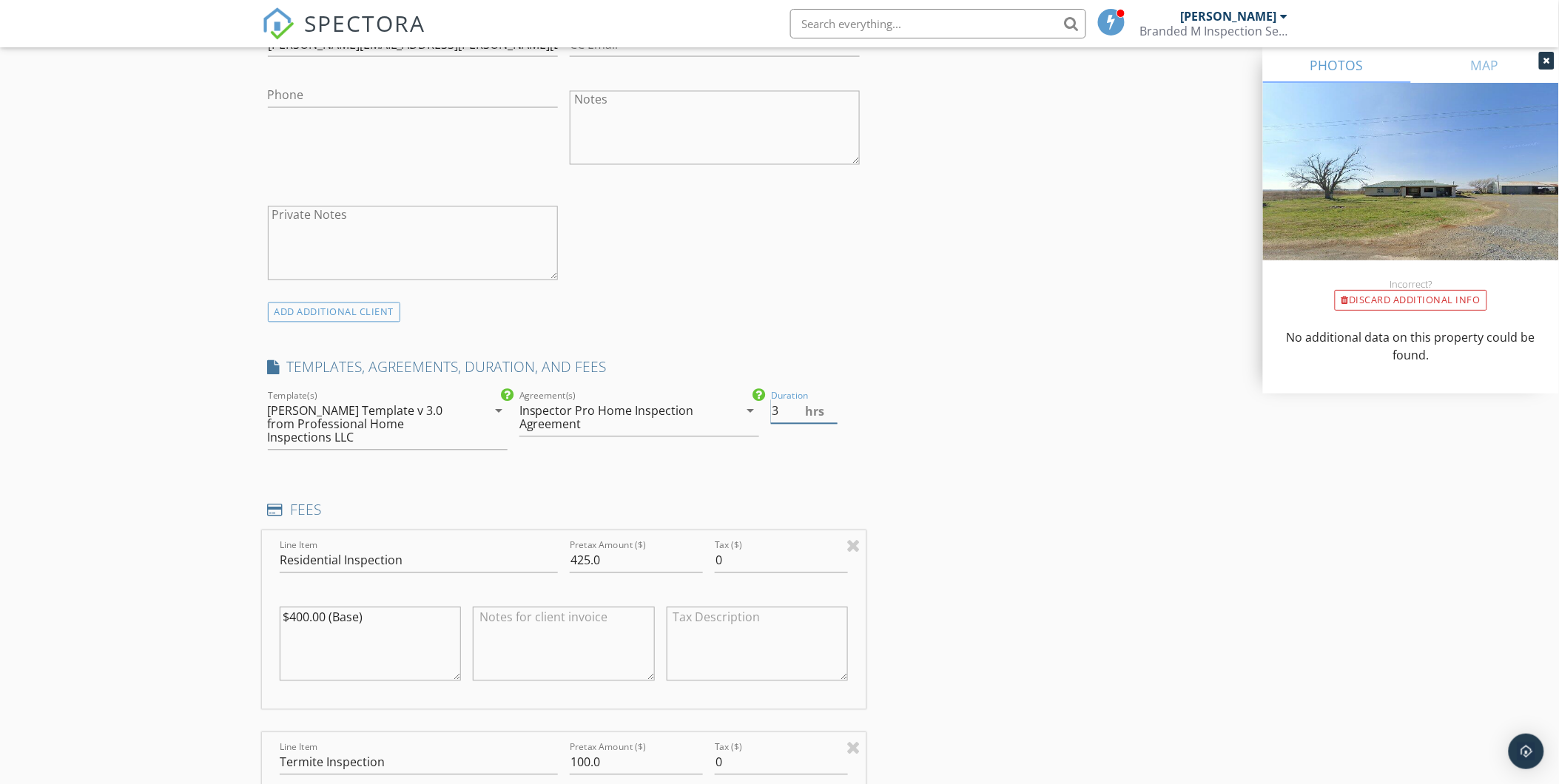
click at [833, 416] on input "3" at bounding box center [804, 411] width 67 height 24
click at [1082, 448] on div "INSPECTOR(S) check_box Shane McLaughlin PRIMARY Shane McLaughlin arrow_drop_dow…" at bounding box center [779, 675] width 1035 height 2815
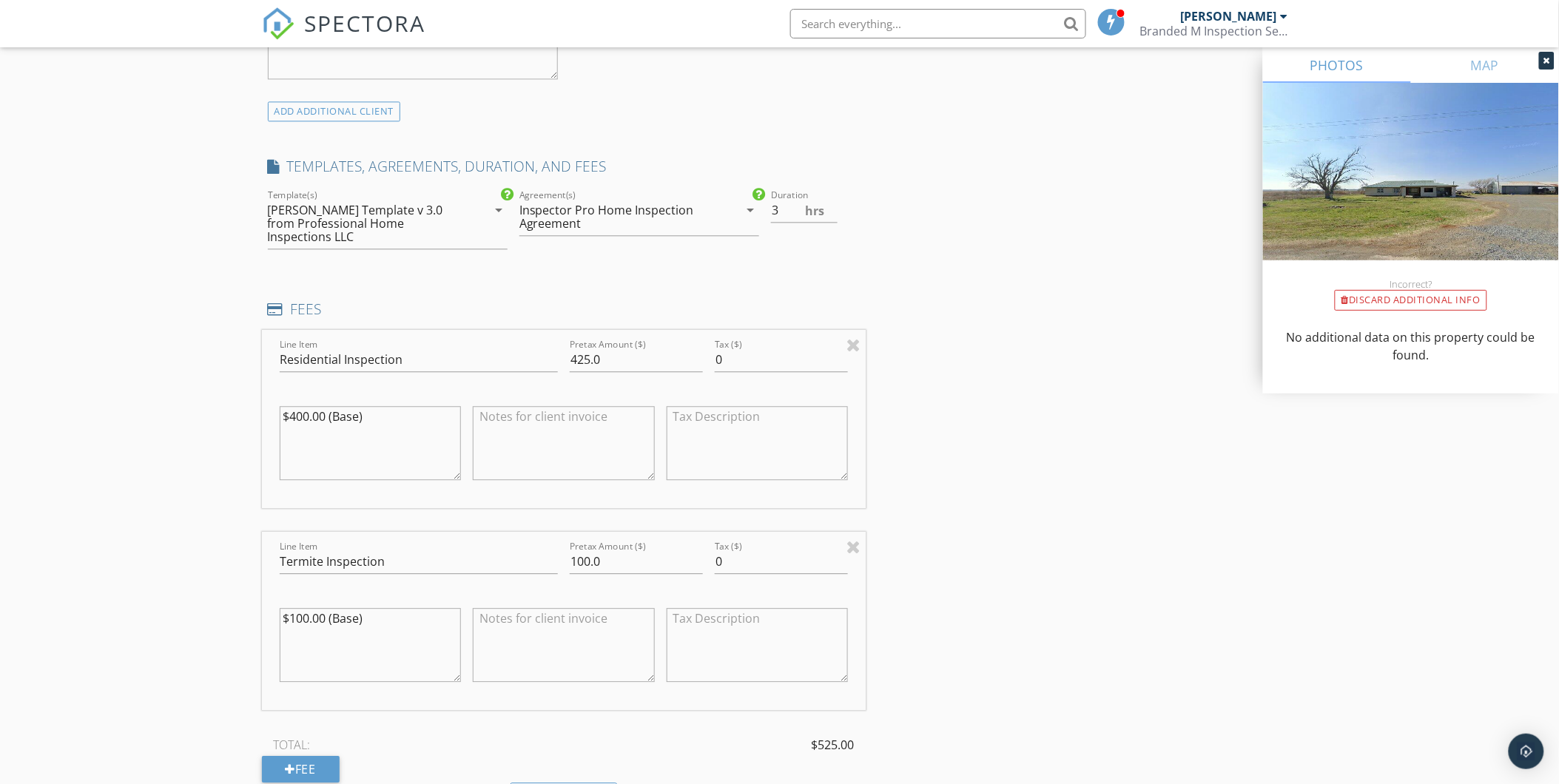
scroll to position [1150, 0]
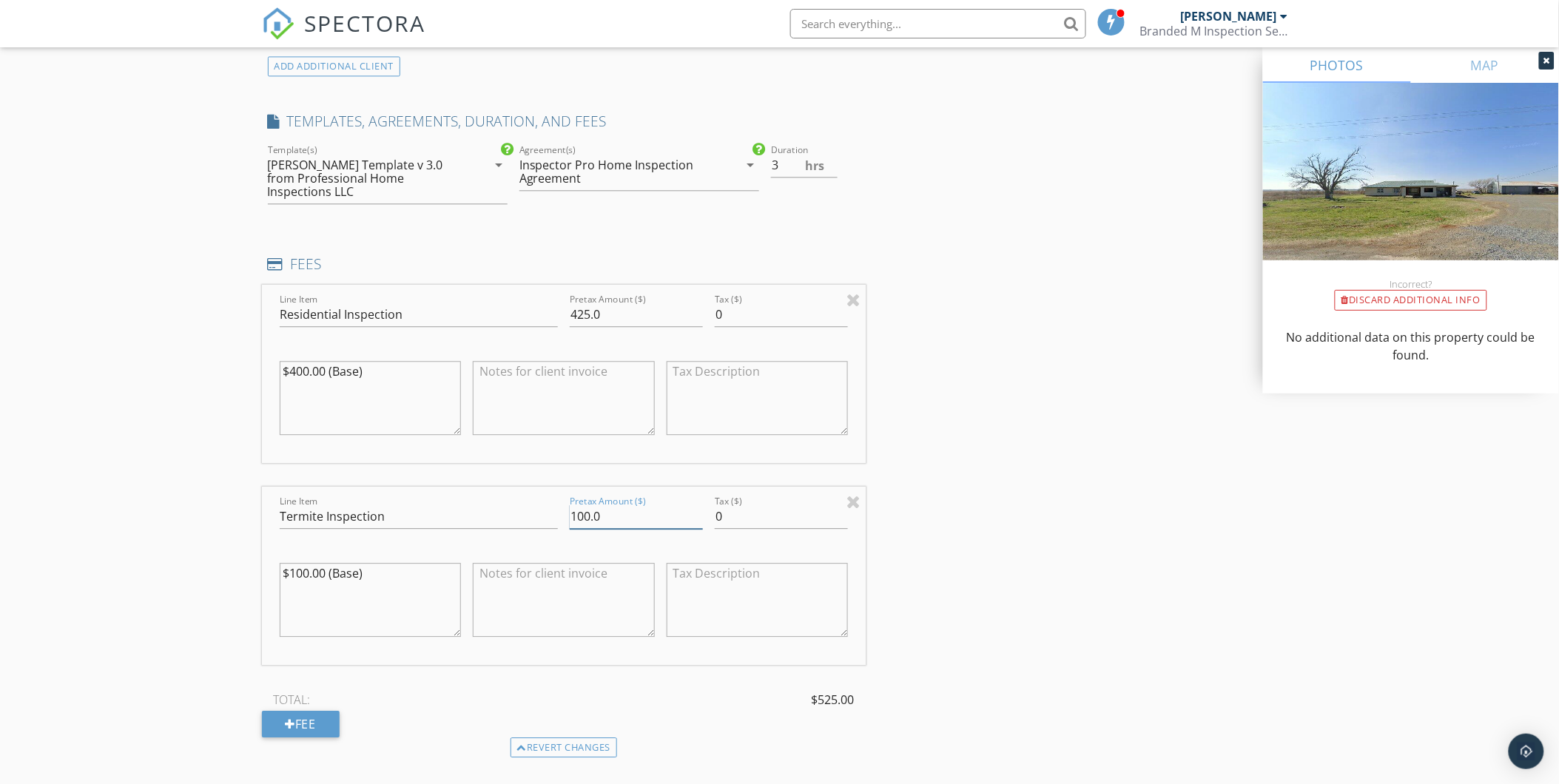
click at [590, 510] on input "100.0" at bounding box center [637, 516] width 134 height 24
type input "0.0"
click at [581, 586] on textarea at bounding box center [564, 599] width 182 height 74
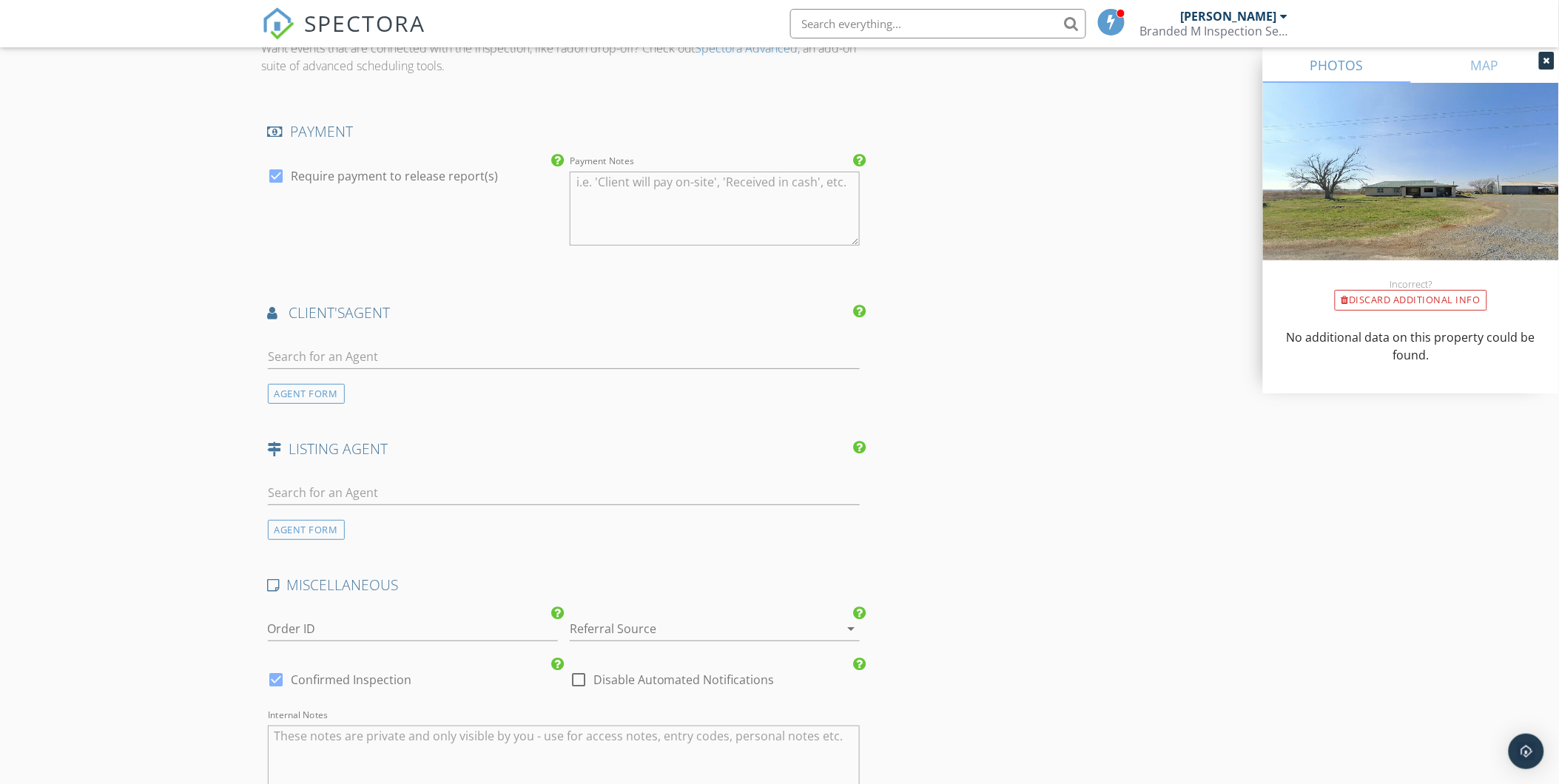
scroll to position [1971, 0]
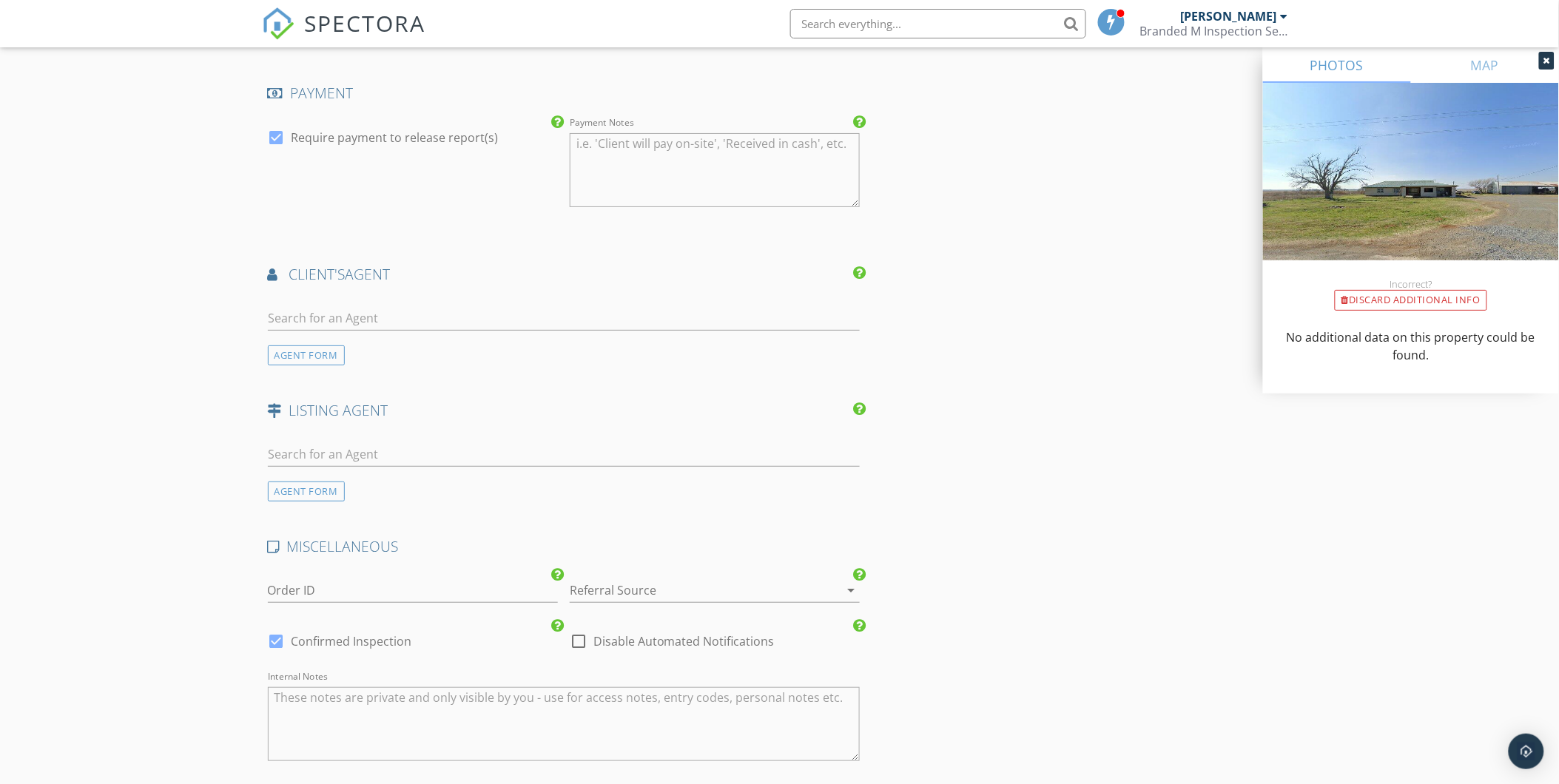
type textarea "Included with home inspection"
click at [353, 309] on input "text" at bounding box center [564, 318] width 593 height 24
type input "stac"
click at [378, 377] on div "Stacey Greb" at bounding box center [409, 386] width 199 height 18
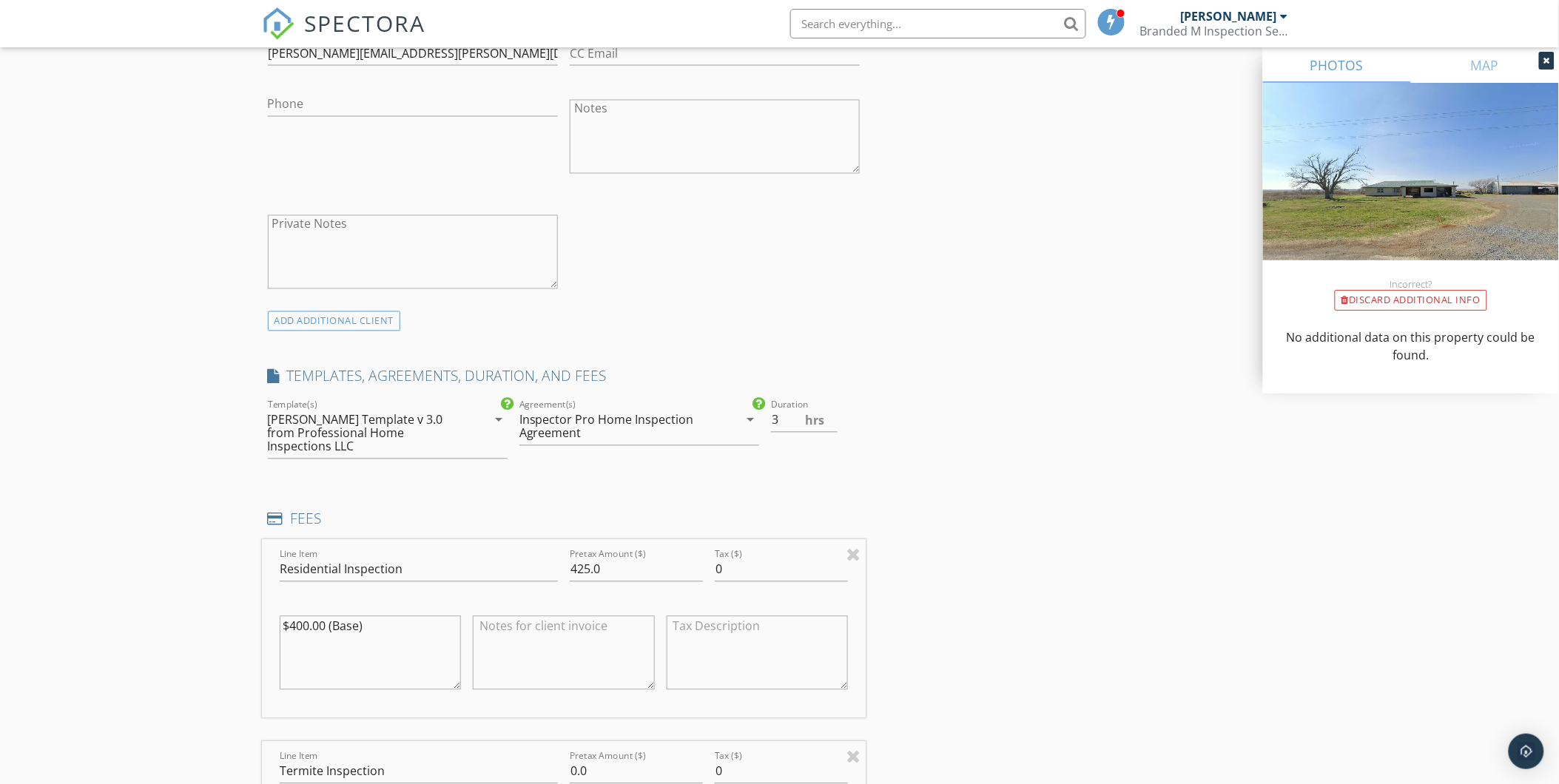
scroll to position [903, 0]
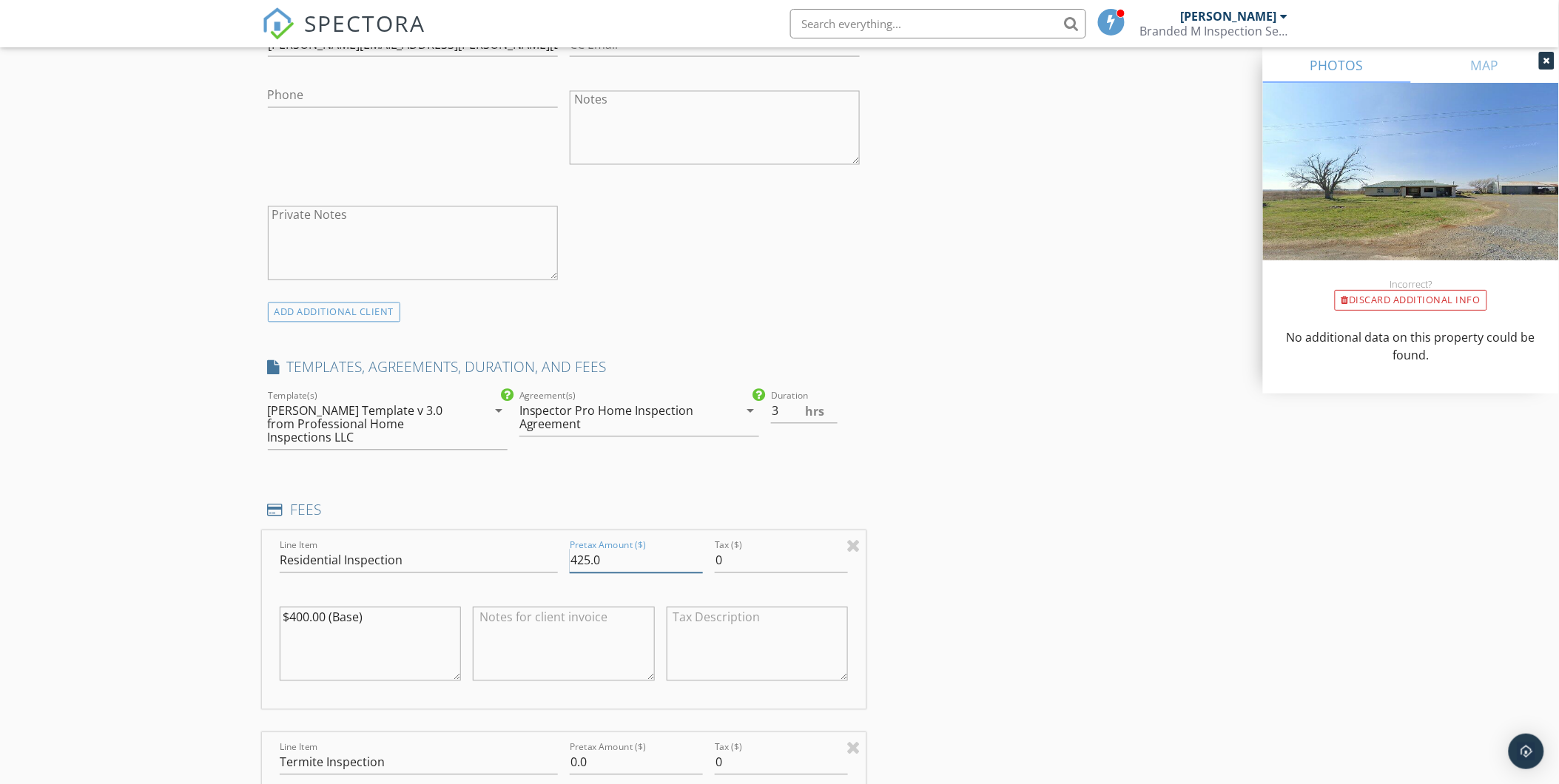
click at [589, 551] on input "425.0" at bounding box center [637, 561] width 134 height 24
type input "450.0"
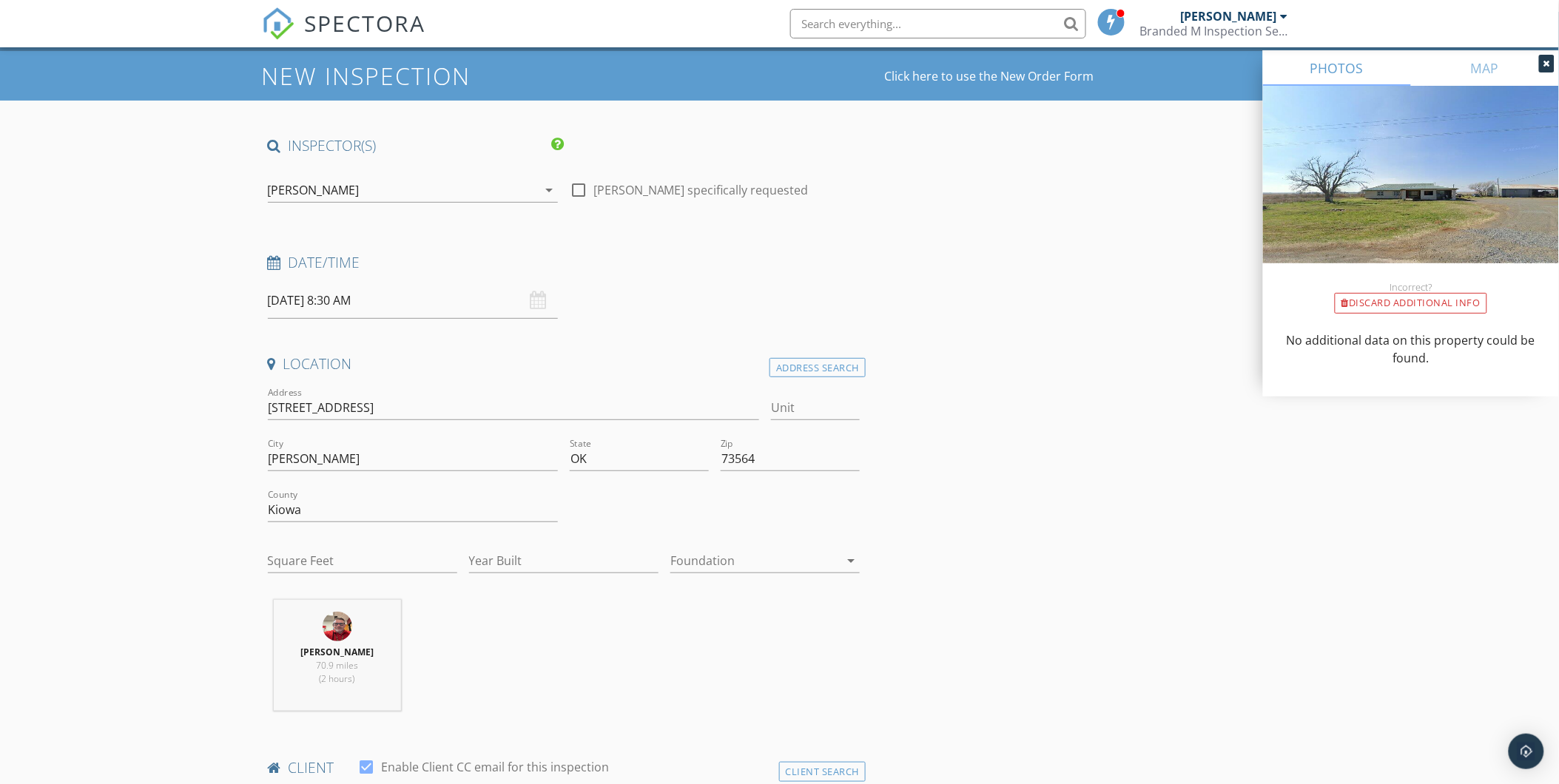
scroll to position [0, 0]
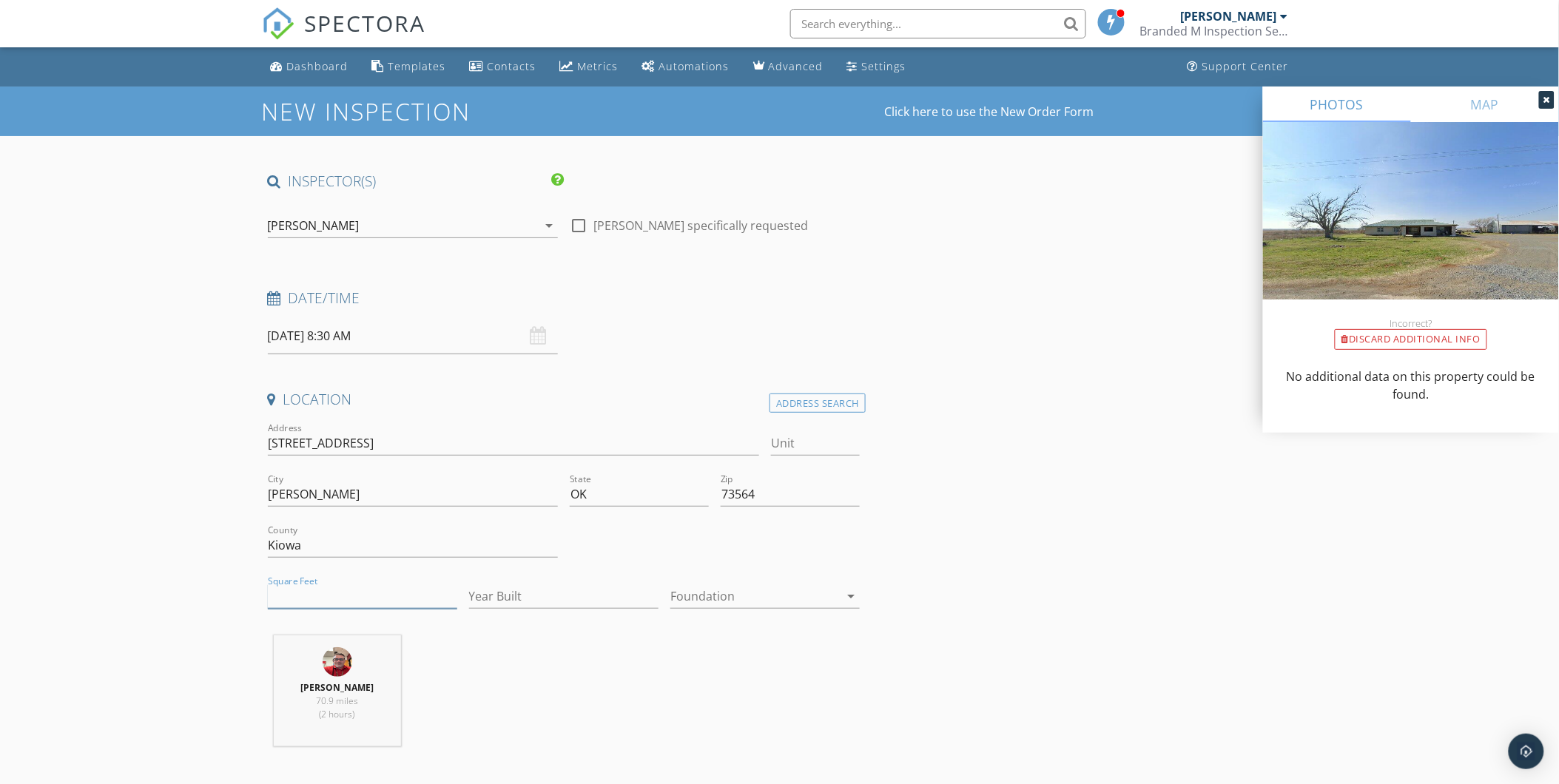
click at [324, 593] on input "Square Feet" at bounding box center [362, 595] width 190 height 24
type input "2350"
type input "4.5"
type input "2350"
click at [513, 600] on input "Year Built" at bounding box center [564, 595] width 190 height 24
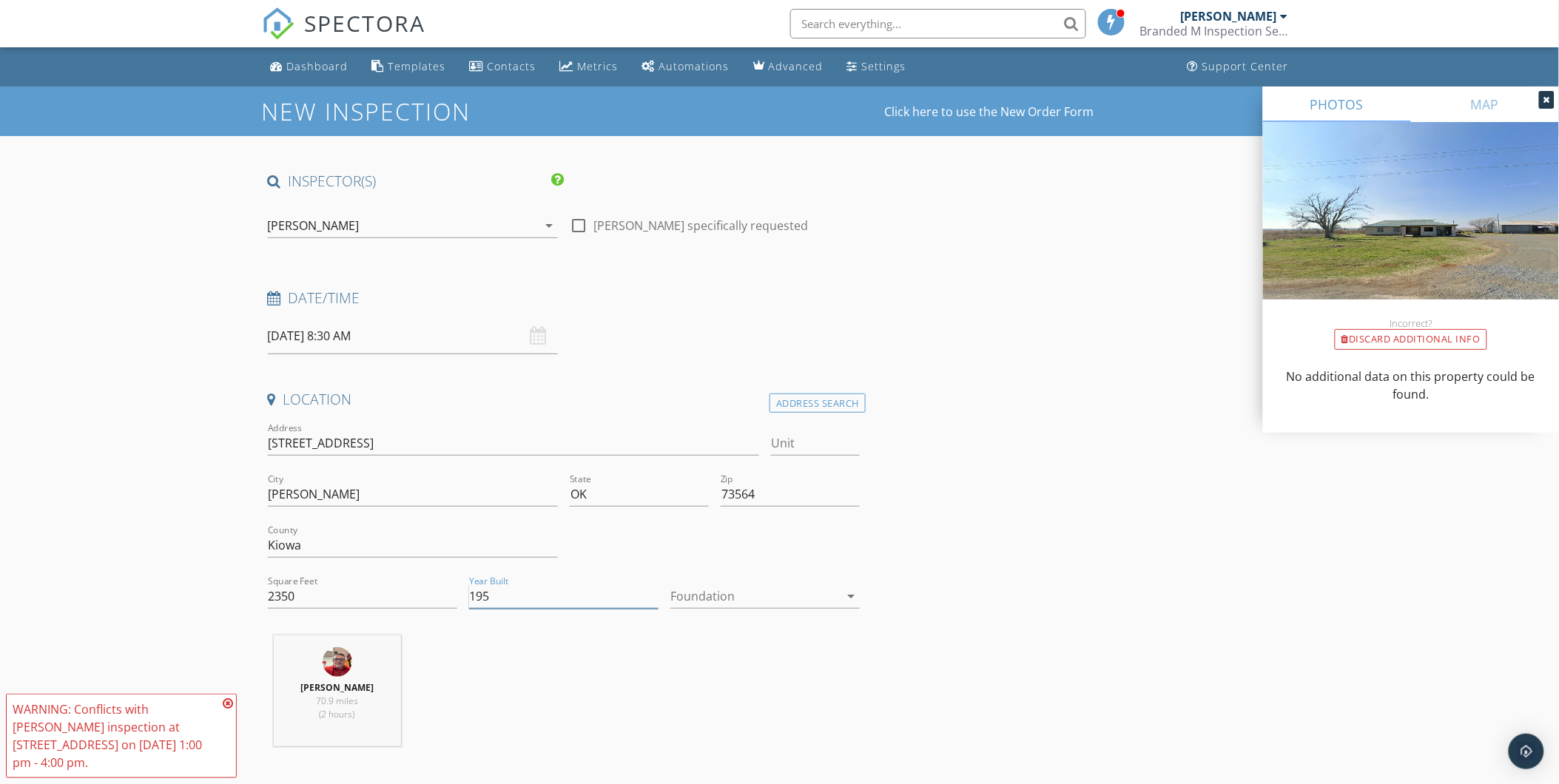
type input "1955"
type input "4.5"
type input "1955"
click at [226, 699] on icon at bounding box center [228, 703] width 11 height 12
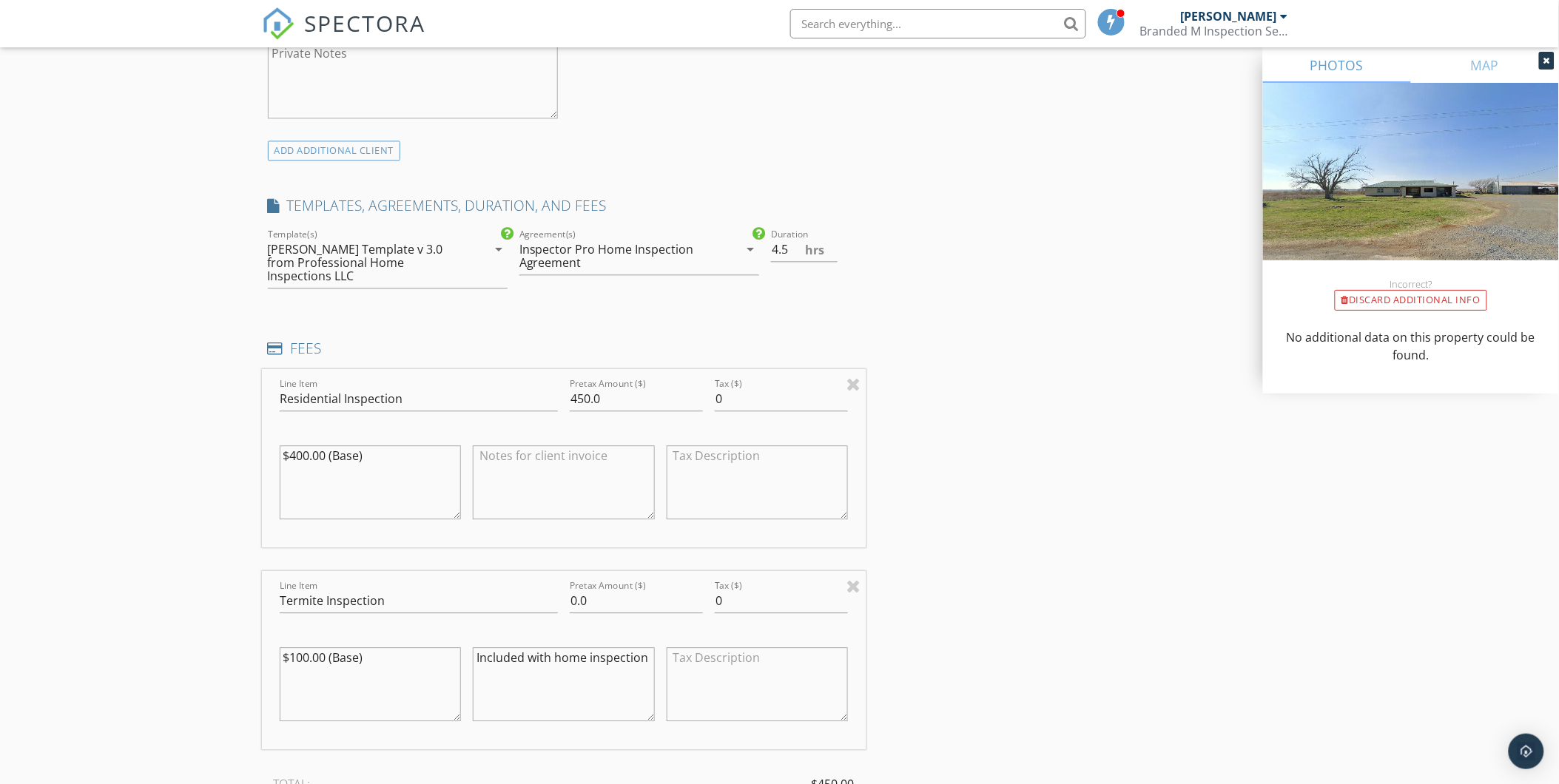
scroll to position [1068, 0]
click at [834, 252] on input "4" at bounding box center [804, 247] width 67 height 24
click at [834, 252] on input "3.5" at bounding box center [804, 247] width 67 height 24
type input "3"
click at [830, 250] on input "3" at bounding box center [804, 247] width 67 height 24
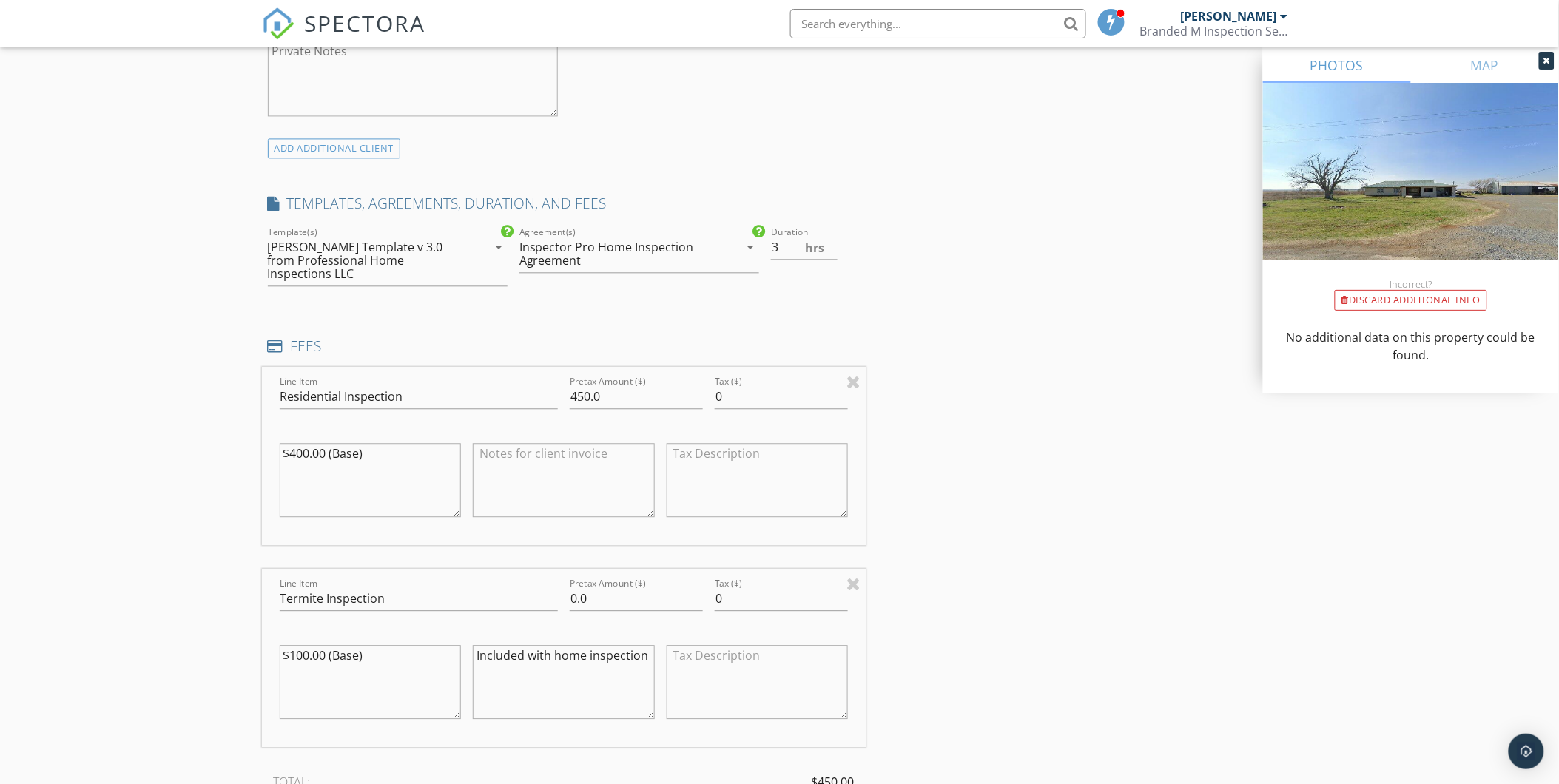
click at [1068, 303] on div "INSPECTOR(S) check_box Shane McLaughlin PRIMARY Shane McLaughlin arrow_drop_dow…" at bounding box center [779, 679] width 1035 height 3151
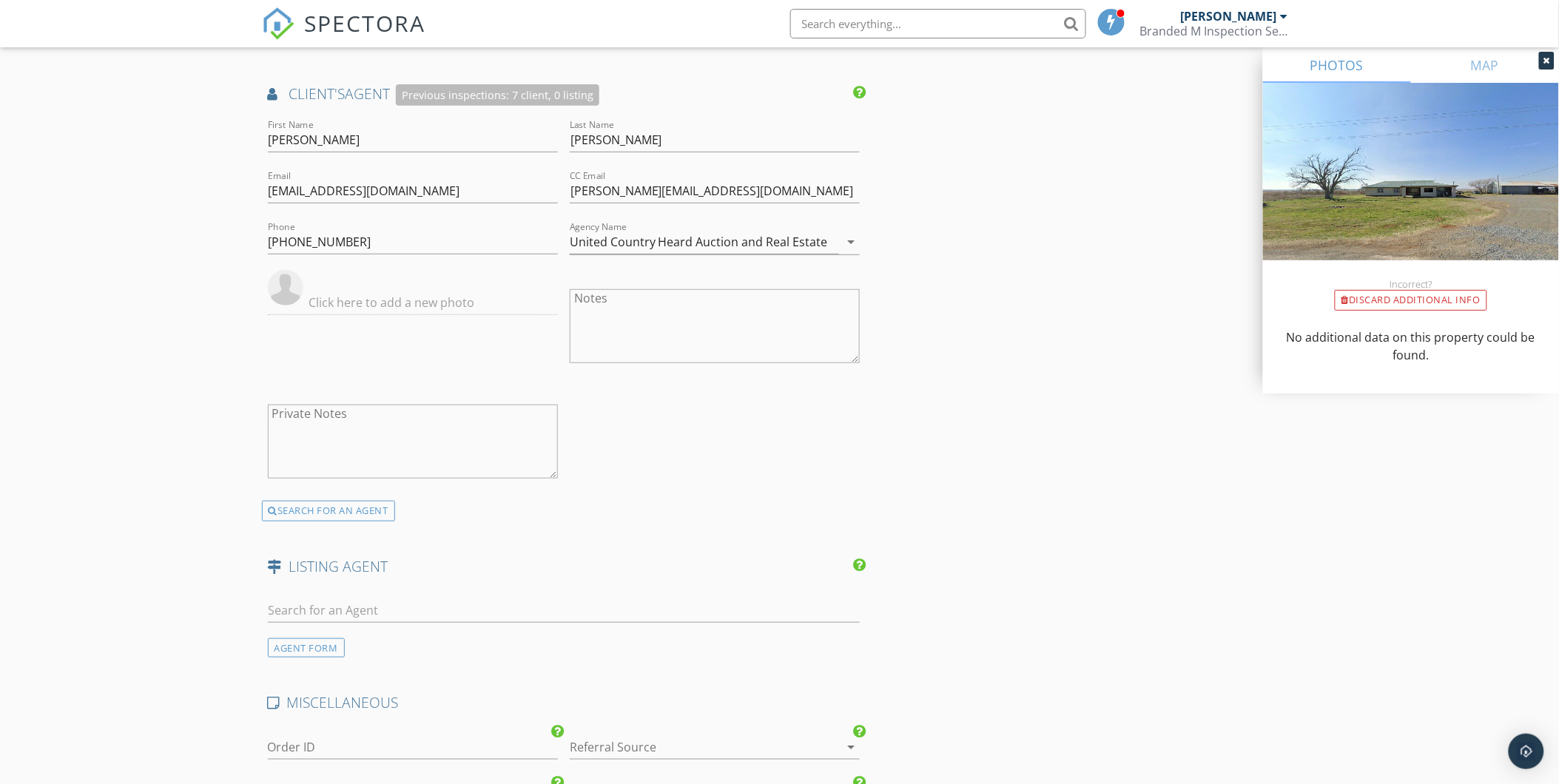
scroll to position [2562, 0]
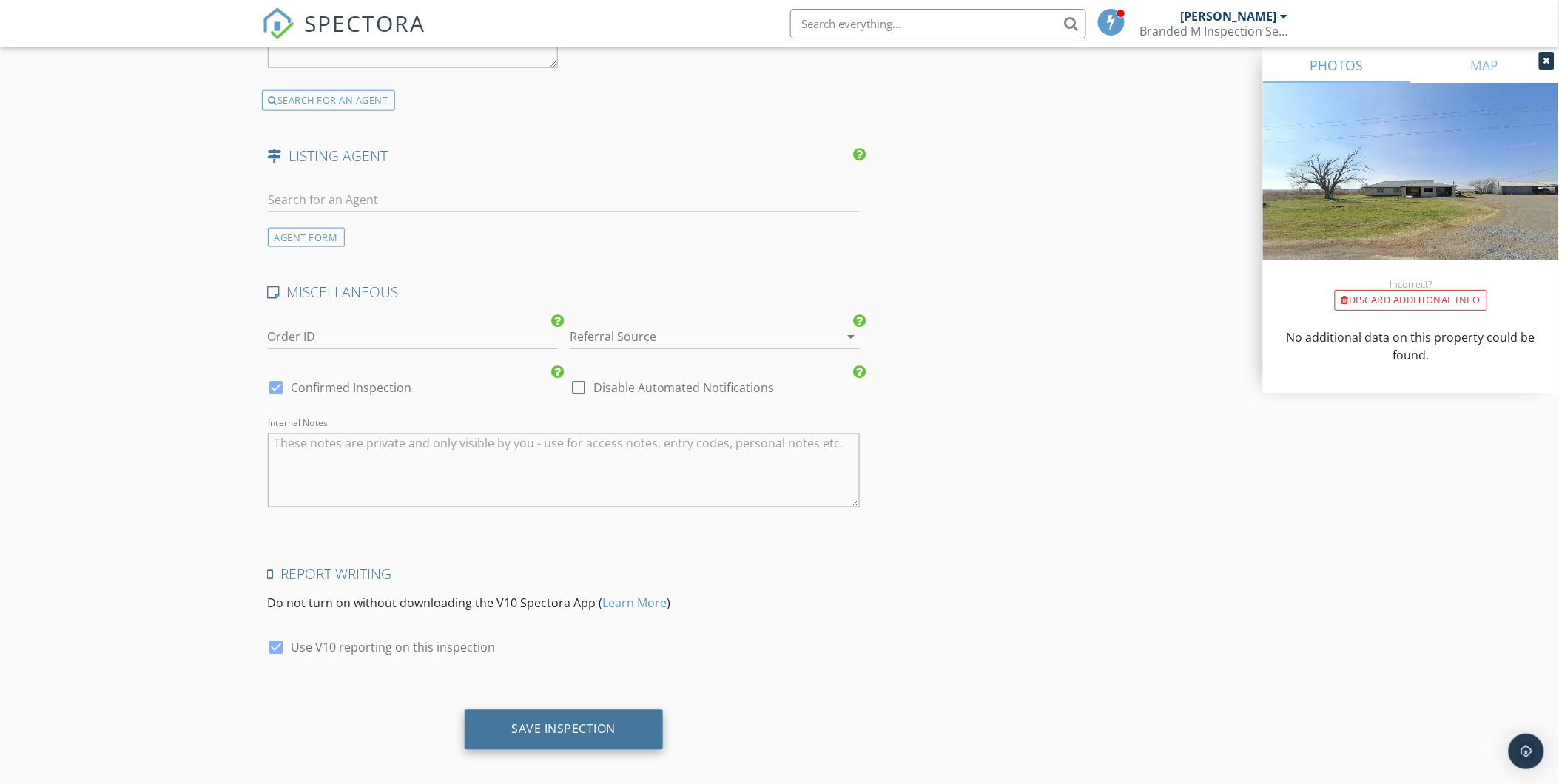
click at [551, 722] on div "Save Inspection" at bounding box center [564, 729] width 104 height 15
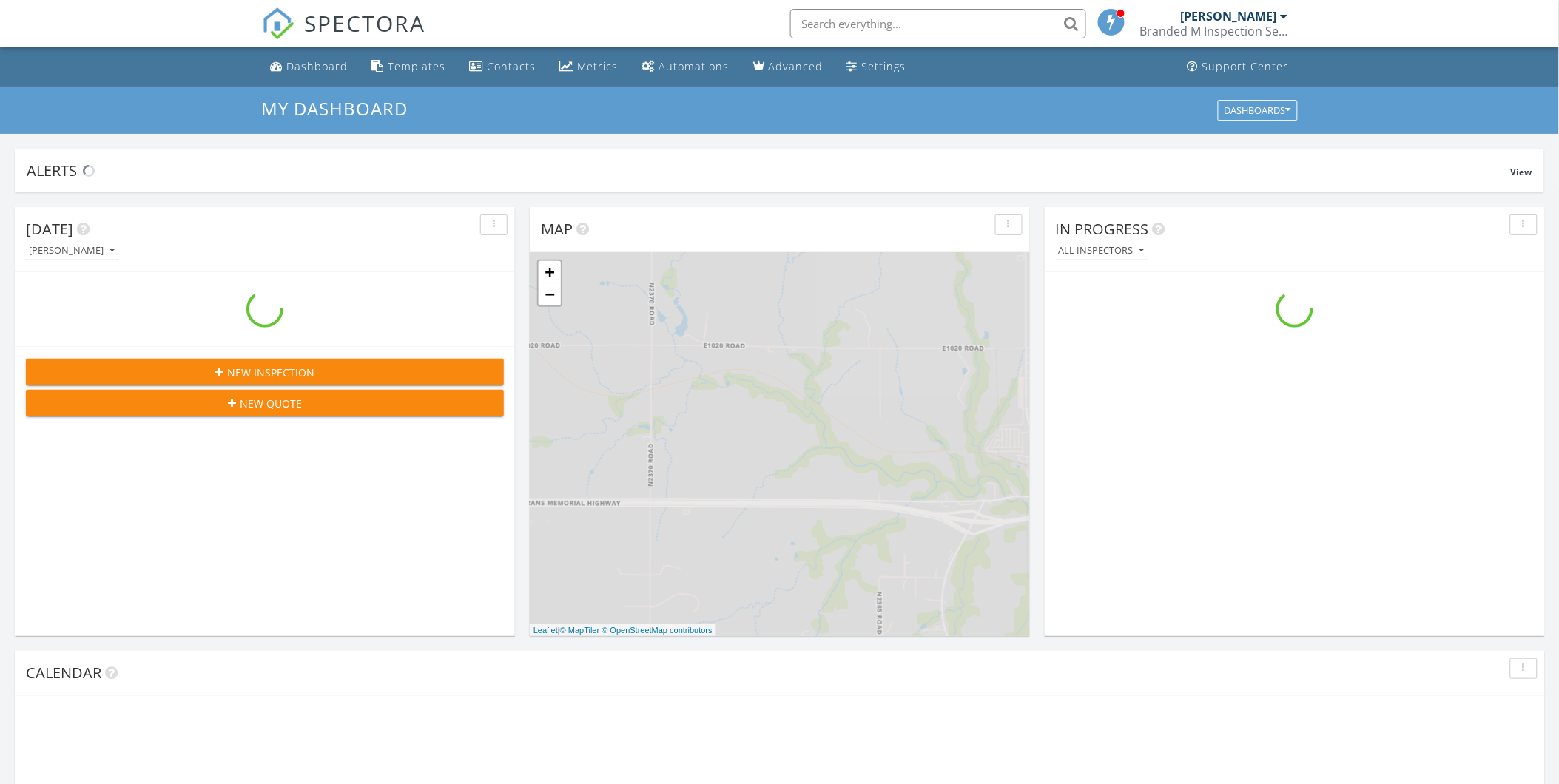
scroll to position [1372, 1586]
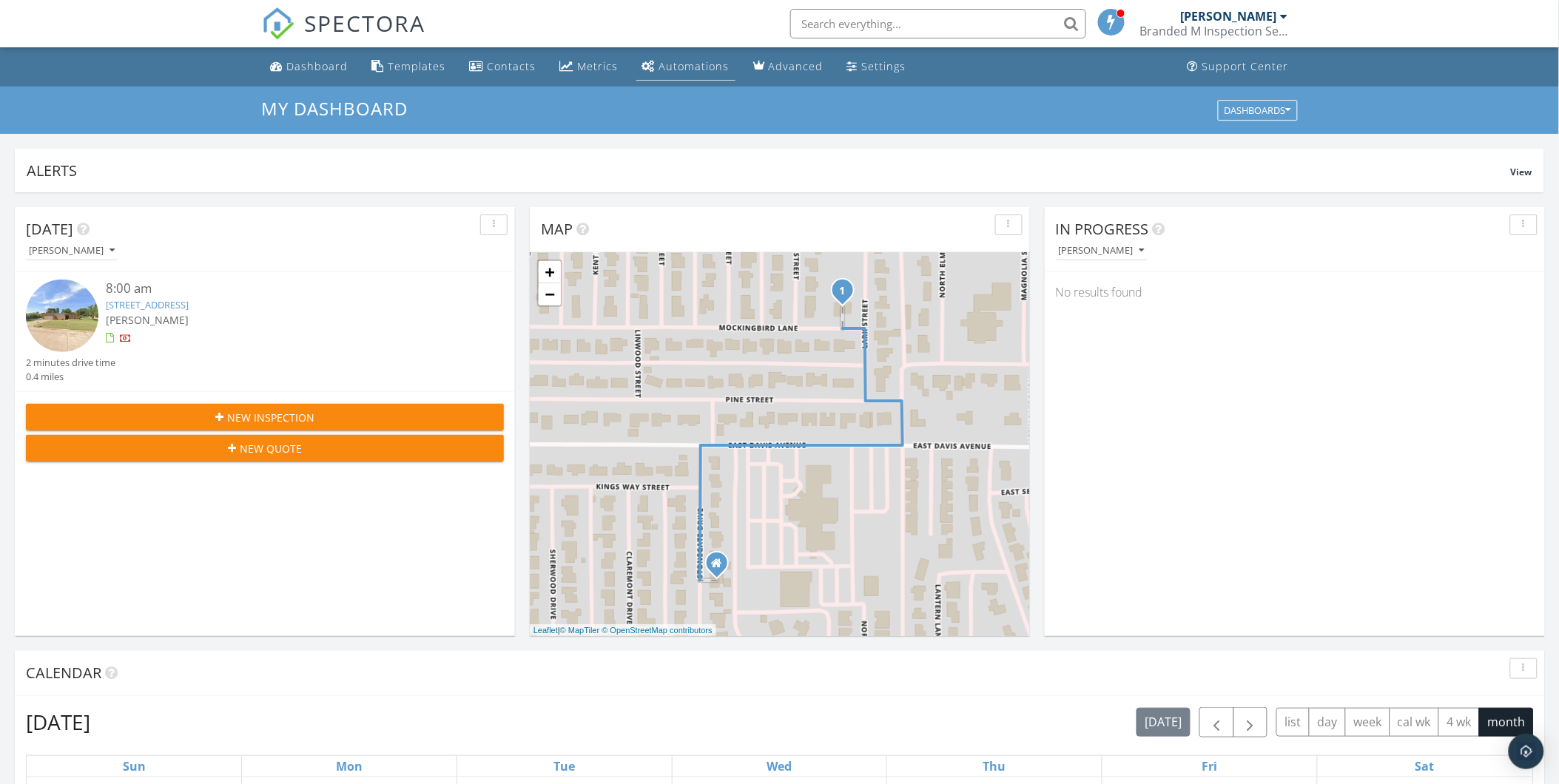
click at [692, 67] on div "Automations" at bounding box center [694, 66] width 70 height 14
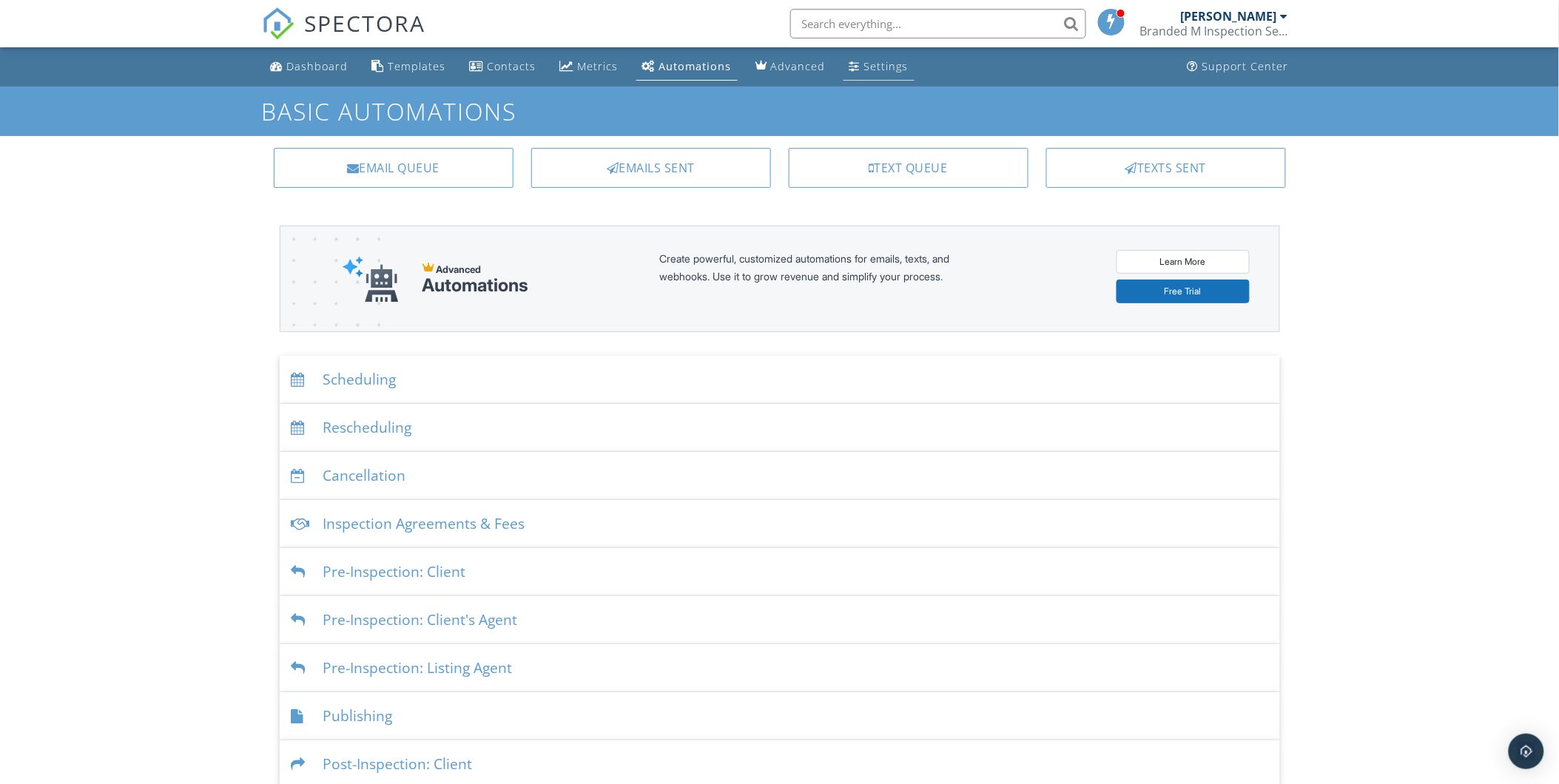
click at [865, 64] on div "Settings" at bounding box center [887, 66] width 45 height 14
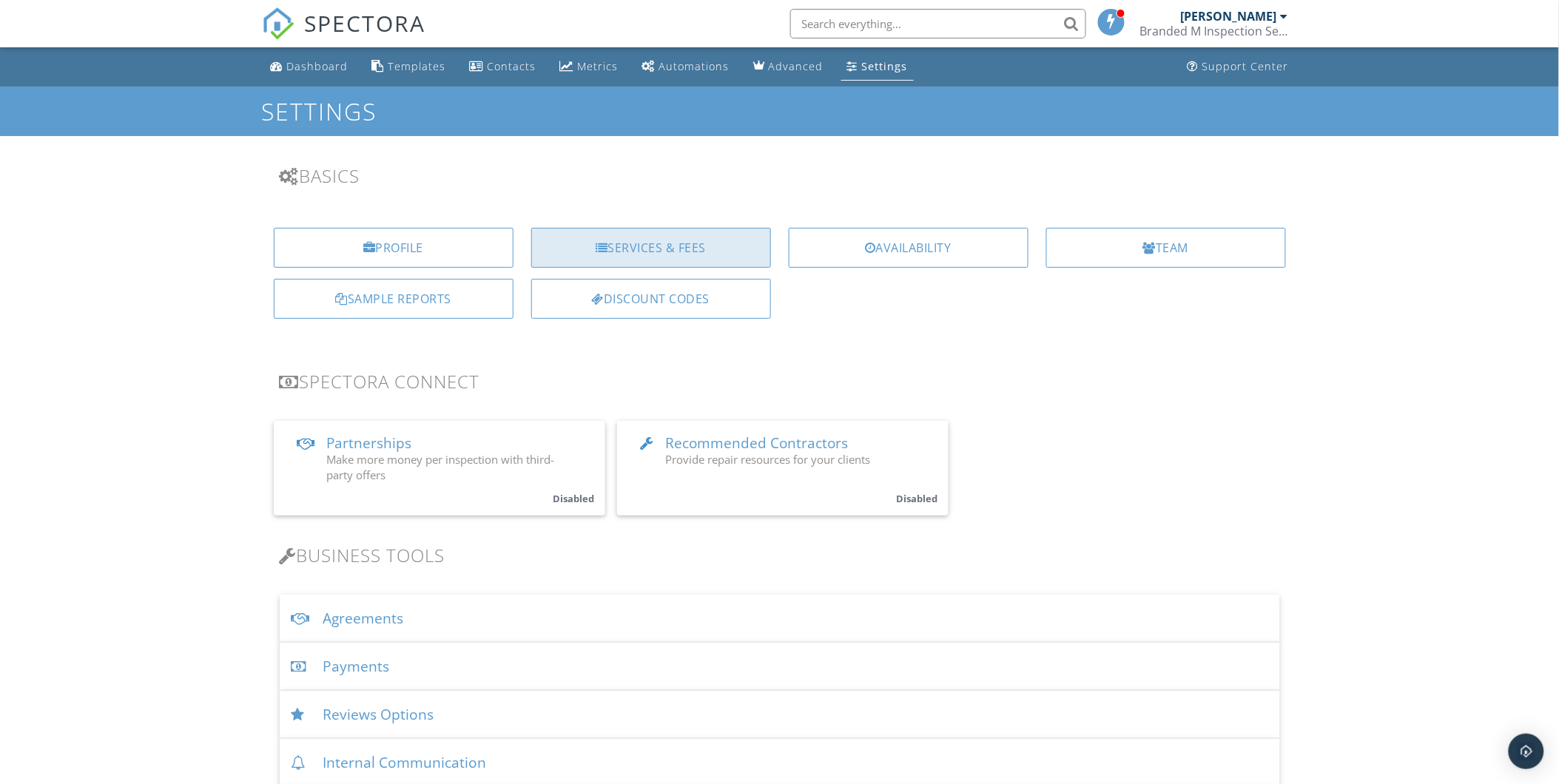
click at [650, 231] on div "Services & Fees" at bounding box center [651, 247] width 240 height 40
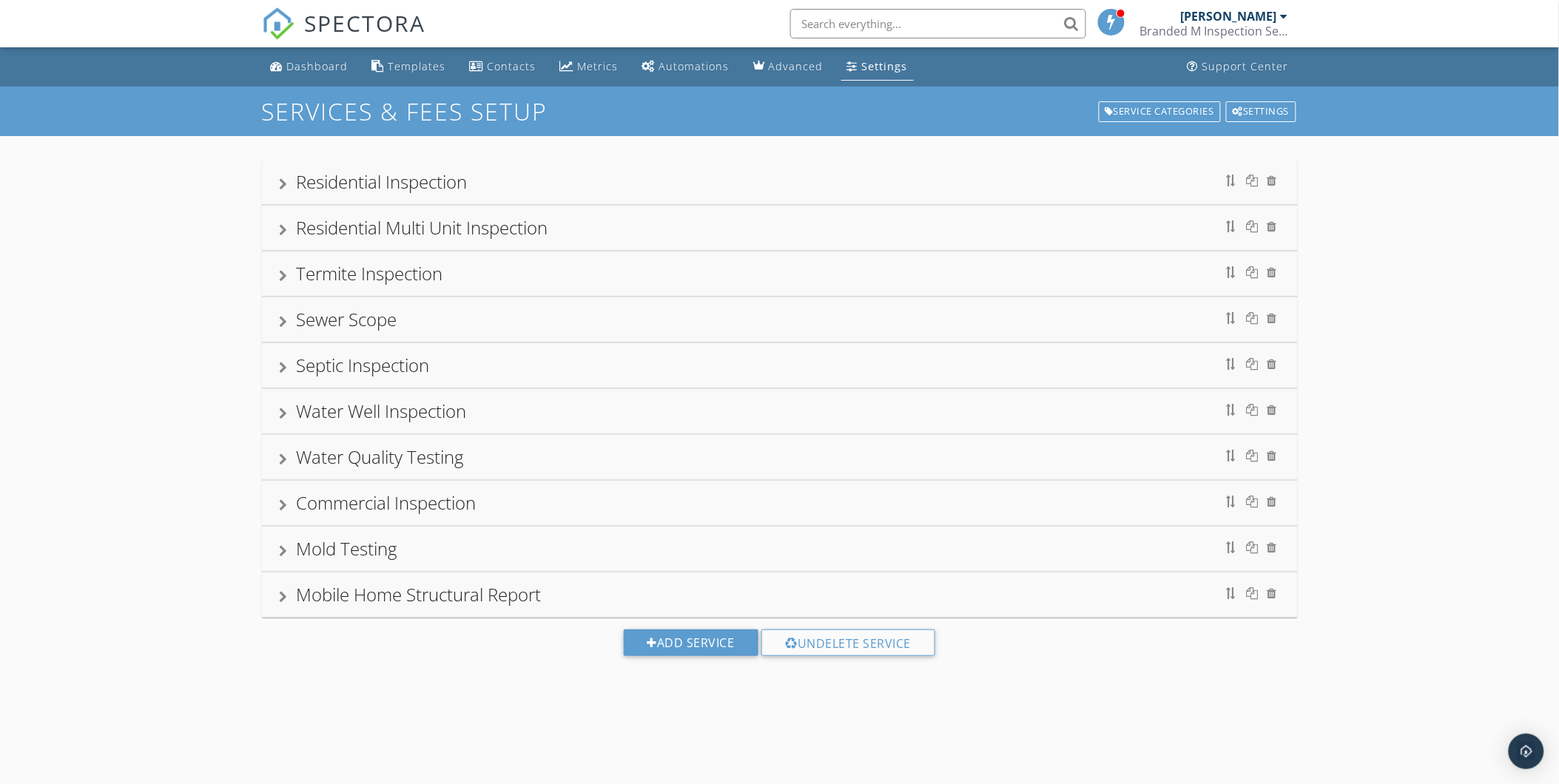
click at [286, 183] on div at bounding box center [283, 183] width 8 height 12
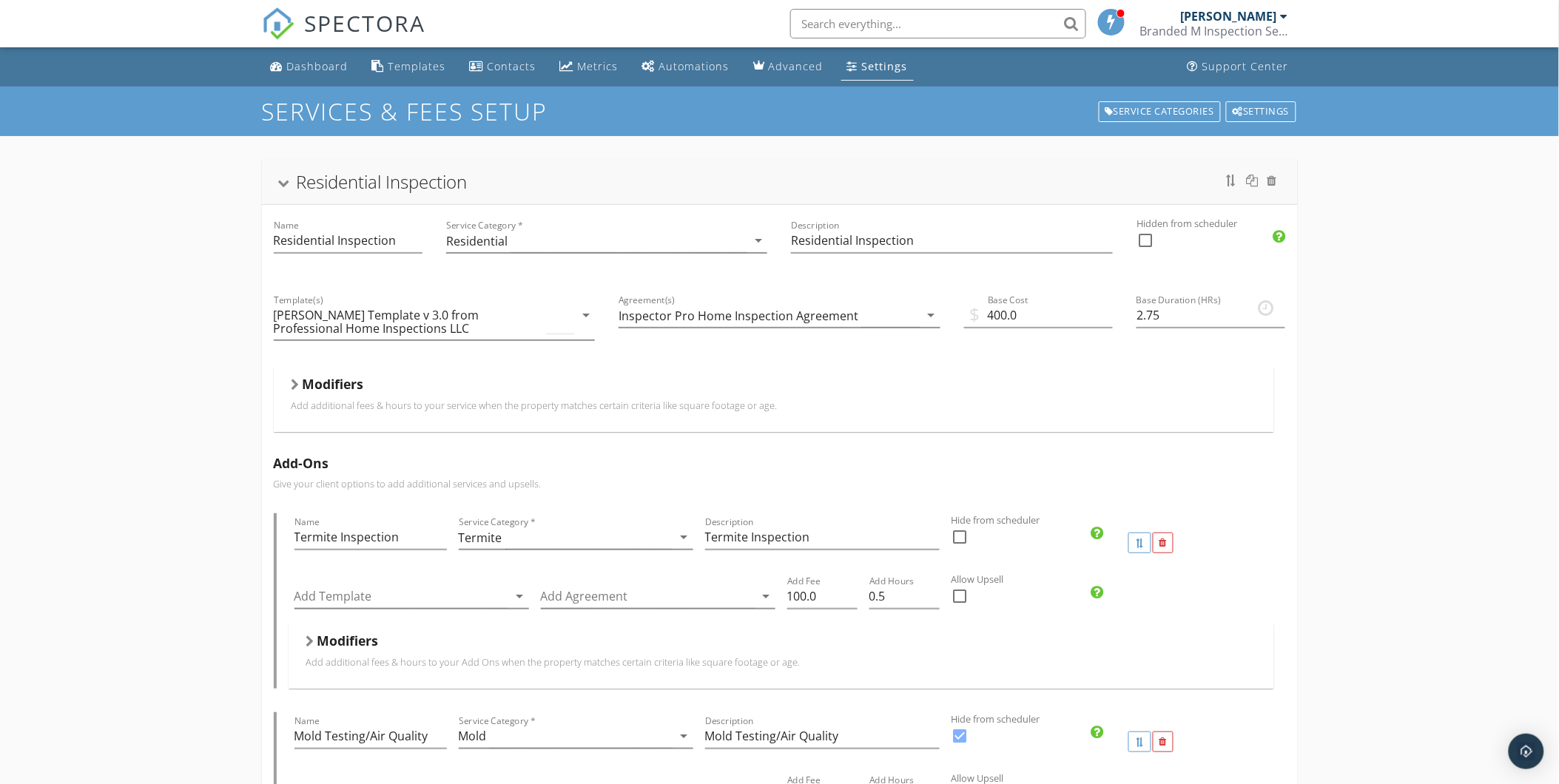
click at [308, 382] on h5 "Modifiers" at bounding box center [333, 384] width 61 height 15
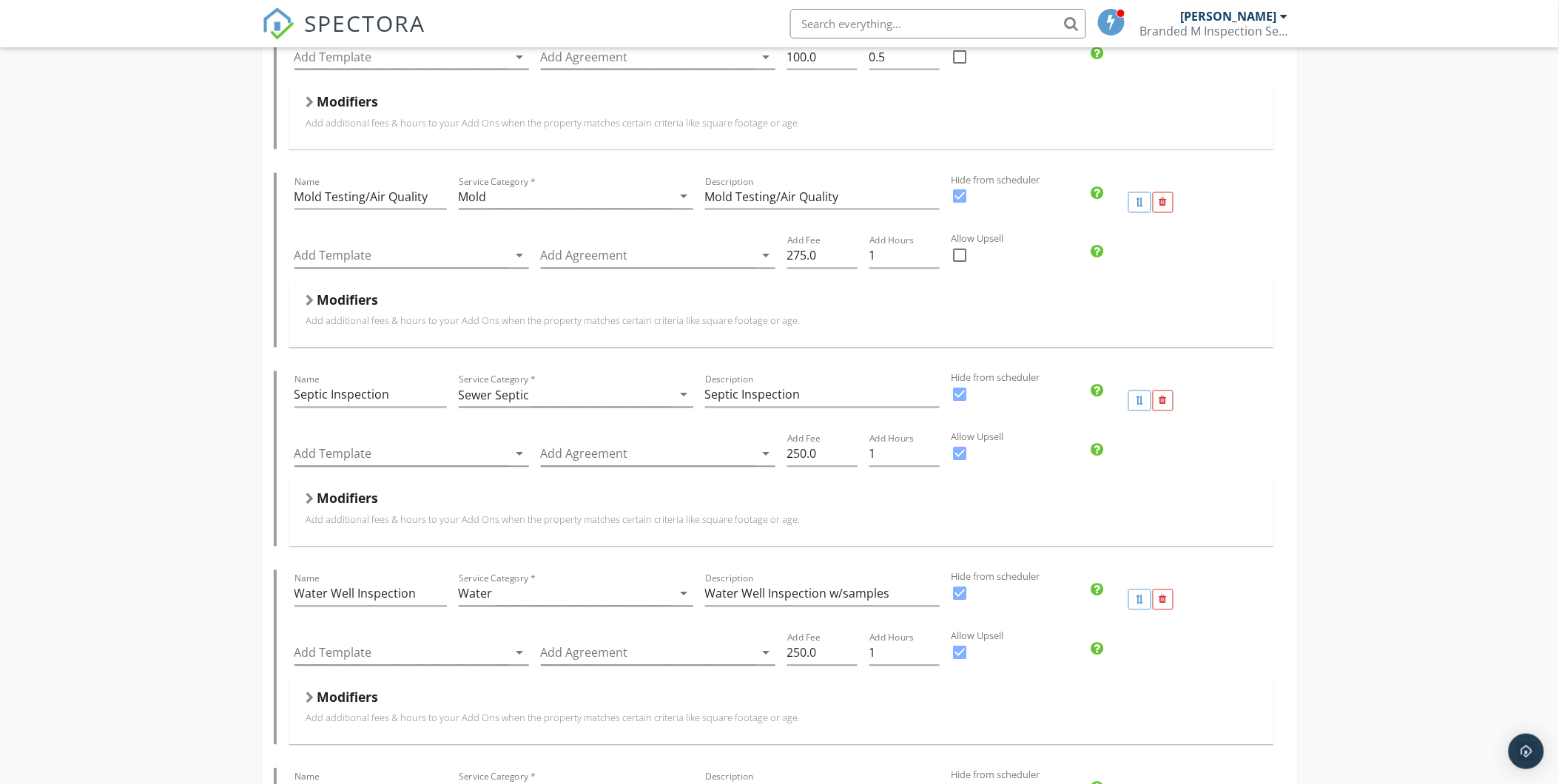
scroll to position [821, 0]
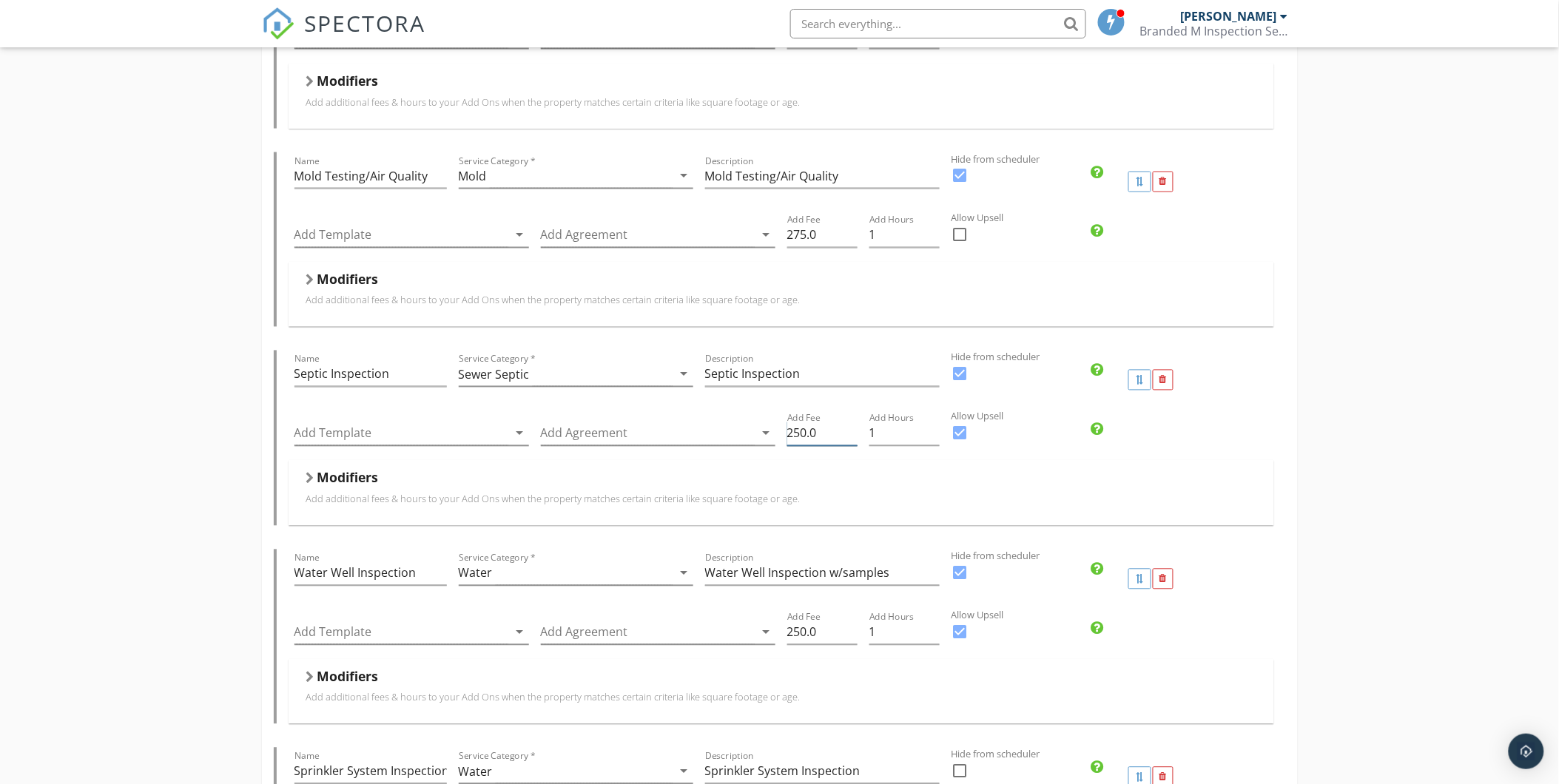
click at [805, 434] on input "250.0" at bounding box center [822, 433] width 70 height 24
type input "200.0"
click at [1419, 367] on div "Residential Inspection Name Residential Inspection Service Category * Residenti…" at bounding box center [779, 610] width 1559 height 2591
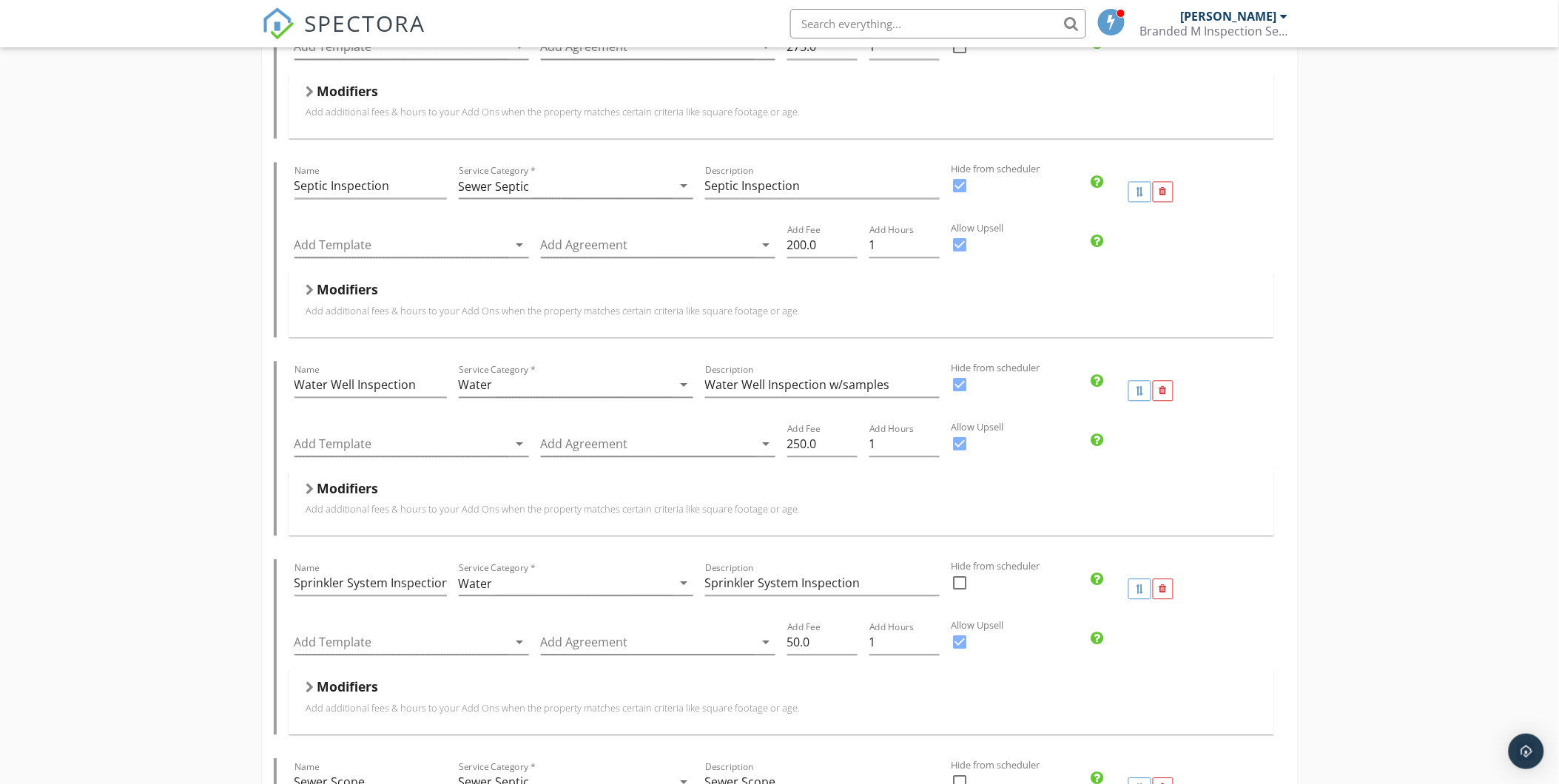
scroll to position [986, 0]
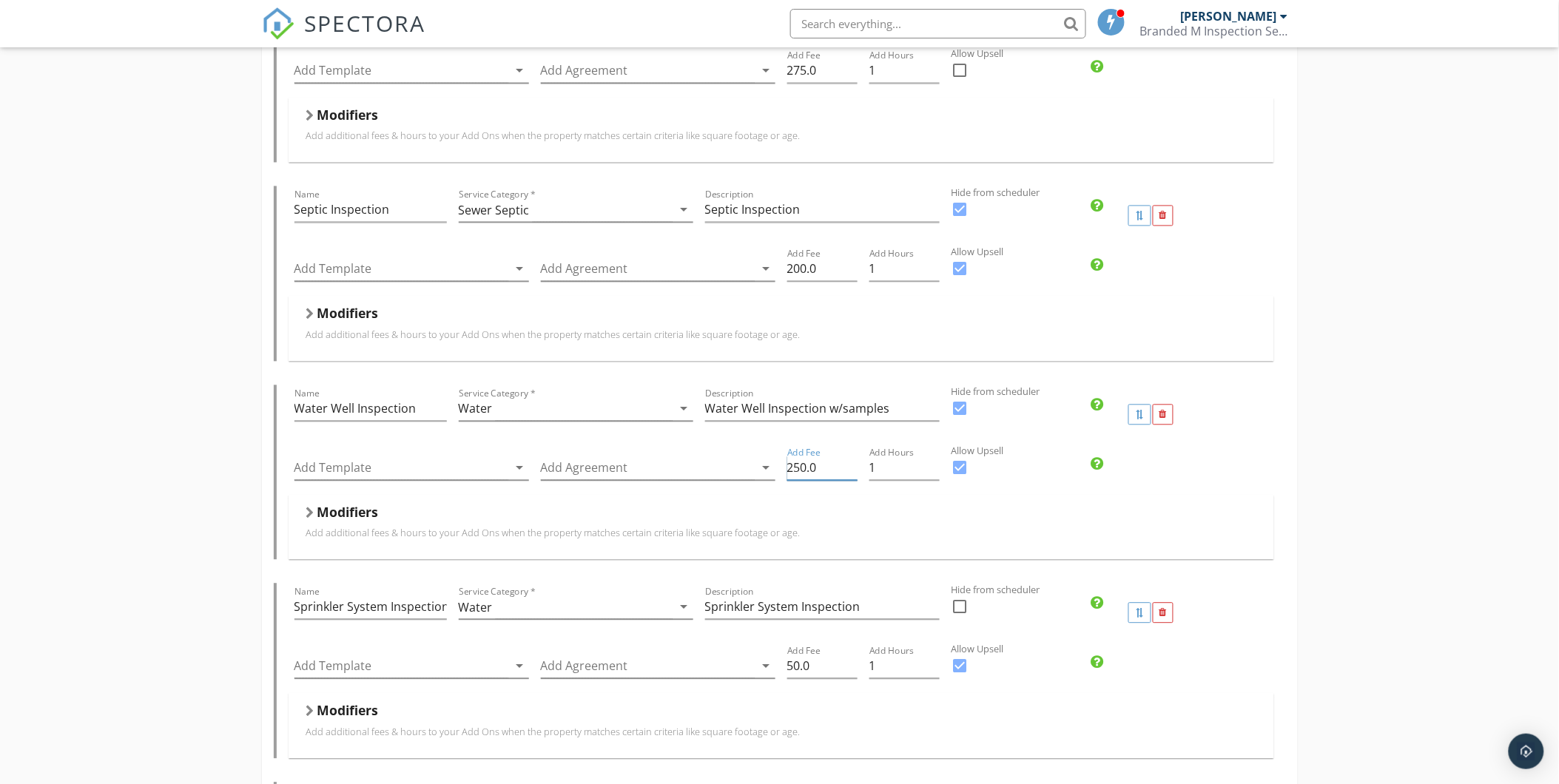
drag, startPoint x: 807, startPoint y: 467, endPoint x: 817, endPoint y: 497, distance: 31.6
click at [808, 470] on input "250.0" at bounding box center [822, 468] width 70 height 24
type input "275.0"
click at [1333, 426] on div "Residential Inspection Name Residential Inspection Service Category * Residenti…" at bounding box center [779, 446] width 1559 height 2591
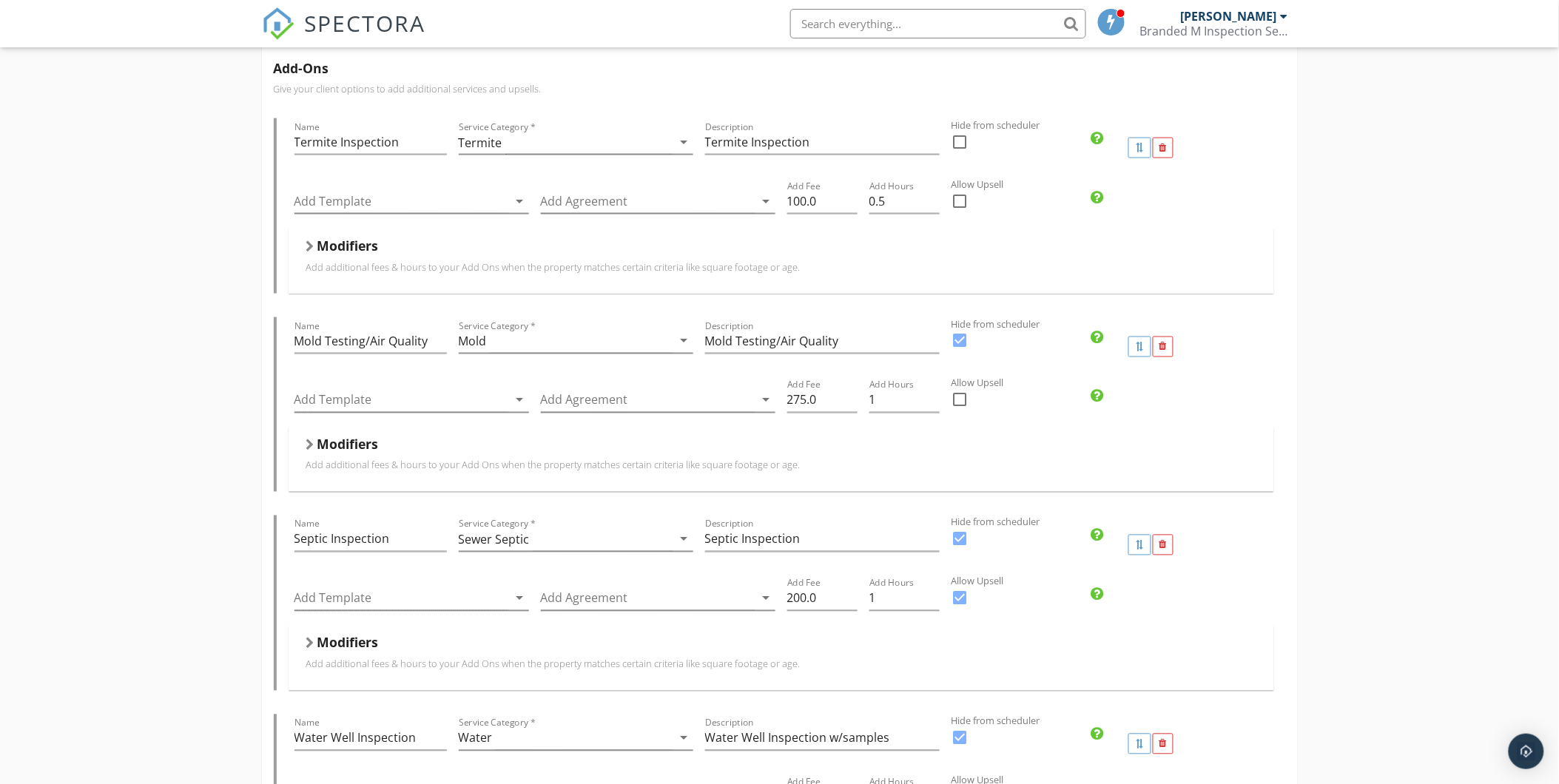
scroll to position [740, 0]
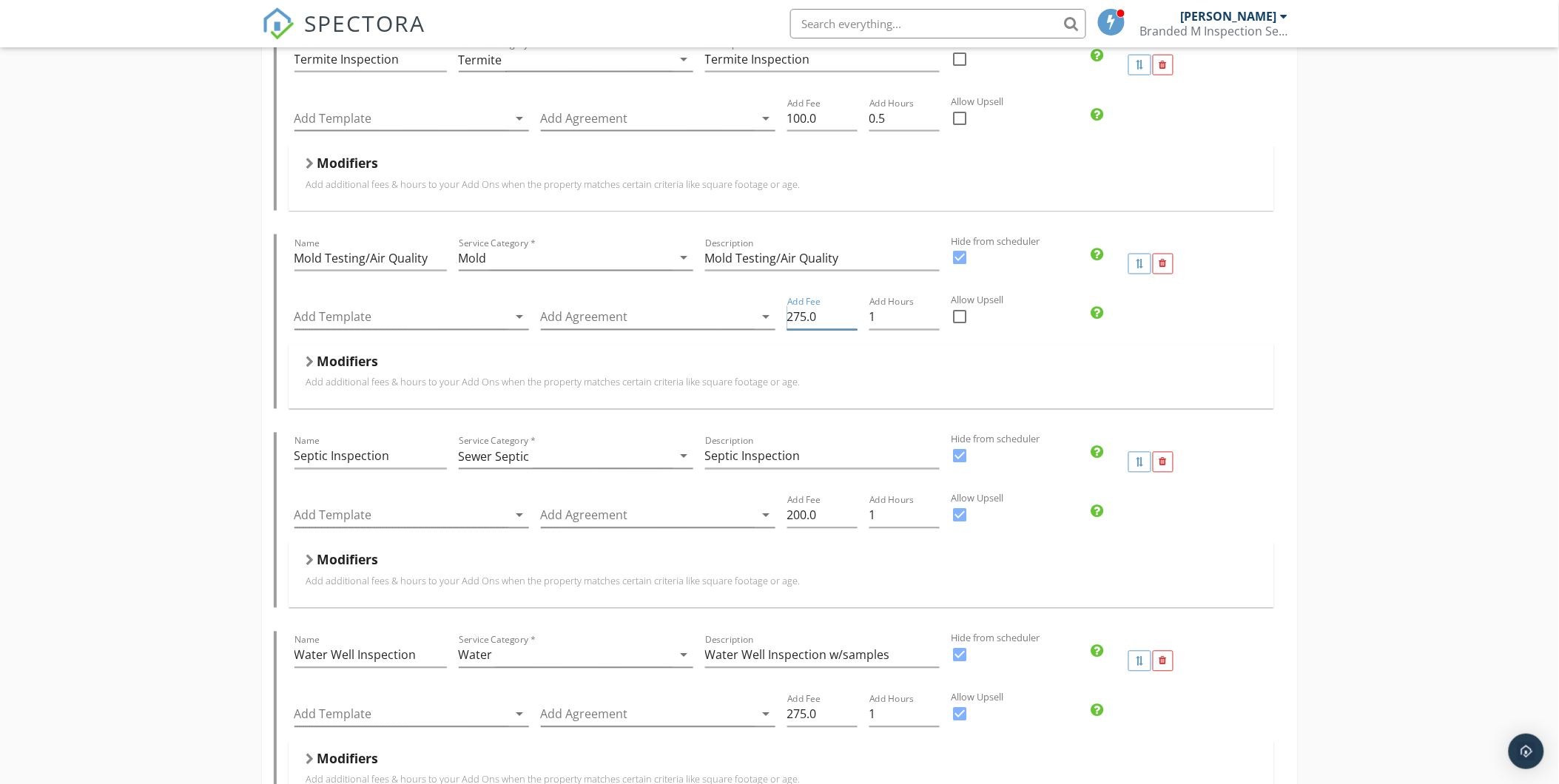
click at [803, 319] on input "275.0" at bounding box center [822, 317] width 70 height 24
type input "300.0"
click at [1355, 346] on div "Residential Inspection Name Residential Inspection Service Category * Residenti…" at bounding box center [779, 692] width 1559 height 2591
click at [962, 313] on div at bounding box center [961, 317] width 25 height 25
checkbox input "true"
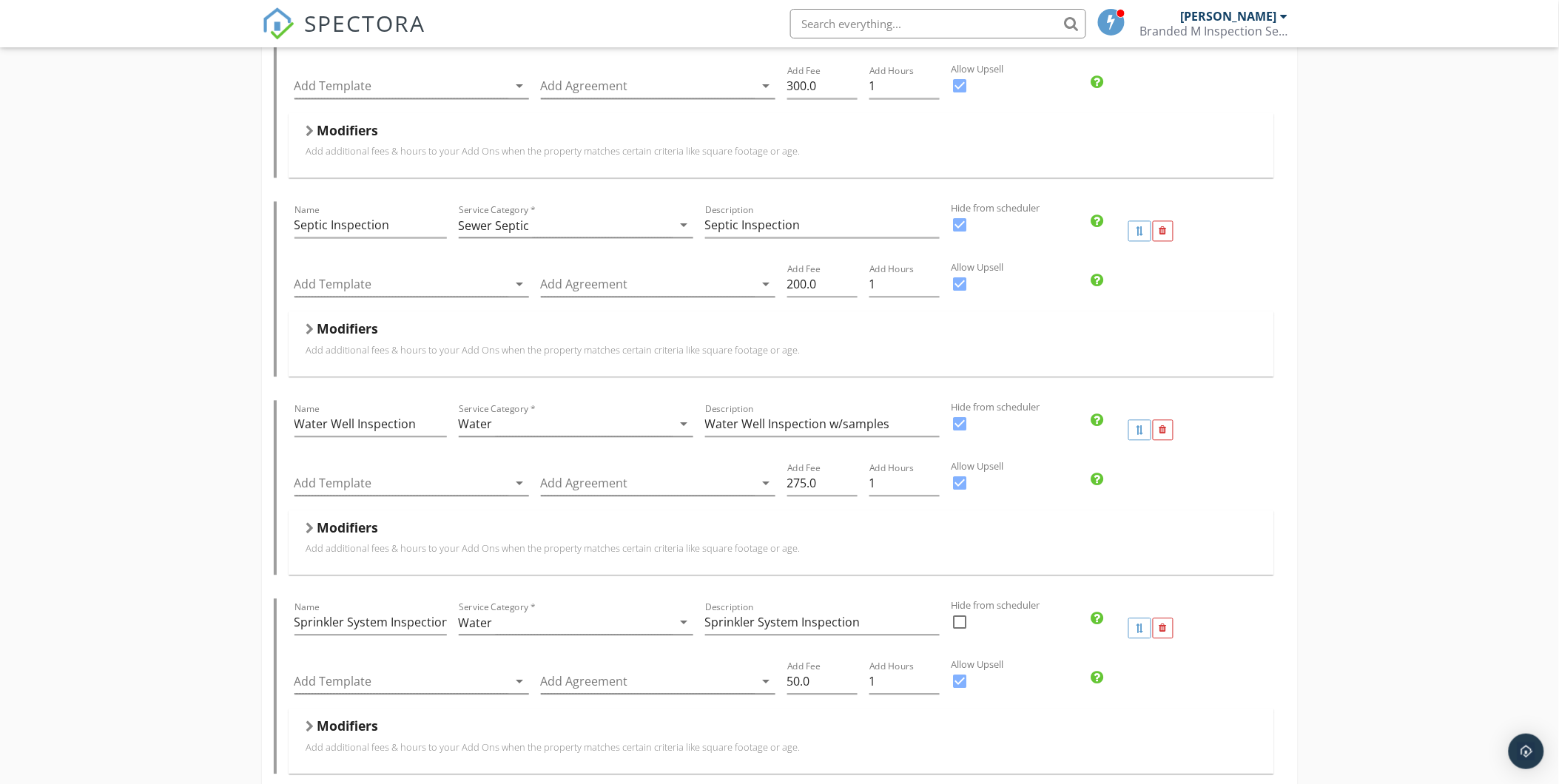
scroll to position [986, 0]
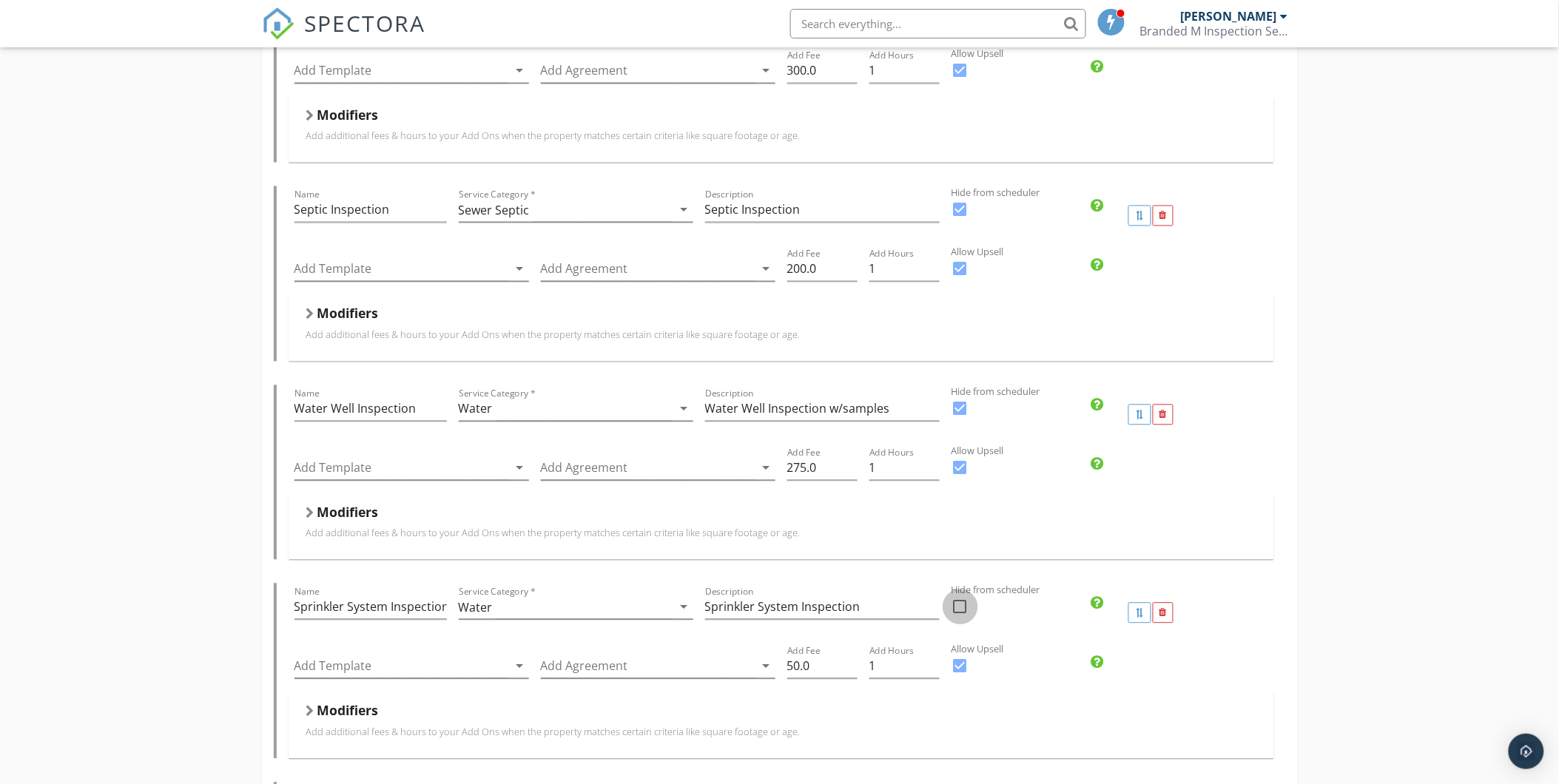
click at [962, 610] on div at bounding box center [961, 607] width 25 height 25
checkbox input "true"
click at [957, 669] on div at bounding box center [961, 667] width 25 height 25
click at [959, 663] on div at bounding box center [961, 667] width 25 height 25
checkbox input "true"
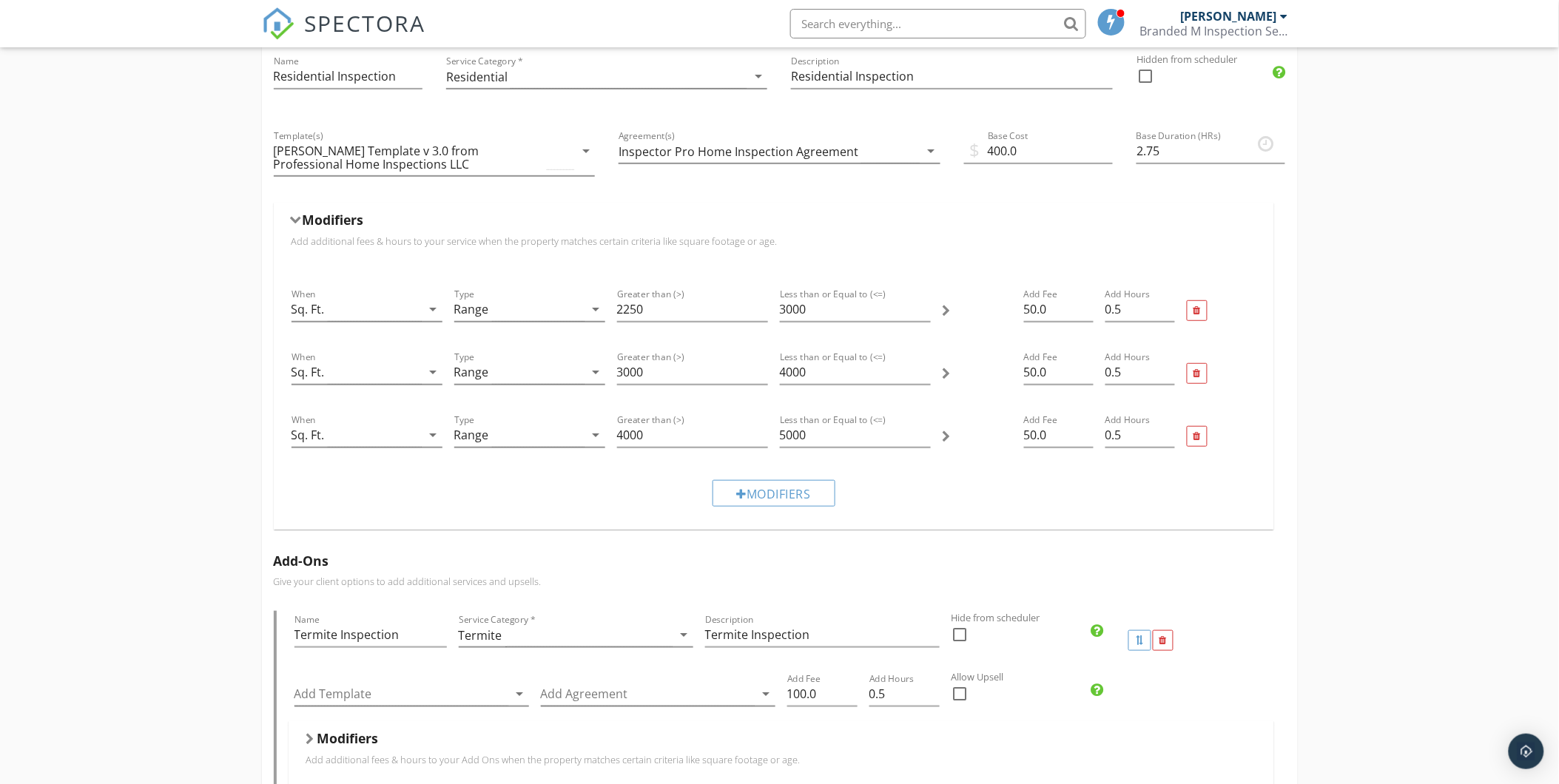
scroll to position [0, 0]
